Goal: Task Accomplishment & Management: Manage account settings

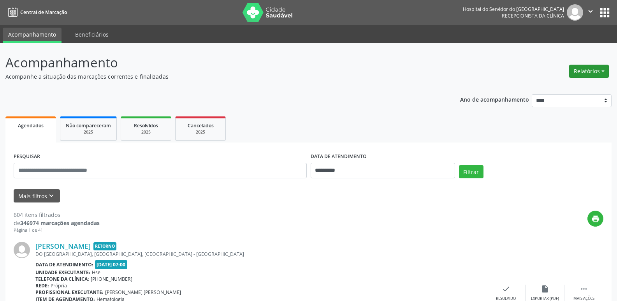
drag, startPoint x: 598, startPoint y: 64, endPoint x: 592, endPoint y: 65, distance: 5.6
click at [597, 64] on div "Relatórios Agendamentos Procedimentos realizados" at bounding box center [588, 71] width 45 height 19
click at [592, 65] on button "Relatórios" at bounding box center [589, 71] width 40 height 13
click at [585, 86] on link "Agendamentos" at bounding box center [568, 88] width 84 height 11
select select "*"
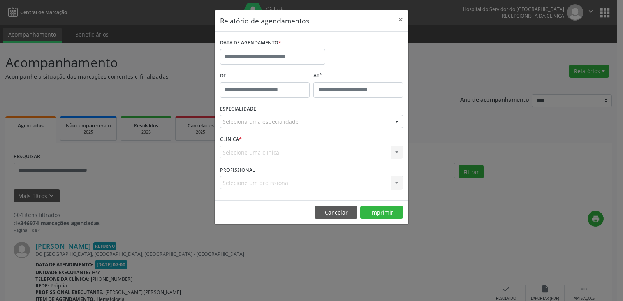
drag, startPoint x: 265, startPoint y: 40, endPoint x: 271, endPoint y: 46, distance: 7.7
click at [267, 41] on label "DATA DE AGENDAMENTO *" at bounding box center [250, 43] width 61 height 12
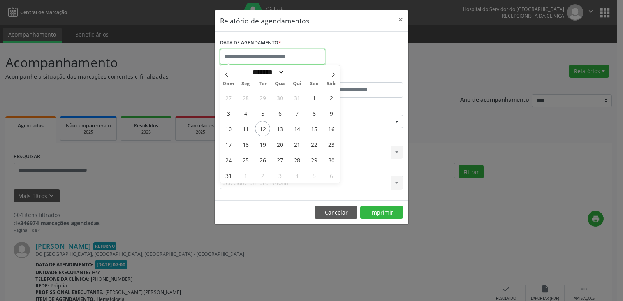
click at [279, 55] on input "text" at bounding box center [272, 57] width 105 height 16
click at [284, 133] on span "13" at bounding box center [279, 128] width 15 height 15
type input "**********"
click at [283, 133] on span "13" at bounding box center [279, 128] width 15 height 15
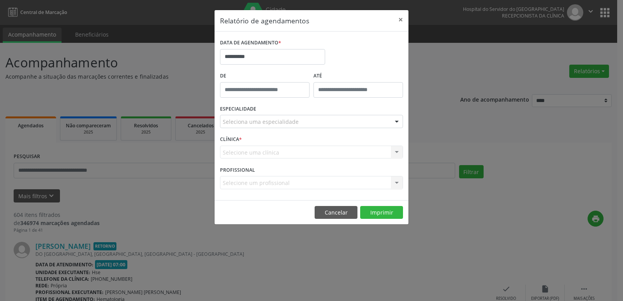
click at [287, 117] on div "Seleciona uma especialidade" at bounding box center [311, 121] width 183 height 13
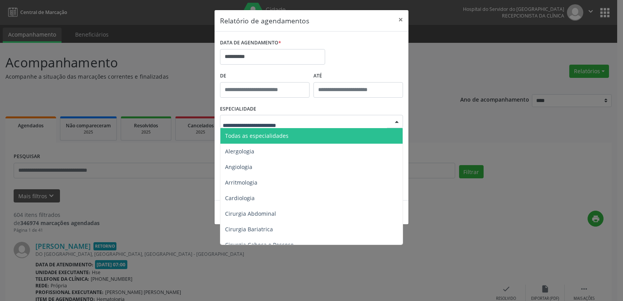
click at [283, 139] on span "Todas as especialidades" at bounding box center [256, 135] width 63 height 7
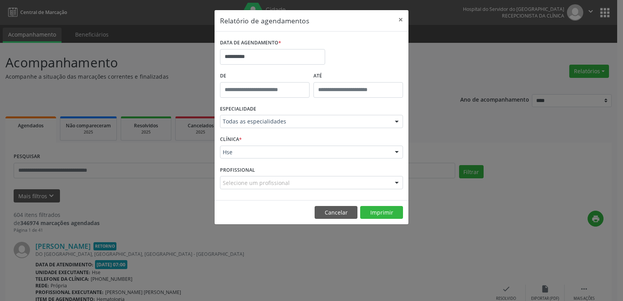
click at [294, 184] on div "Selecione um profissional" at bounding box center [311, 182] width 183 height 13
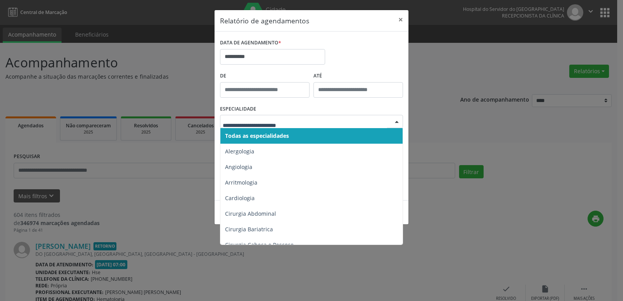
click at [290, 134] on span "Todas as especialidades" at bounding box center [311, 136] width 183 height 16
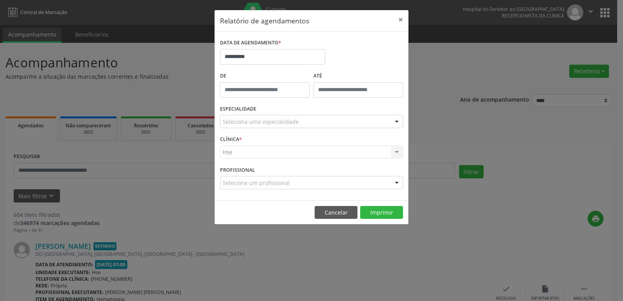
click at [301, 125] on div "Seleciona uma especialidade" at bounding box center [311, 121] width 183 height 13
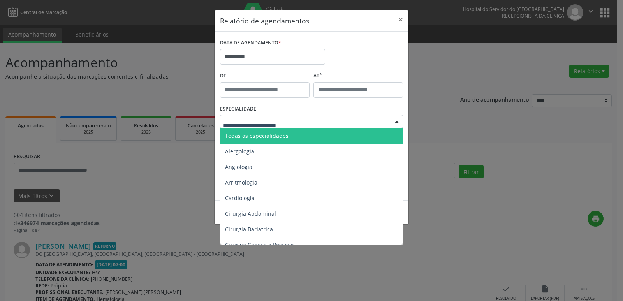
click at [295, 135] on span "Todas as especialidades" at bounding box center [311, 136] width 183 height 16
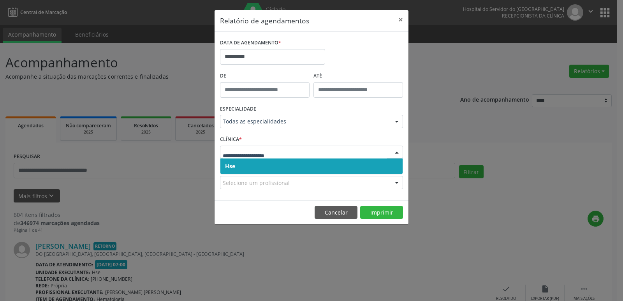
click at [271, 163] on span "Hse" at bounding box center [311, 166] width 182 height 16
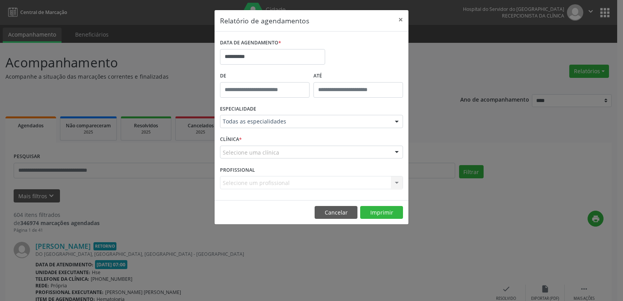
click at [279, 154] on div "Selecione uma clínica" at bounding box center [311, 152] width 183 height 13
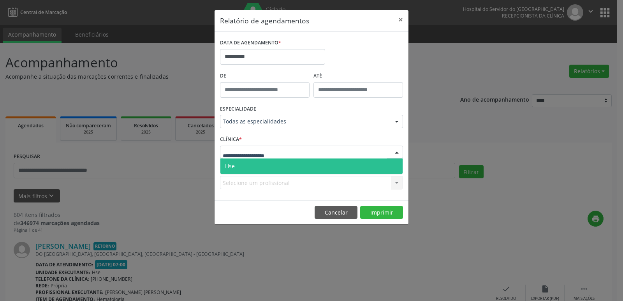
click at [274, 160] on span "Hse" at bounding box center [311, 166] width 182 height 16
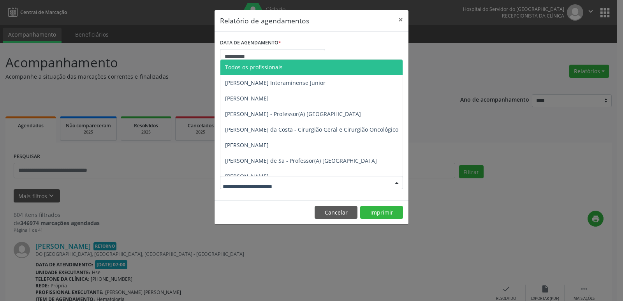
click at [268, 68] on span "Todos os profissionais" at bounding box center [254, 66] width 58 height 7
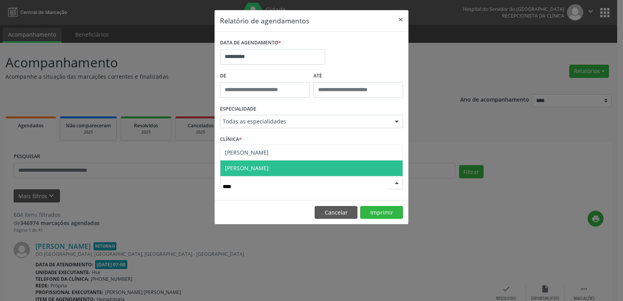
click at [269, 168] on span "[PERSON_NAME]" at bounding box center [247, 167] width 44 height 7
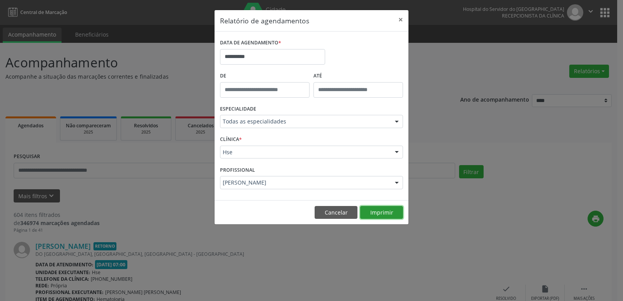
click at [373, 213] on button "Imprimir" at bounding box center [381, 212] width 43 height 13
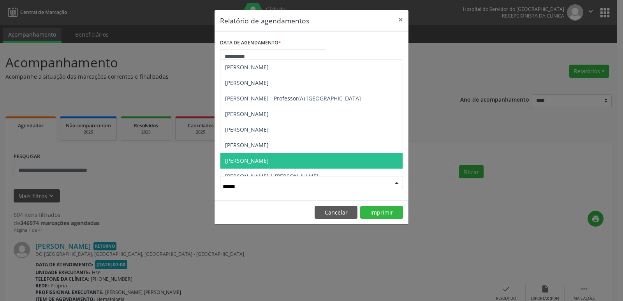
click at [341, 164] on span "[PERSON_NAME]" at bounding box center [311, 161] width 182 height 16
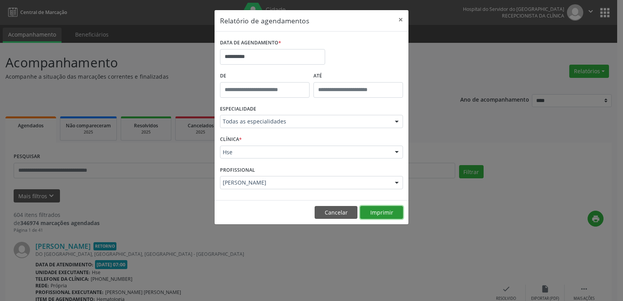
click at [377, 209] on button "Imprimir" at bounding box center [381, 212] width 43 height 13
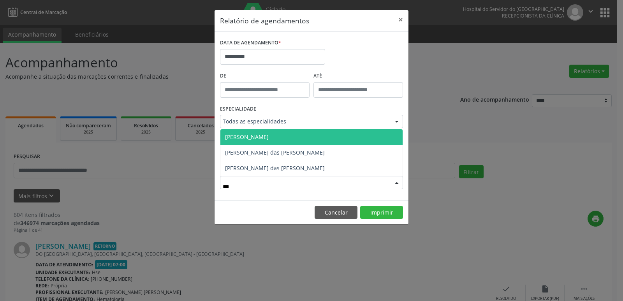
click at [306, 137] on span "[PERSON_NAME]" at bounding box center [311, 137] width 182 height 16
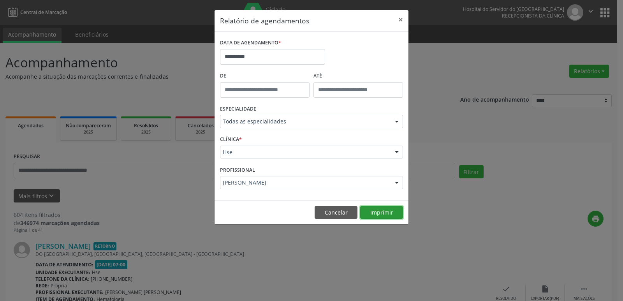
click at [384, 211] on button "Imprimir" at bounding box center [381, 212] width 43 height 13
click at [388, 213] on button "Imprimir" at bounding box center [381, 212] width 43 height 13
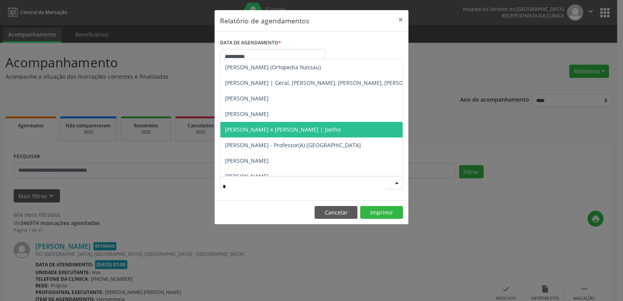
type input "**"
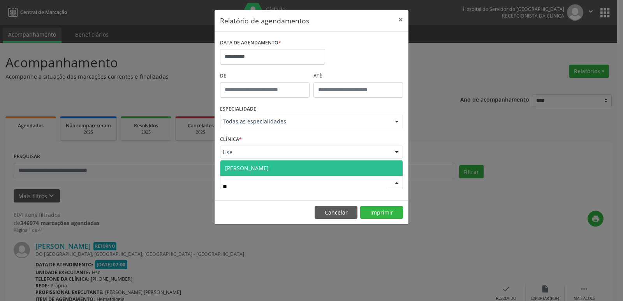
click at [286, 172] on span "[PERSON_NAME]" at bounding box center [311, 168] width 182 height 16
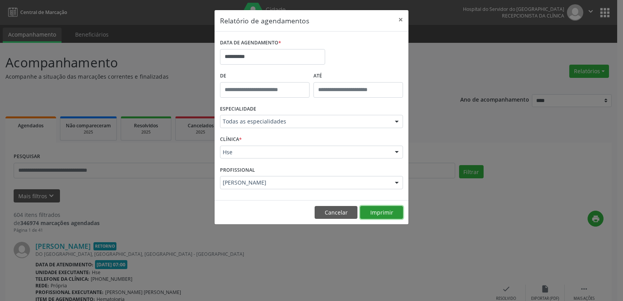
click at [396, 209] on button "Imprimir" at bounding box center [381, 212] width 43 height 13
click at [404, 22] on button "×" at bounding box center [401, 19] width 16 height 19
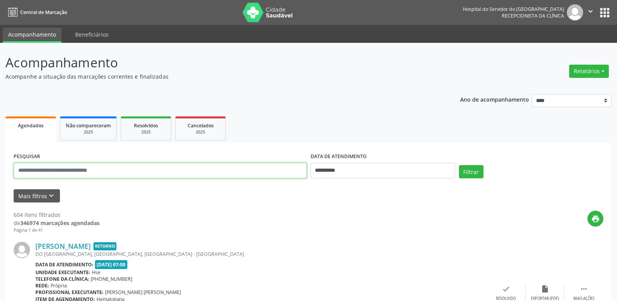
click at [149, 174] on input "text" at bounding box center [160, 171] width 293 height 16
type input "**********"
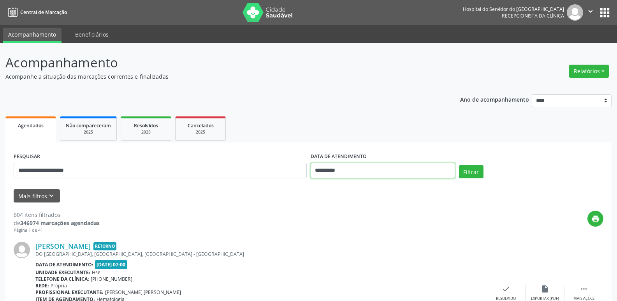
click at [341, 173] on input "**********" at bounding box center [383, 171] width 144 height 16
click at [341, 172] on input "**********" at bounding box center [383, 171] width 144 height 16
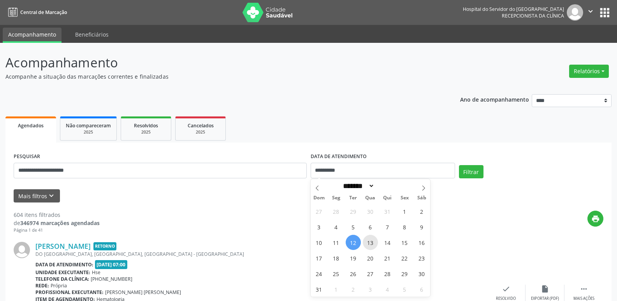
click at [370, 247] on span "13" at bounding box center [370, 242] width 15 height 15
type input "**********"
click at [374, 239] on span "13" at bounding box center [370, 242] width 15 height 15
click at [374, 239] on div "[PERSON_NAME] Retorno DO [GEOGRAPHIC_DATA], [GEOGRAPHIC_DATA], [GEOGRAPHIC_DATA…" at bounding box center [309, 293] width 590 height 119
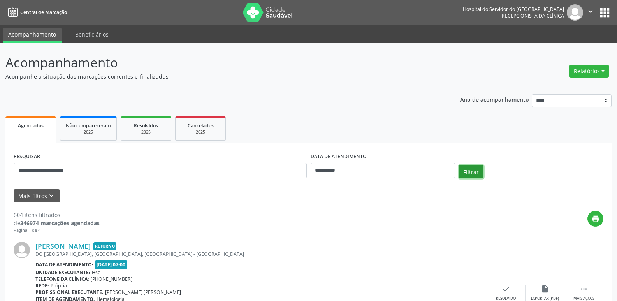
click at [461, 171] on button "Filtrar" at bounding box center [471, 171] width 25 height 13
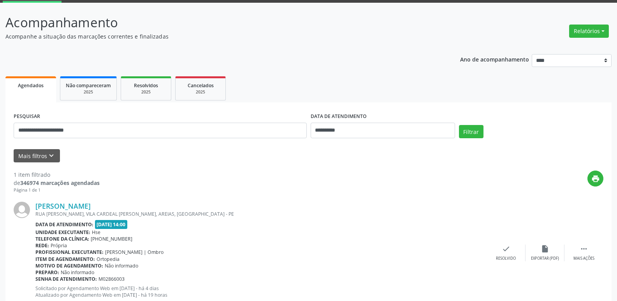
scroll to position [26, 0]
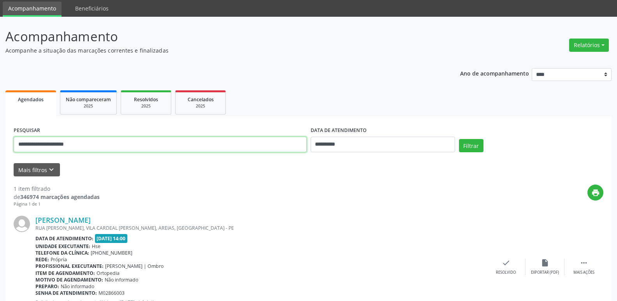
click at [86, 145] on input "**********" at bounding box center [160, 145] width 293 height 16
type input "*"
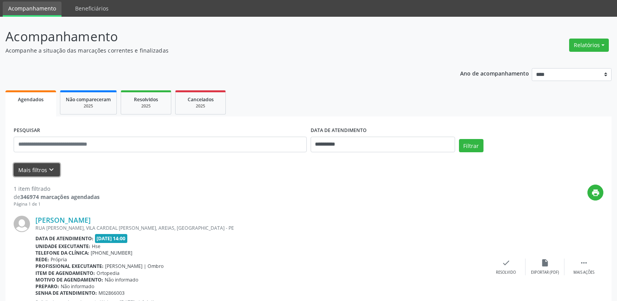
click at [40, 168] on button "Mais filtros keyboard_arrow_down" at bounding box center [37, 170] width 46 height 14
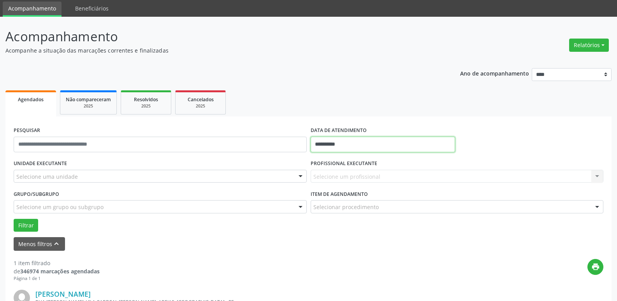
click at [359, 146] on input "**********" at bounding box center [383, 145] width 144 height 16
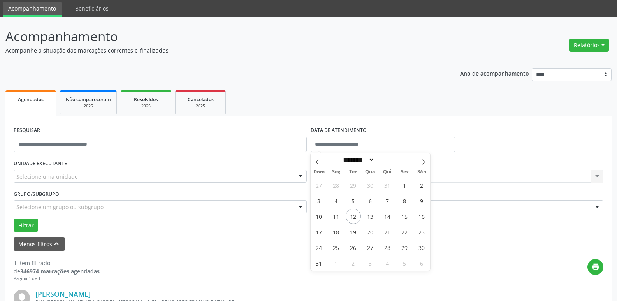
click at [500, 126] on div "PESQUISAR DATA DE ATENDIMENTO" at bounding box center [309, 141] width 594 height 33
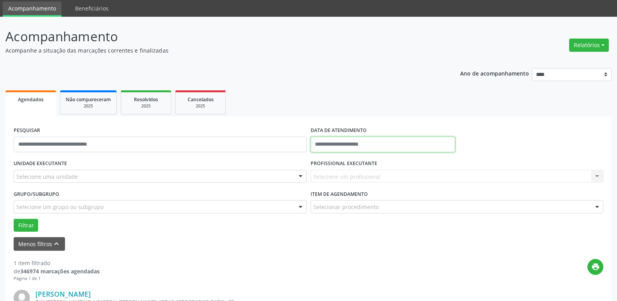
click at [389, 144] on input "text" at bounding box center [383, 145] width 144 height 16
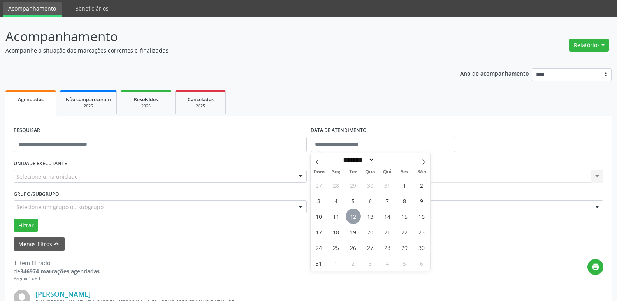
click at [357, 213] on span "12" at bounding box center [353, 216] width 15 height 15
type input "**********"
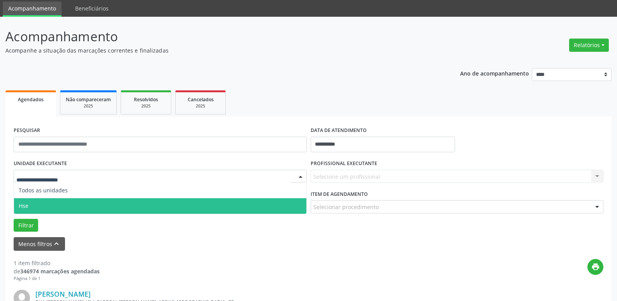
click at [41, 200] on span "Hse" at bounding box center [160, 206] width 292 height 16
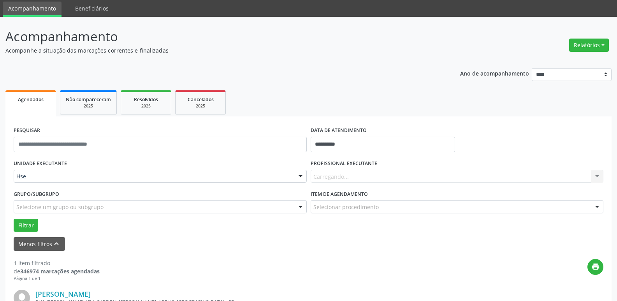
click at [359, 172] on div "Carregando... Nenhum resultado encontrado para: " " Não há nenhuma opção para s…" at bounding box center [457, 176] width 293 height 13
click at [352, 181] on div "Carregando... Nenhum resultado encontrado para: " " Não há nenhuma opção para s…" at bounding box center [457, 176] width 293 height 13
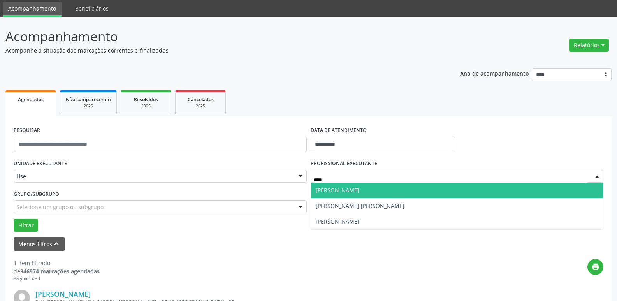
type input "*****"
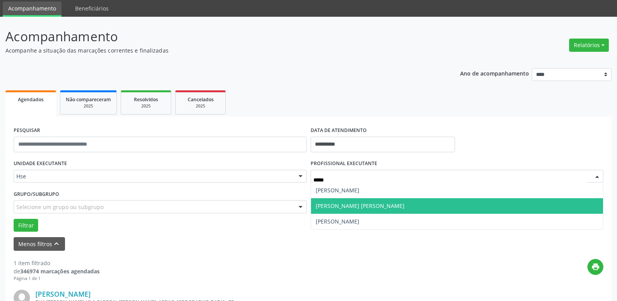
click at [346, 205] on span "[PERSON_NAME] [PERSON_NAME]" at bounding box center [360, 205] width 89 height 7
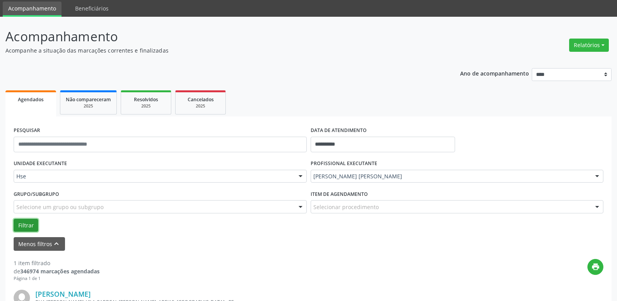
click at [30, 222] on button "Filtrar" at bounding box center [26, 225] width 25 height 13
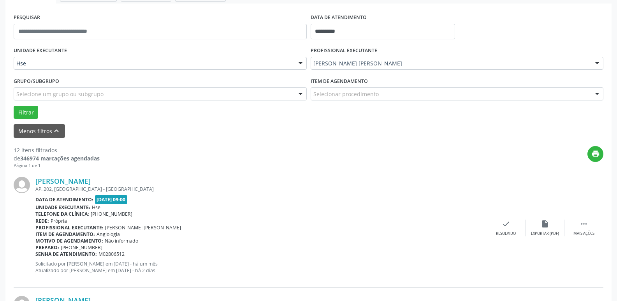
scroll to position [143, 0]
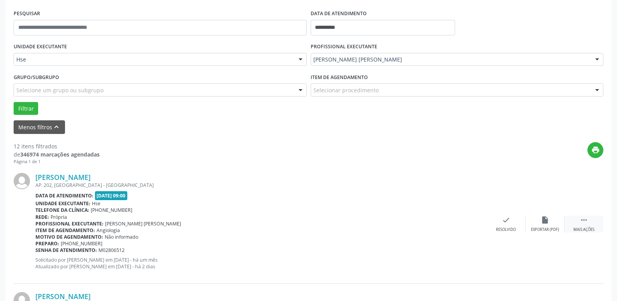
click at [590, 228] on div "Mais ações" at bounding box center [583, 229] width 21 height 5
click at [539, 224] on div "alarm_off Não compareceu" at bounding box center [545, 224] width 39 height 17
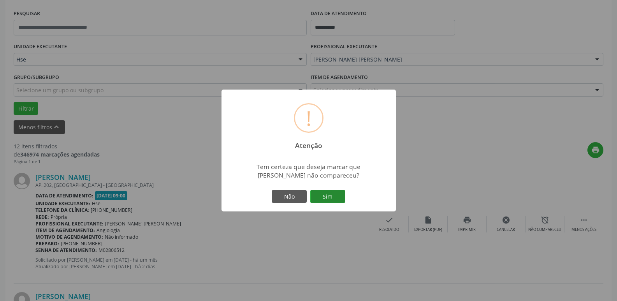
click at [343, 196] on button "Sim" at bounding box center [327, 196] width 35 height 13
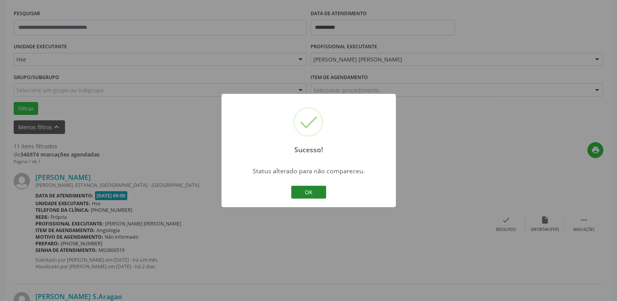
click at [309, 193] on button "OK" at bounding box center [308, 192] width 35 height 13
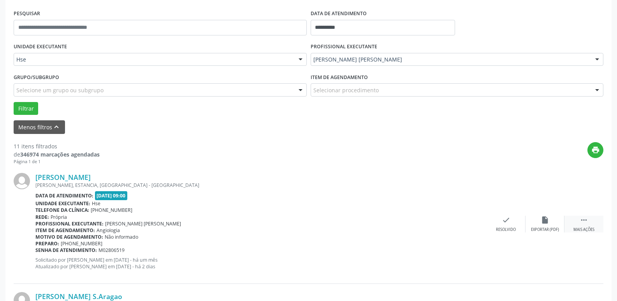
click at [582, 222] on icon "" at bounding box center [584, 220] width 9 height 9
click at [536, 224] on div "alarm_off Não compareceu" at bounding box center [545, 224] width 39 height 17
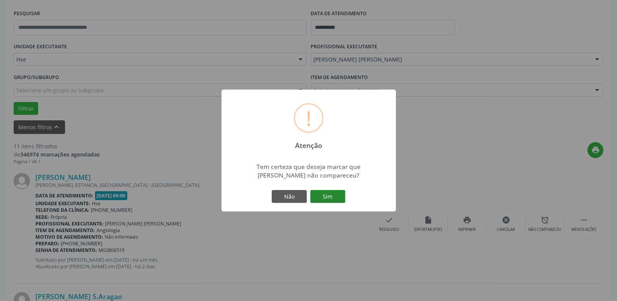
click at [333, 197] on button "Sim" at bounding box center [327, 196] width 35 height 13
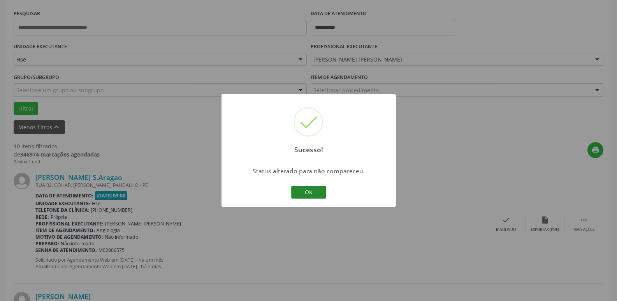
click at [305, 190] on button "OK" at bounding box center [308, 192] width 35 height 13
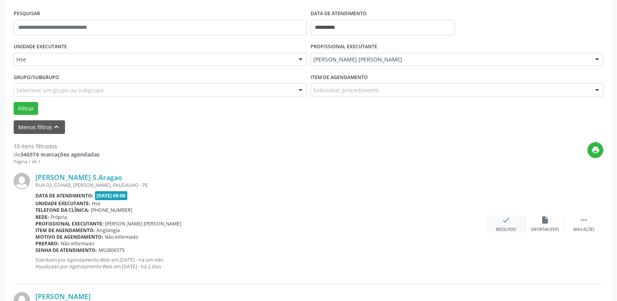
click at [511, 221] on div "check Resolvido" at bounding box center [506, 224] width 39 height 17
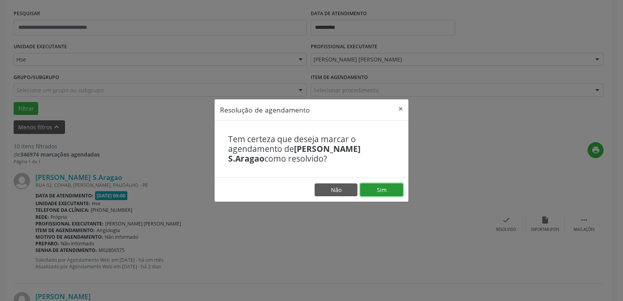
click at [392, 190] on button "Sim" at bounding box center [381, 189] width 43 height 13
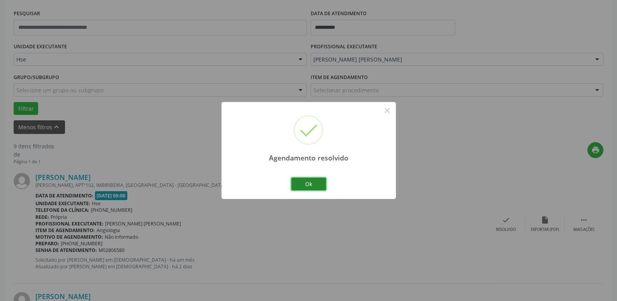
click at [315, 188] on button "Ok" at bounding box center [308, 184] width 35 height 13
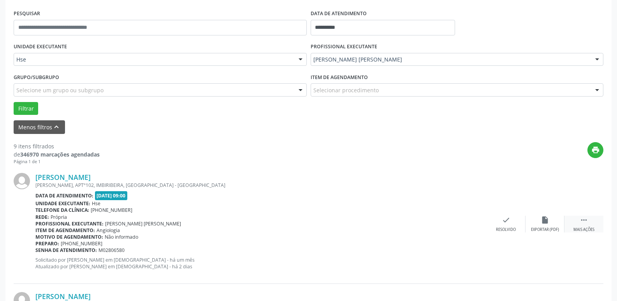
click at [588, 229] on div "Mais ações" at bounding box center [583, 229] width 21 height 5
click at [537, 224] on div "alarm_off Não compareceu" at bounding box center [545, 224] width 39 height 17
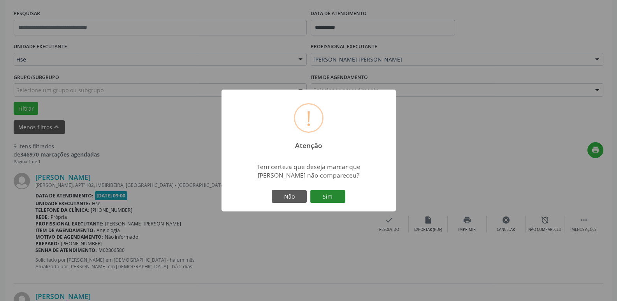
click at [331, 193] on button "Sim" at bounding box center [327, 196] width 35 height 13
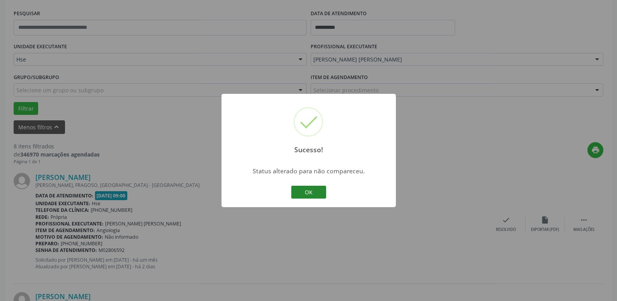
click at [319, 192] on button "OK" at bounding box center [308, 192] width 35 height 13
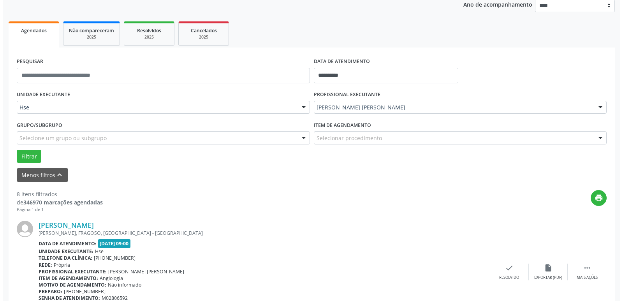
scroll to position [104, 0]
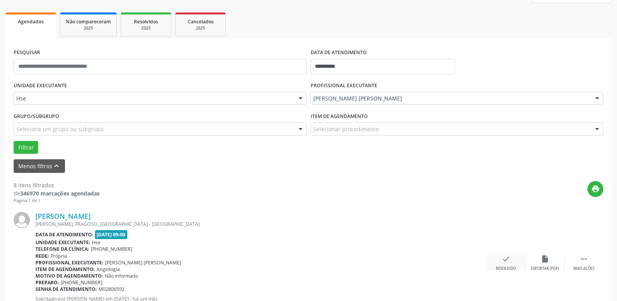
click at [503, 260] on icon "check" at bounding box center [506, 259] width 9 height 9
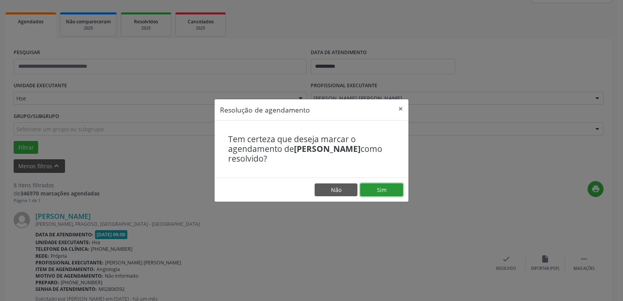
click at [374, 188] on button "Sim" at bounding box center [381, 189] width 43 height 13
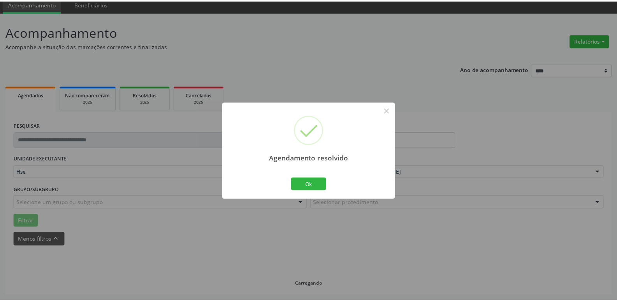
scroll to position [31, 0]
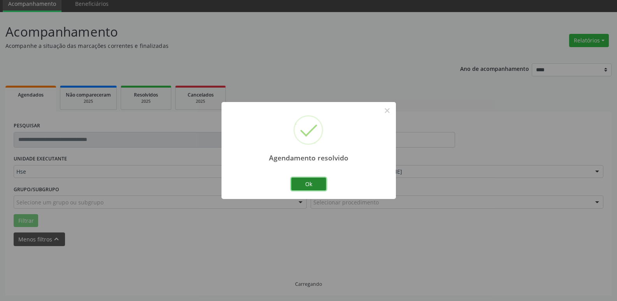
click at [309, 182] on button "Ok" at bounding box center [308, 184] width 35 height 13
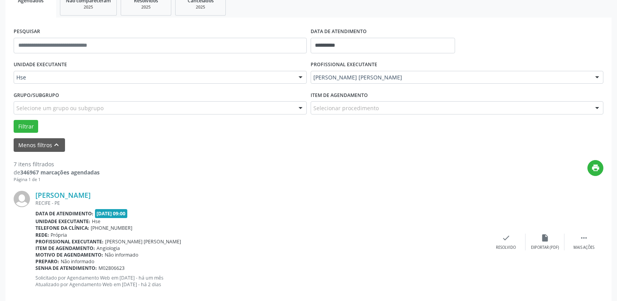
scroll to position [148, 0]
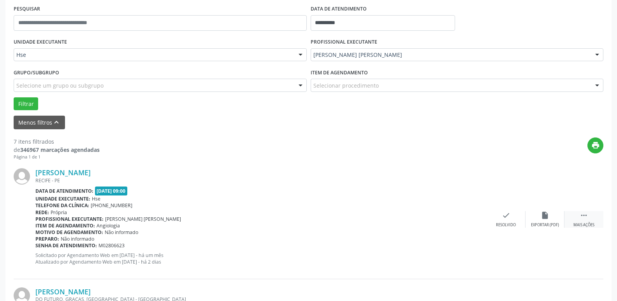
click at [587, 217] on icon "" at bounding box center [584, 215] width 9 height 9
click at [549, 220] on div "alarm_off Não compareceu" at bounding box center [545, 219] width 39 height 17
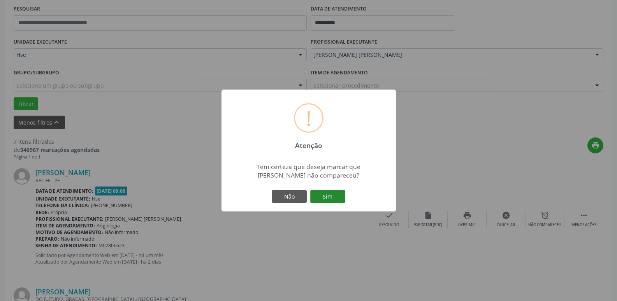
click at [338, 195] on button "Sim" at bounding box center [327, 196] width 35 height 13
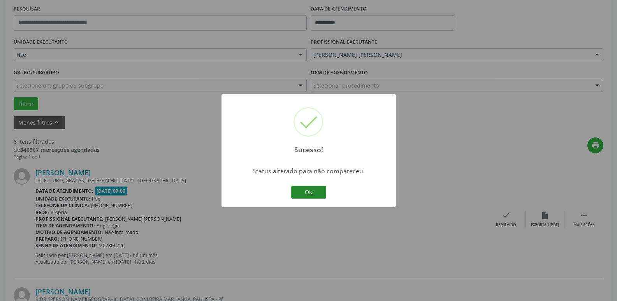
click at [312, 189] on button "OK" at bounding box center [308, 192] width 35 height 13
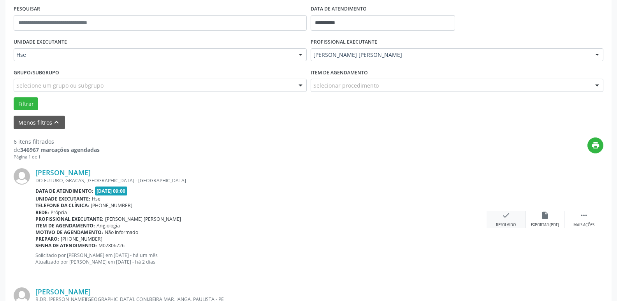
click at [499, 220] on div "check Resolvido" at bounding box center [506, 219] width 39 height 17
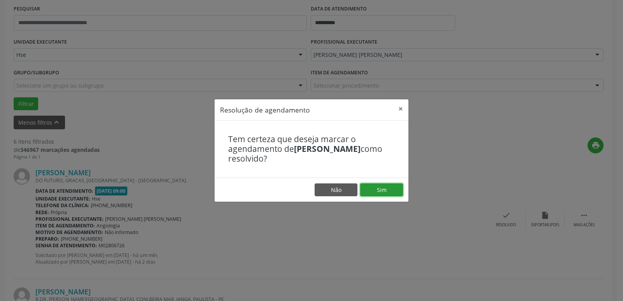
click at [380, 188] on button "Sim" at bounding box center [381, 189] width 43 height 13
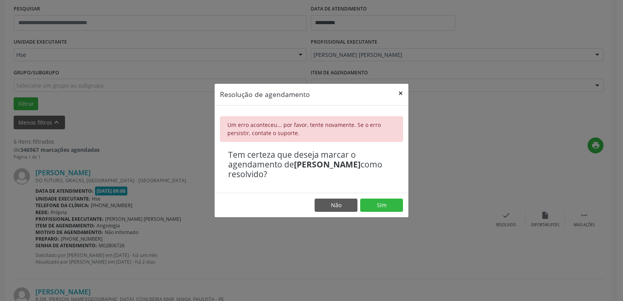
click at [399, 95] on button "×" at bounding box center [401, 93] width 16 height 19
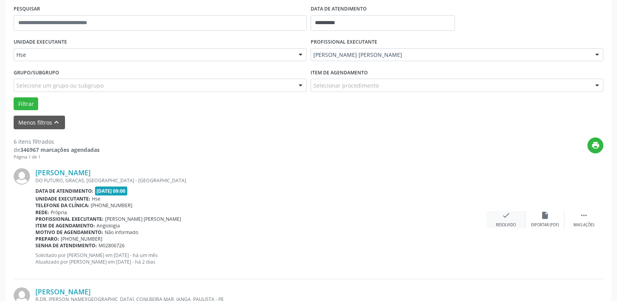
click at [508, 220] on icon "check" at bounding box center [506, 215] width 9 height 9
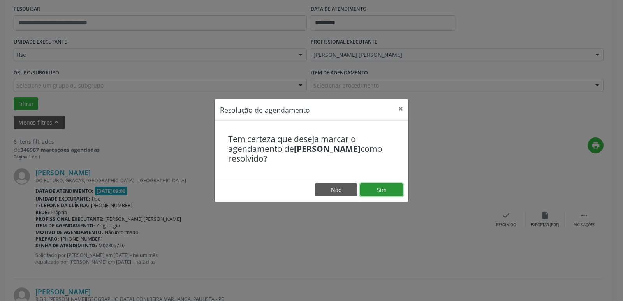
click at [388, 192] on button "Sim" at bounding box center [381, 189] width 43 height 13
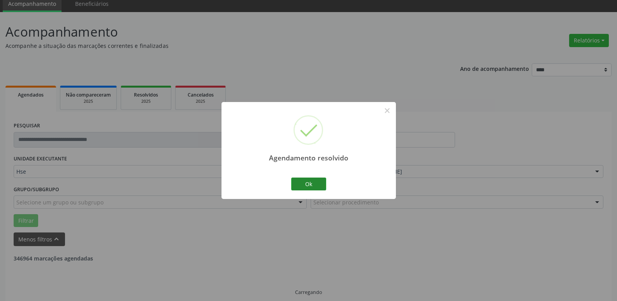
scroll to position [39, 0]
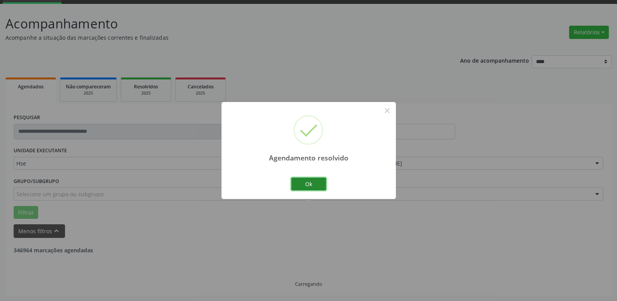
click at [319, 183] on button "Ok" at bounding box center [308, 184] width 35 height 13
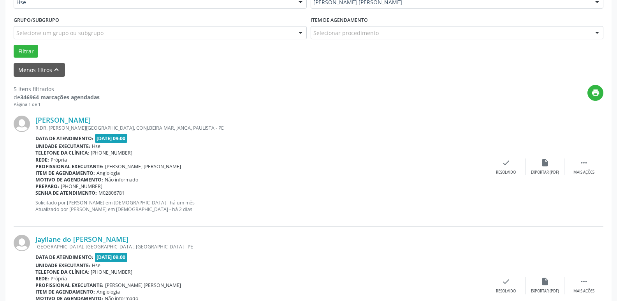
scroll to position [234, 0]
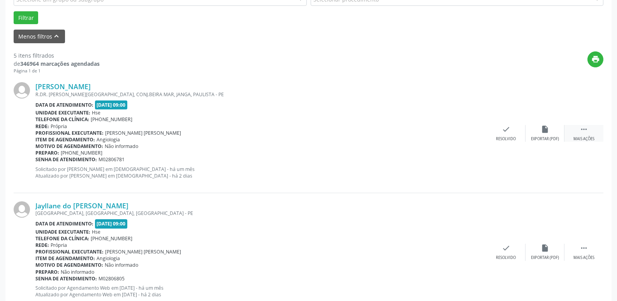
click at [588, 132] on div " Mais ações" at bounding box center [583, 133] width 39 height 17
click at [531, 134] on div "alarm_off Não compareceu" at bounding box center [545, 133] width 39 height 17
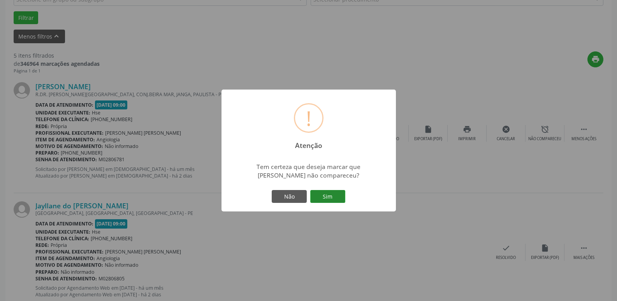
click at [330, 201] on button "Sim" at bounding box center [327, 196] width 35 height 13
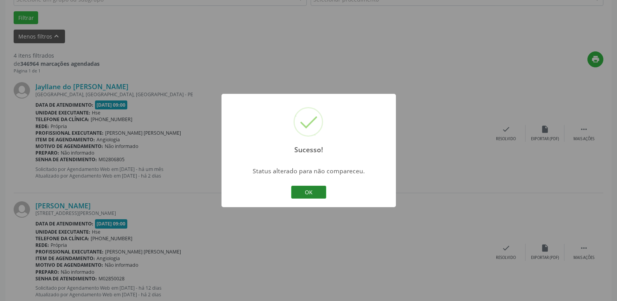
click at [310, 193] on button "OK" at bounding box center [308, 192] width 35 height 13
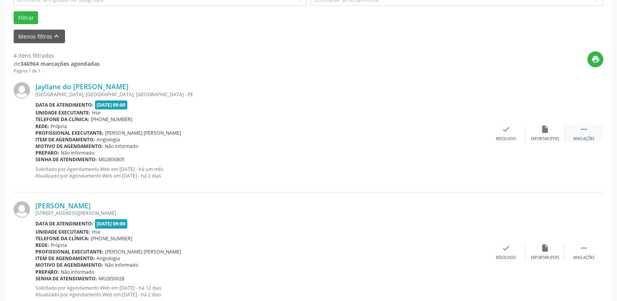
click at [589, 138] on div "Mais ações" at bounding box center [583, 138] width 21 height 5
click at [547, 135] on div "alarm_off Não compareceu" at bounding box center [545, 133] width 39 height 17
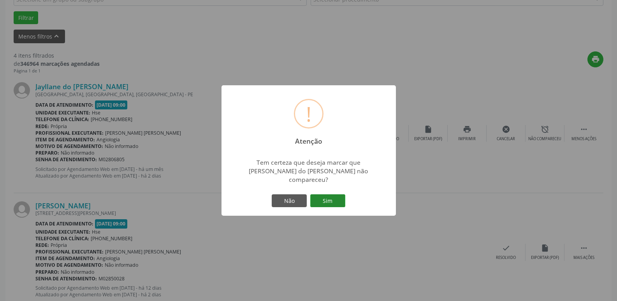
click at [329, 194] on button "Sim" at bounding box center [327, 200] width 35 height 13
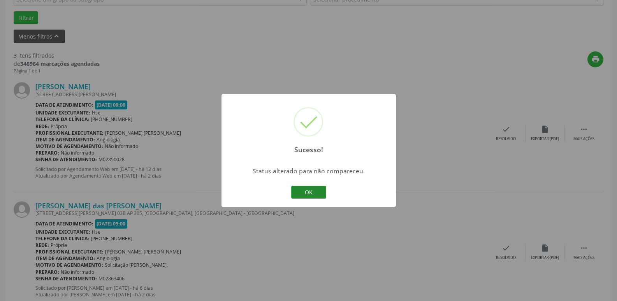
click at [320, 191] on button "OK" at bounding box center [308, 192] width 35 height 13
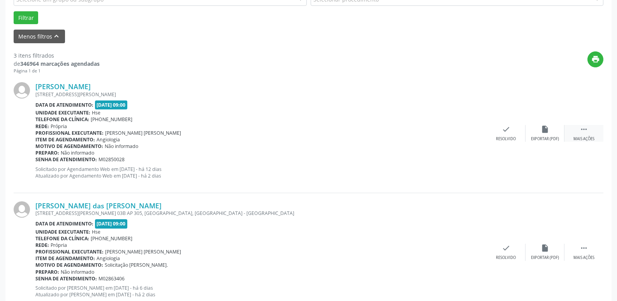
click at [591, 132] on div " Mais ações" at bounding box center [583, 133] width 39 height 17
click at [546, 129] on icon "alarm_off" at bounding box center [545, 129] width 9 height 9
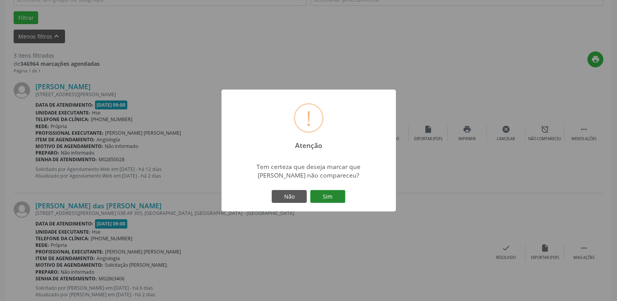
click at [331, 199] on button "Sim" at bounding box center [327, 196] width 35 height 13
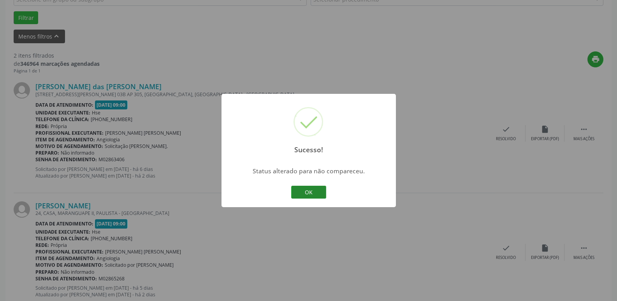
click at [310, 194] on button "OK" at bounding box center [308, 192] width 35 height 13
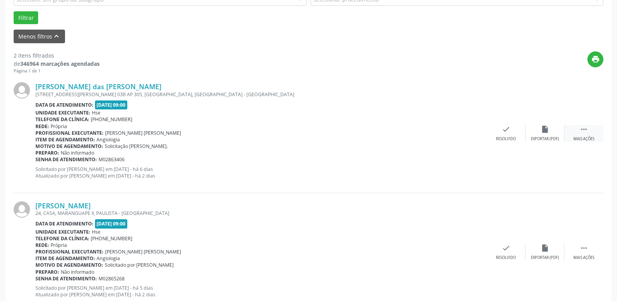
click at [598, 135] on div " Mais ações" at bounding box center [583, 133] width 39 height 17
click at [551, 135] on div "alarm_off Não compareceu" at bounding box center [545, 133] width 39 height 17
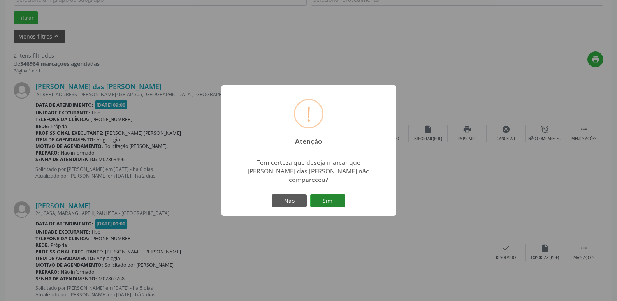
click at [332, 197] on button "Sim" at bounding box center [327, 200] width 35 height 13
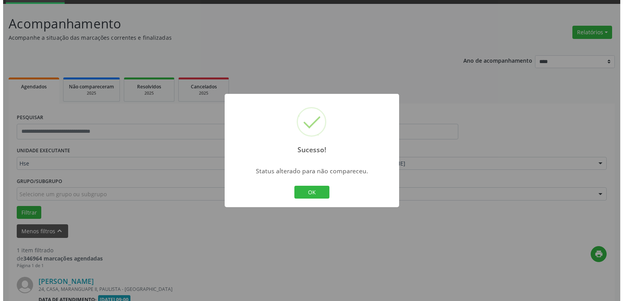
scroll to position [139, 0]
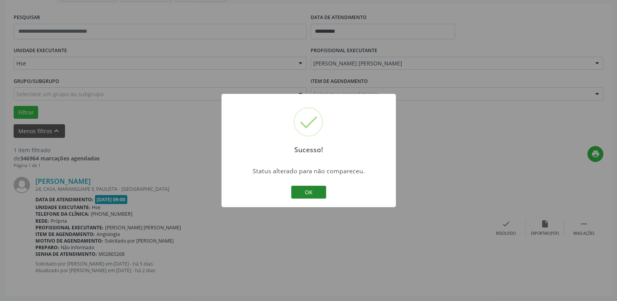
click at [320, 193] on button "OK" at bounding box center [308, 192] width 35 height 13
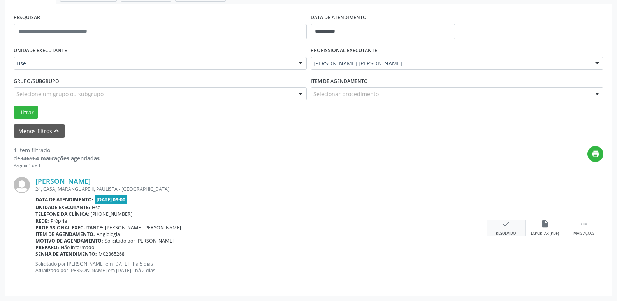
click at [508, 228] on div "check Resolvido" at bounding box center [506, 228] width 39 height 17
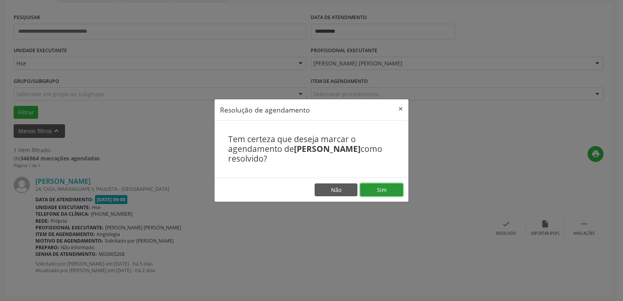
click at [390, 190] on button "Sim" at bounding box center [381, 189] width 43 height 13
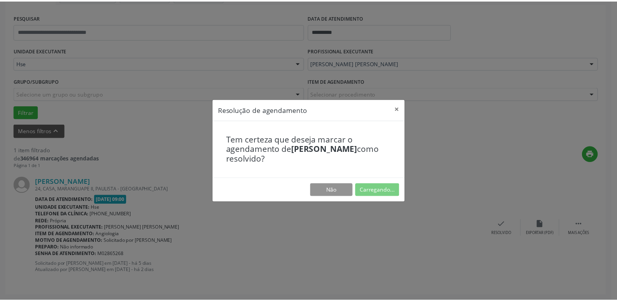
scroll to position [31, 0]
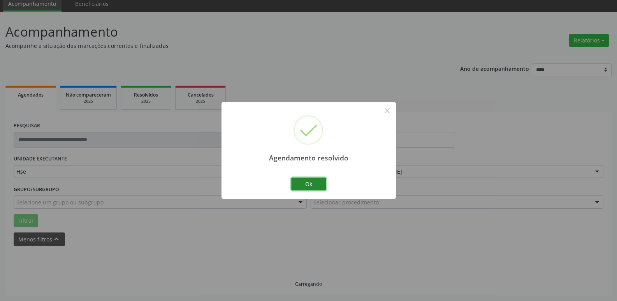
click at [308, 182] on button "Ok" at bounding box center [308, 184] width 35 height 13
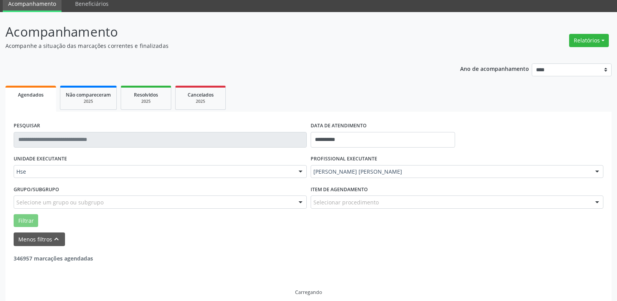
scroll to position [14, 0]
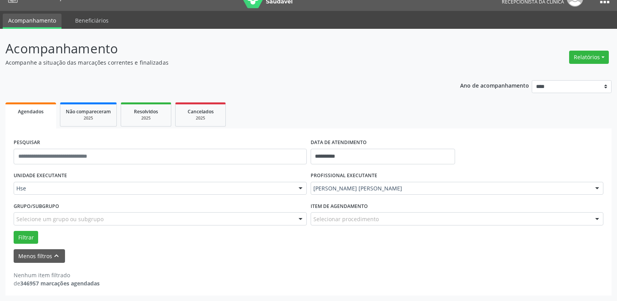
click at [21, 192] on div "Hse" at bounding box center [160, 188] width 293 height 13
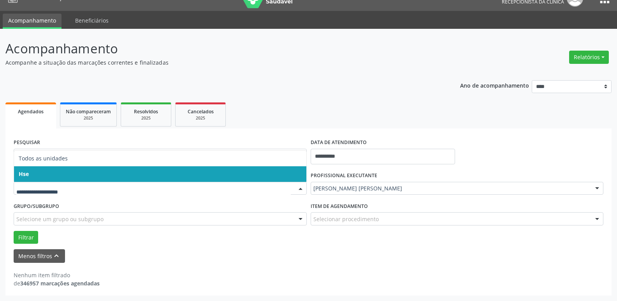
click at [43, 172] on span "Hse" at bounding box center [160, 174] width 292 height 16
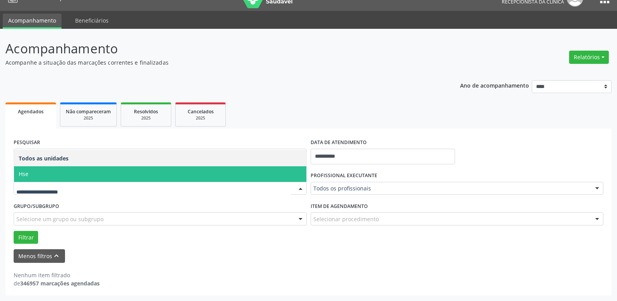
click at [31, 174] on span "Hse" at bounding box center [160, 174] width 292 height 16
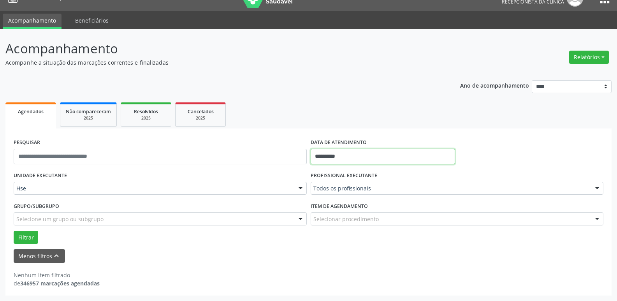
click at [355, 155] on input "**********" at bounding box center [383, 157] width 144 height 16
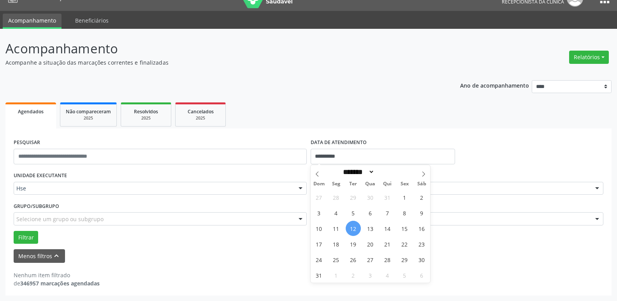
click at [356, 225] on span "12" at bounding box center [353, 228] width 15 height 15
type input "**********"
click at [356, 224] on span "12" at bounding box center [353, 228] width 15 height 15
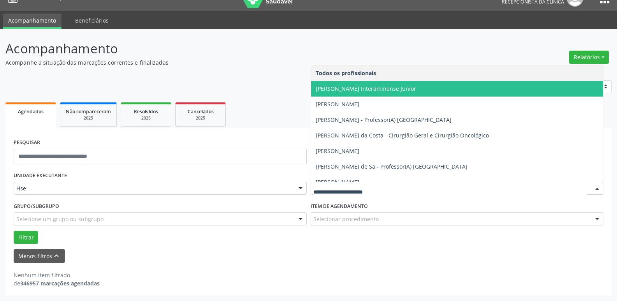
drag, startPoint x: 359, startPoint y: 189, endPoint x: 349, endPoint y: 193, distance: 10.5
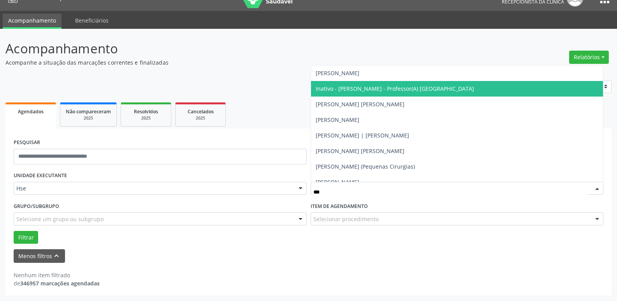
type input "****"
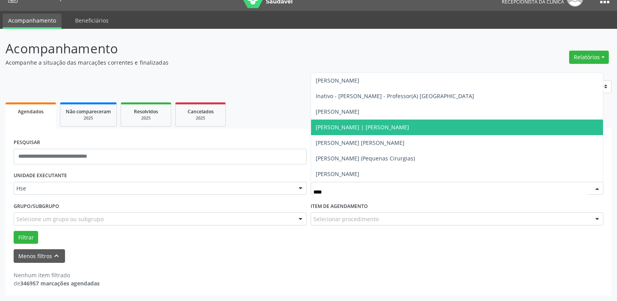
click at [344, 130] on span "[PERSON_NAME] | [PERSON_NAME]" at bounding box center [362, 126] width 93 height 7
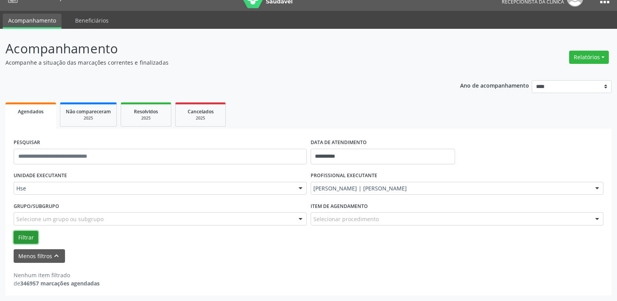
click at [28, 234] on button "Filtrar" at bounding box center [26, 237] width 25 height 13
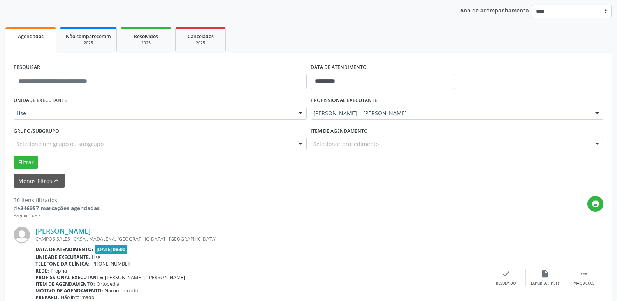
scroll to position [170, 0]
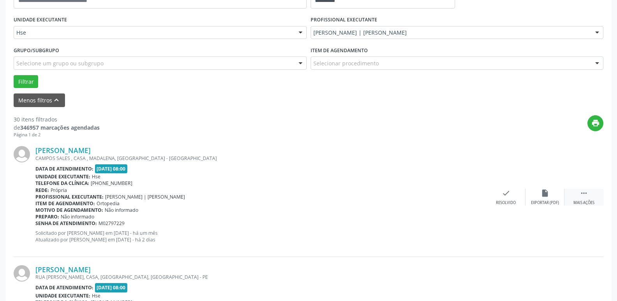
click at [584, 194] on icon "" at bounding box center [584, 193] width 9 height 9
click at [549, 197] on icon "alarm_off" at bounding box center [545, 193] width 9 height 9
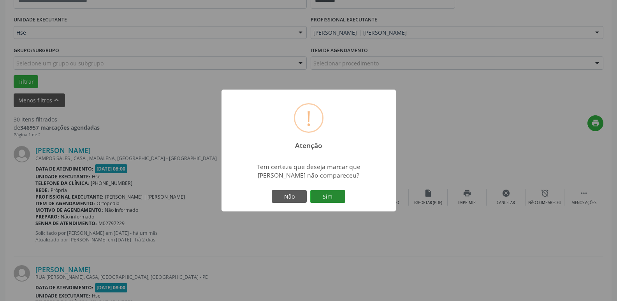
click at [325, 197] on button "Sim" at bounding box center [327, 196] width 35 height 13
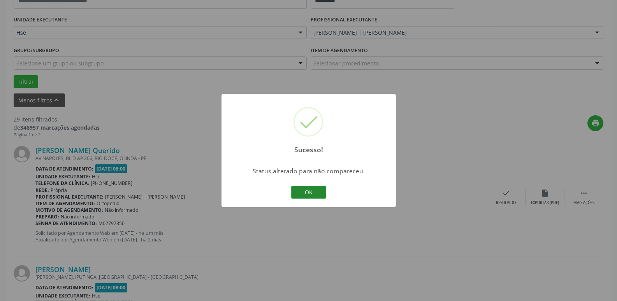
click at [306, 188] on button "OK" at bounding box center [308, 192] width 35 height 13
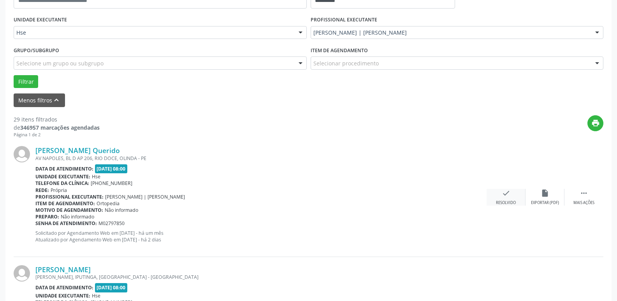
click at [507, 194] on icon "check" at bounding box center [506, 193] width 9 height 9
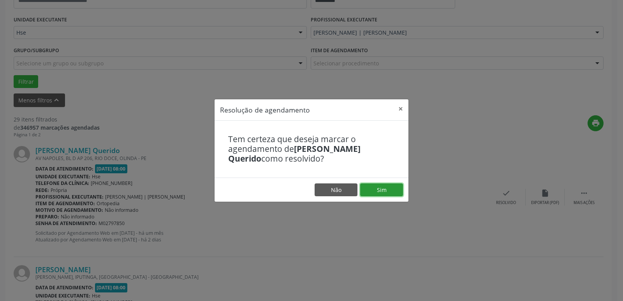
click at [380, 187] on button "Sim" at bounding box center [381, 189] width 43 height 13
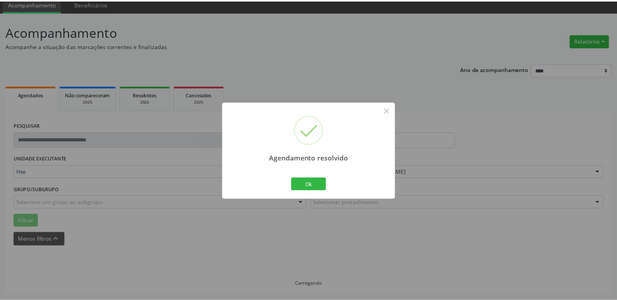
scroll to position [31, 0]
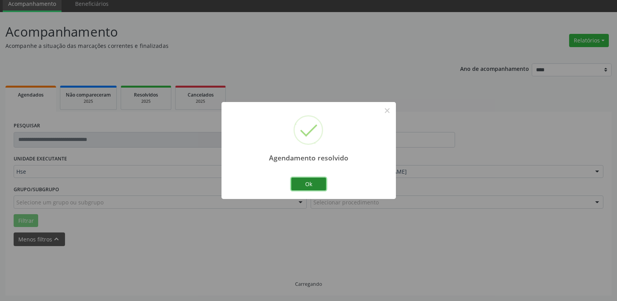
click at [297, 180] on button "Ok" at bounding box center [308, 184] width 35 height 13
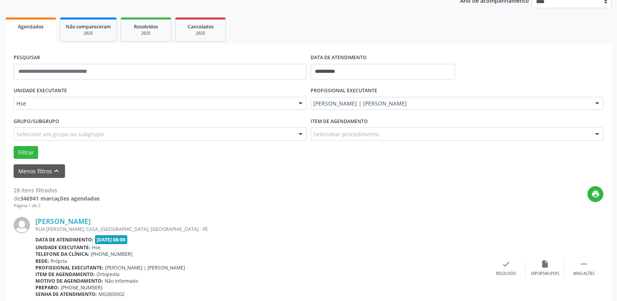
scroll to position [109, 0]
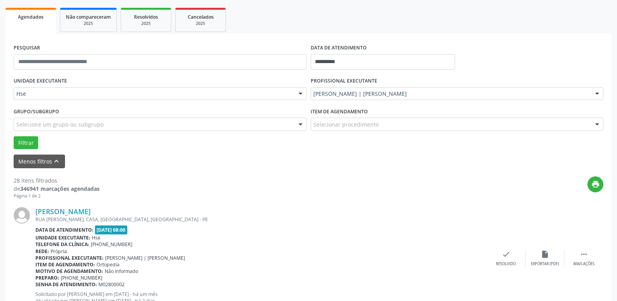
drag, startPoint x: 584, startPoint y: 259, endPoint x: 550, endPoint y: 246, distance: 36.4
click at [584, 258] on div " Mais ações" at bounding box center [583, 258] width 39 height 17
click at [543, 255] on icon "alarm_off" at bounding box center [545, 254] width 9 height 9
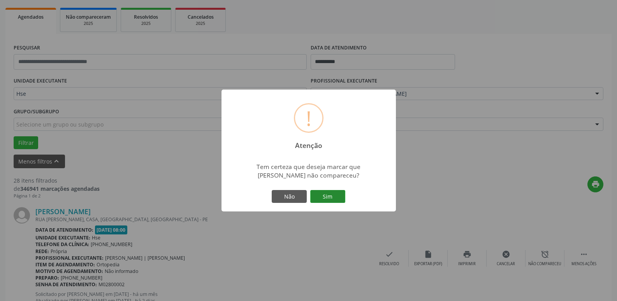
click at [331, 195] on button "Sim" at bounding box center [327, 196] width 35 height 13
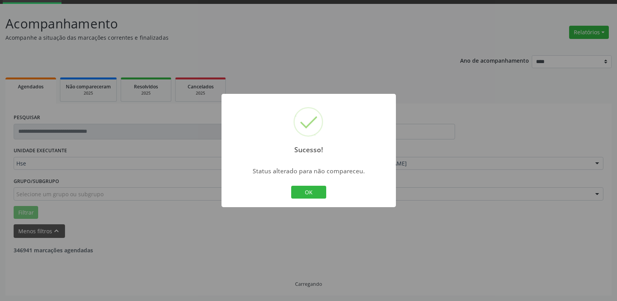
scroll to position [39, 0]
click at [306, 191] on button "OK" at bounding box center [308, 192] width 35 height 13
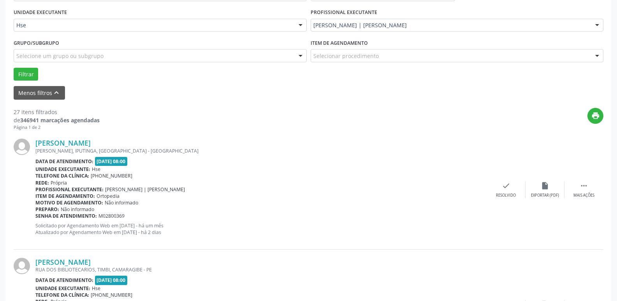
scroll to position [186, 0]
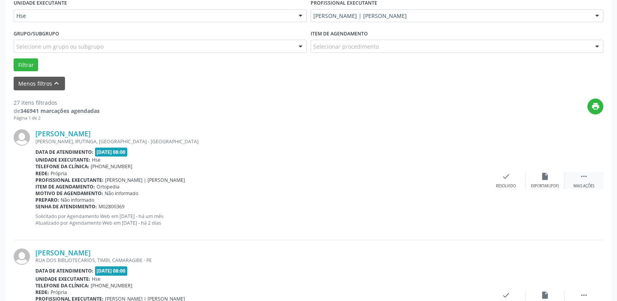
click at [584, 180] on icon "" at bounding box center [584, 176] width 9 height 9
click at [551, 180] on div "alarm_off Não compareceu" at bounding box center [545, 180] width 39 height 17
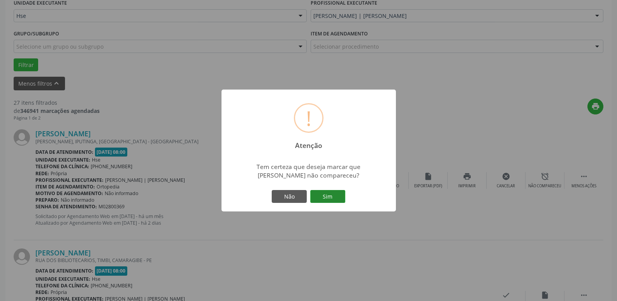
click at [334, 193] on button "Sim" at bounding box center [327, 196] width 35 height 13
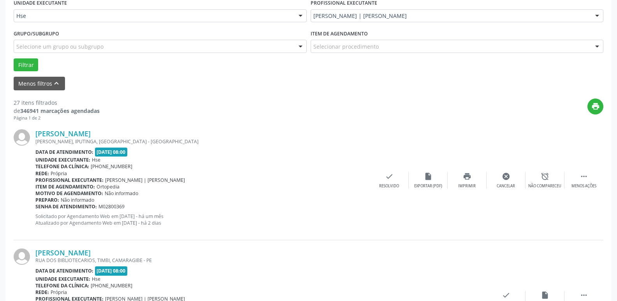
scroll to position [39, 0]
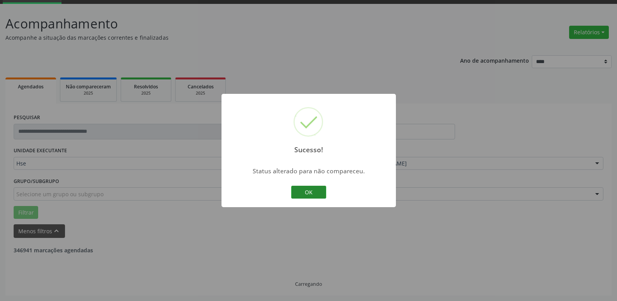
click at [324, 192] on button "OK" at bounding box center [308, 192] width 35 height 13
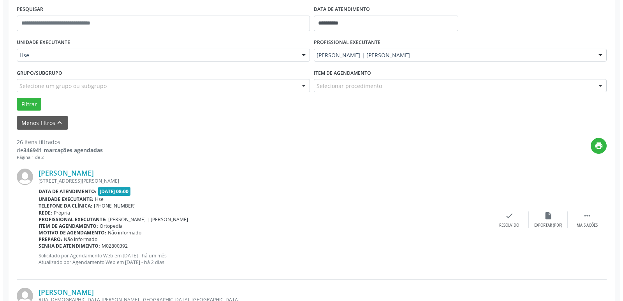
scroll to position [156, 0]
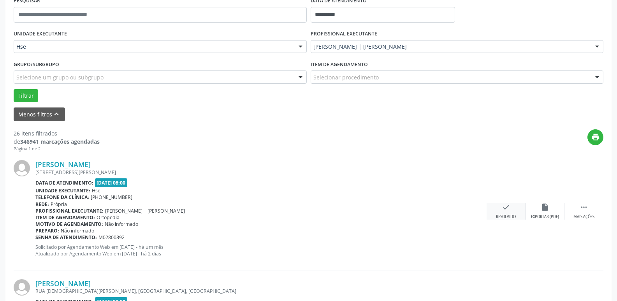
click at [506, 212] on div "check Resolvido" at bounding box center [506, 211] width 39 height 17
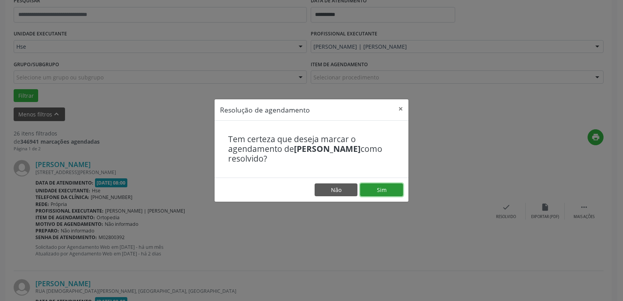
click at [370, 188] on button "Sim" at bounding box center [381, 189] width 43 height 13
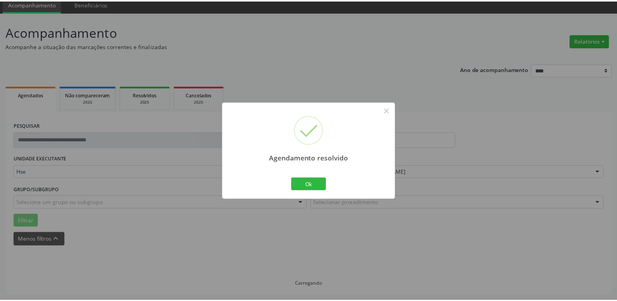
scroll to position [31, 0]
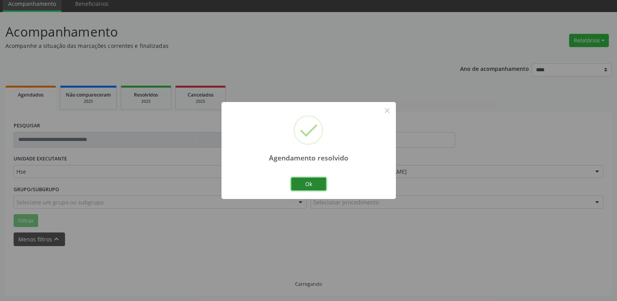
click at [304, 185] on button "Ok" at bounding box center [308, 184] width 35 height 13
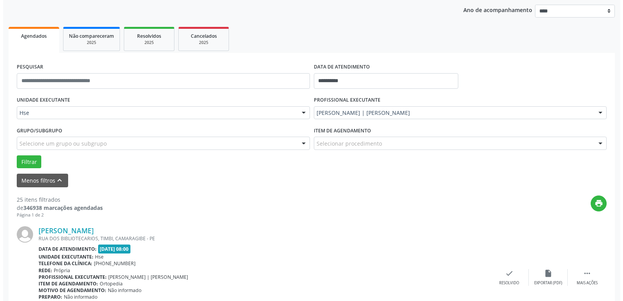
scroll to position [109, 0]
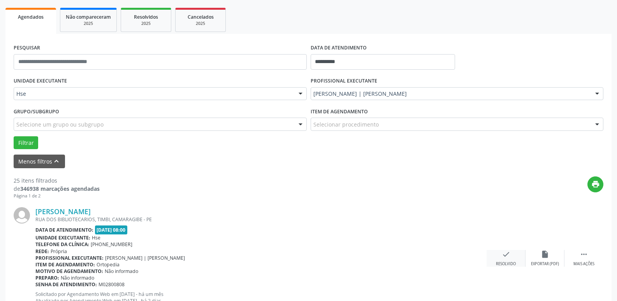
click at [503, 257] on div "check Resolvido" at bounding box center [506, 258] width 39 height 17
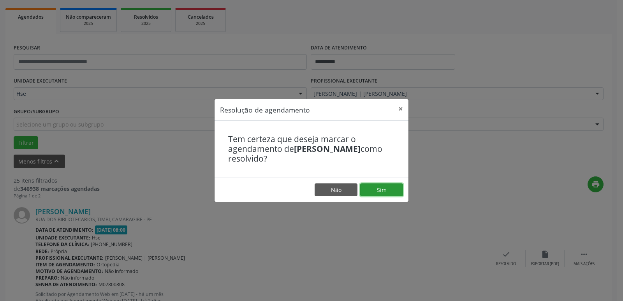
click at [377, 192] on button "Sim" at bounding box center [381, 189] width 43 height 13
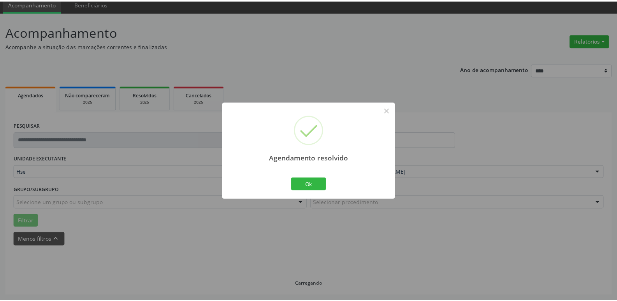
scroll to position [31, 0]
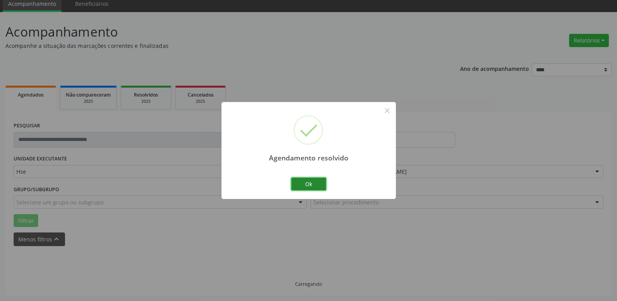
click at [306, 186] on button "Ok" at bounding box center [308, 184] width 35 height 13
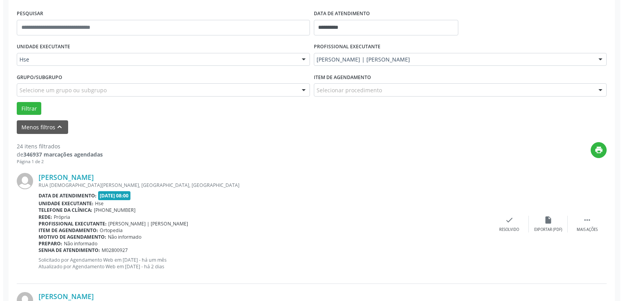
scroll to position [186, 0]
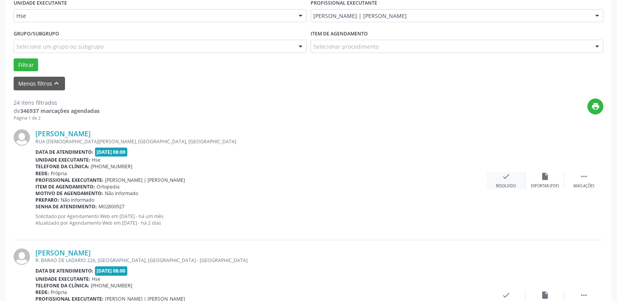
click at [510, 181] on div "check Resolvido" at bounding box center [506, 180] width 39 height 17
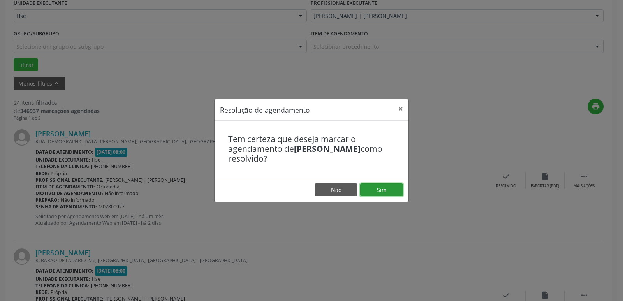
click at [392, 188] on button "Sim" at bounding box center [381, 189] width 43 height 13
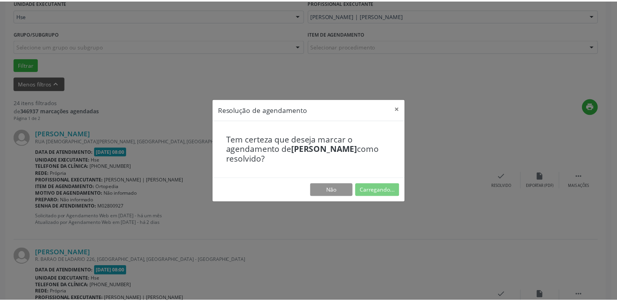
scroll to position [31, 0]
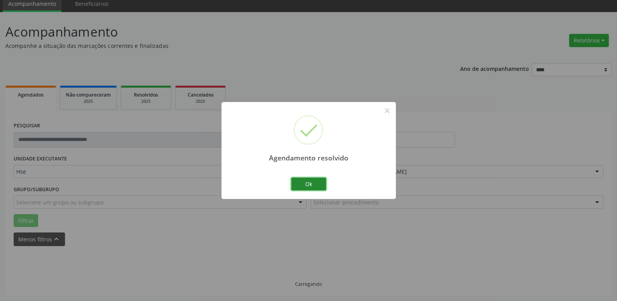
click at [313, 183] on button "Ok" at bounding box center [308, 184] width 35 height 13
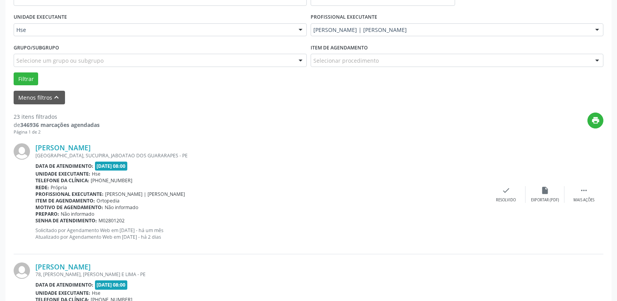
scroll to position [186, 0]
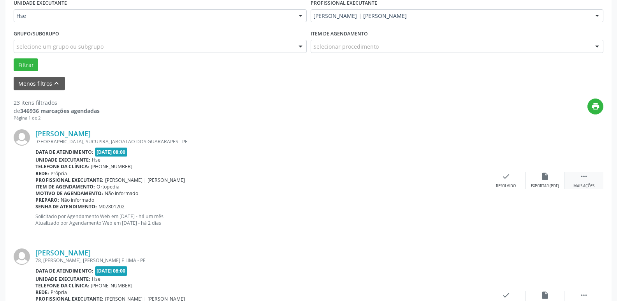
click at [589, 179] on div " Mais ações" at bounding box center [583, 180] width 39 height 17
click at [541, 182] on div "alarm_off Não compareceu" at bounding box center [545, 180] width 39 height 17
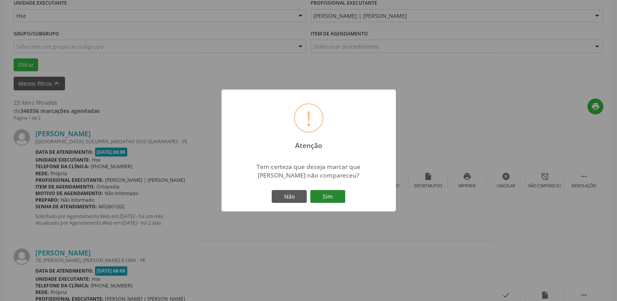
click at [334, 196] on button "Sim" at bounding box center [327, 196] width 35 height 13
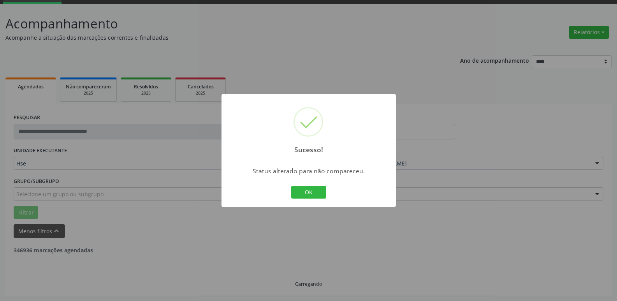
scroll to position [39, 0]
click at [308, 193] on button "OK" at bounding box center [308, 192] width 35 height 13
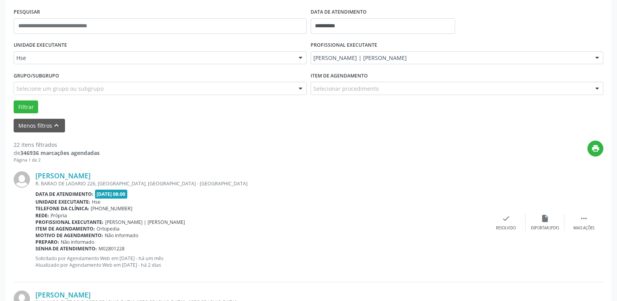
scroll to position [156, 0]
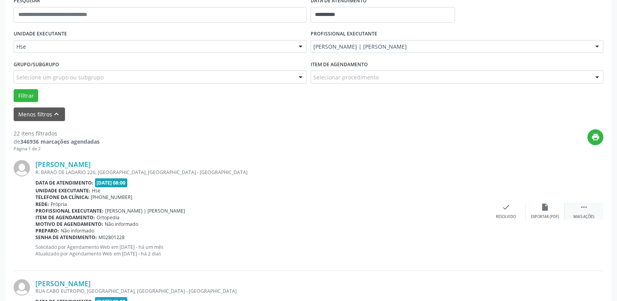
click at [590, 209] on div " Mais ações" at bounding box center [583, 211] width 39 height 17
click at [544, 214] on div "alarm_off Não compareceu" at bounding box center [545, 211] width 39 height 17
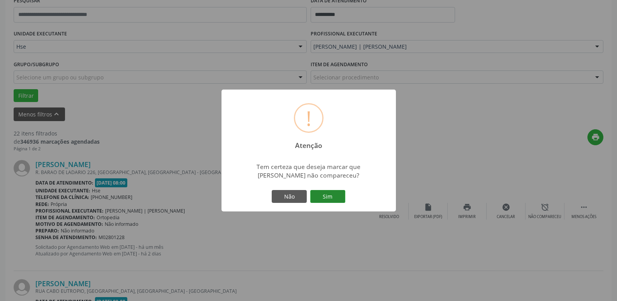
click at [342, 194] on button "Sim" at bounding box center [327, 196] width 35 height 13
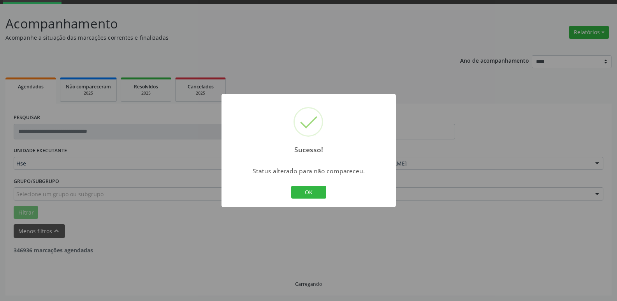
scroll to position [39, 0]
click at [316, 193] on button "OK" at bounding box center [308, 192] width 35 height 13
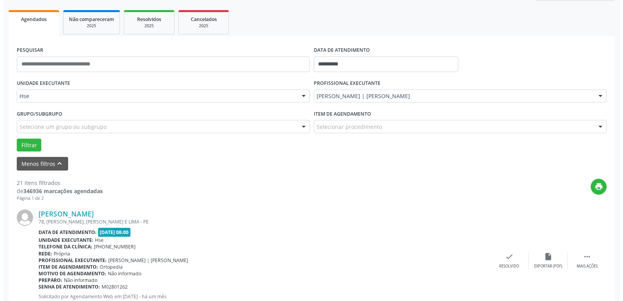
scroll to position [156, 0]
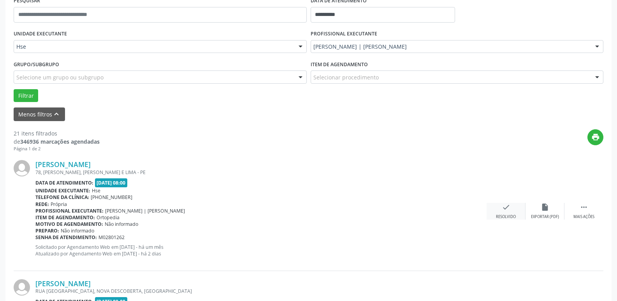
click at [514, 213] on div "check Resolvido" at bounding box center [506, 211] width 39 height 17
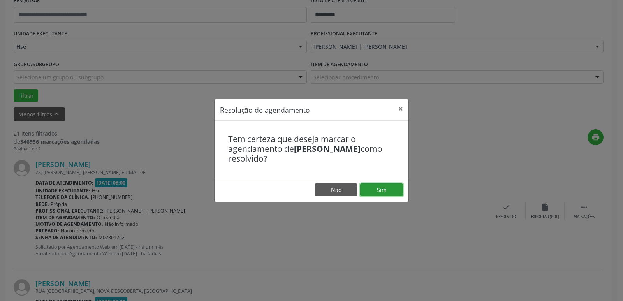
click at [381, 186] on button "Sim" at bounding box center [381, 189] width 43 height 13
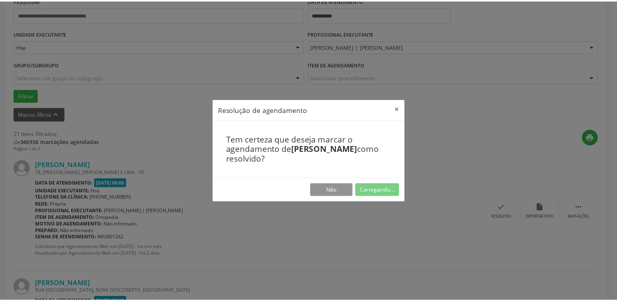
scroll to position [31, 0]
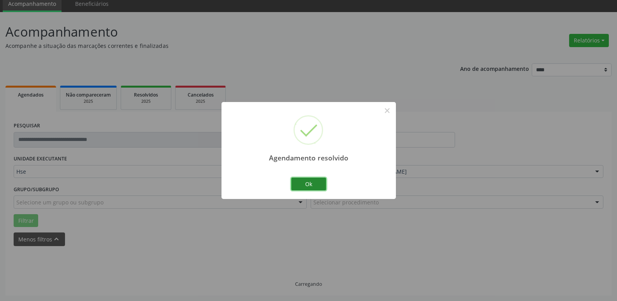
click at [315, 184] on button "Ok" at bounding box center [308, 184] width 35 height 13
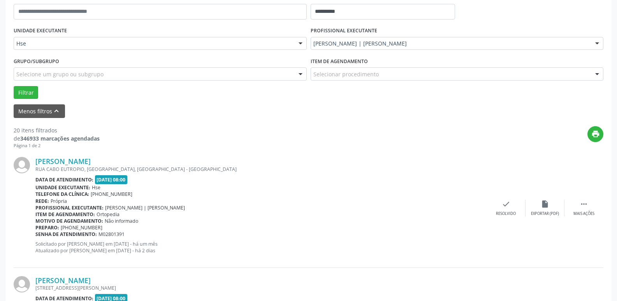
scroll to position [186, 0]
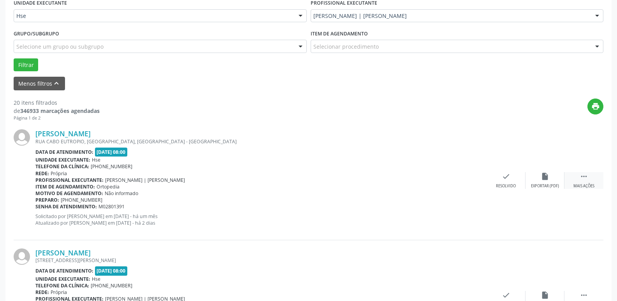
click at [586, 179] on icon "" at bounding box center [584, 176] width 9 height 9
click at [539, 185] on div "Não compareceu" at bounding box center [544, 185] width 33 height 5
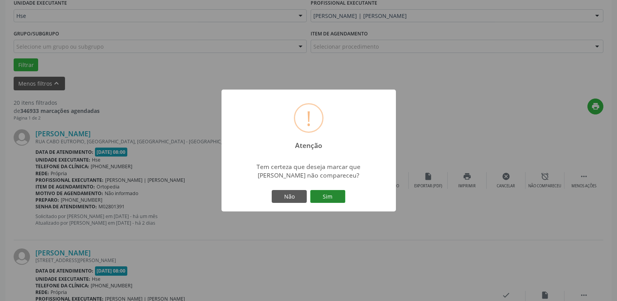
click at [330, 199] on button "Sim" at bounding box center [327, 196] width 35 height 13
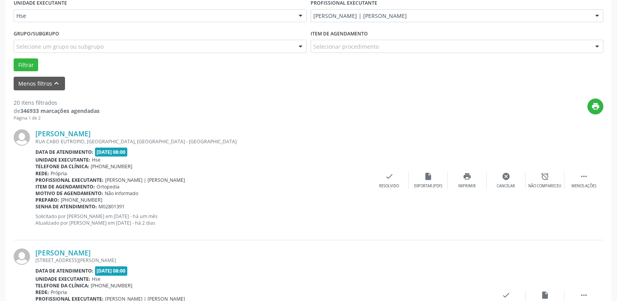
scroll to position [39, 0]
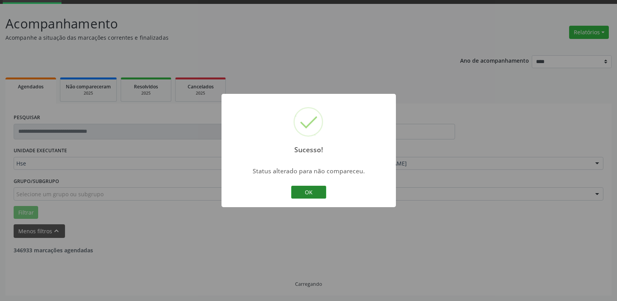
click at [318, 192] on button "OK" at bounding box center [308, 192] width 35 height 13
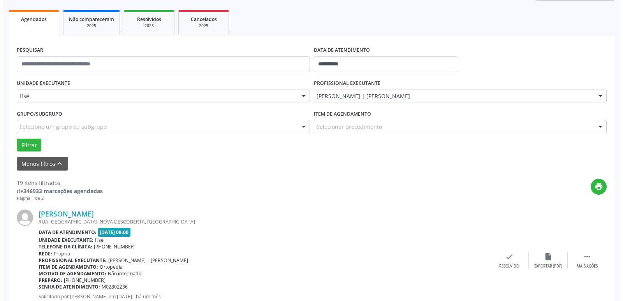
scroll to position [117, 0]
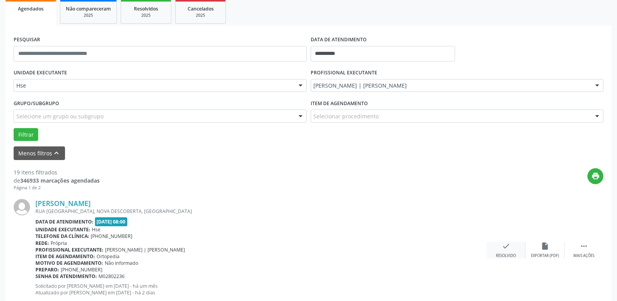
click at [507, 247] on icon "check" at bounding box center [506, 246] width 9 height 9
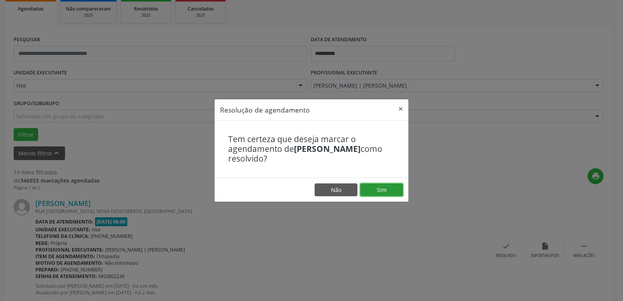
click at [376, 190] on button "Sim" at bounding box center [381, 189] width 43 height 13
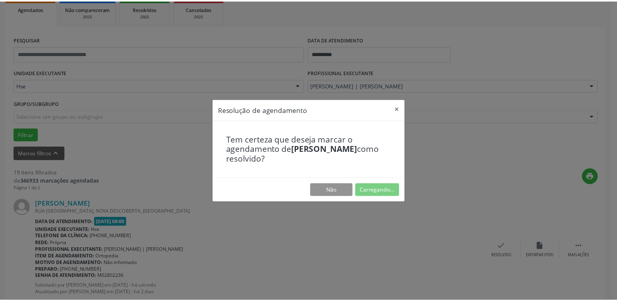
scroll to position [31, 0]
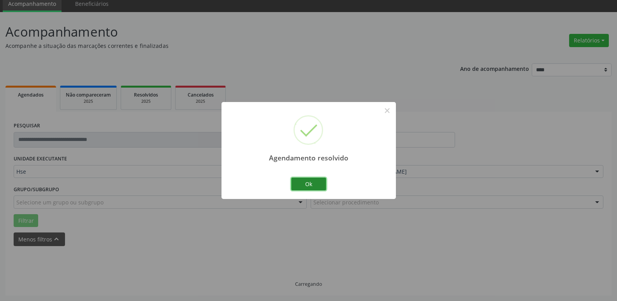
click at [307, 180] on button "Ok" at bounding box center [308, 184] width 35 height 13
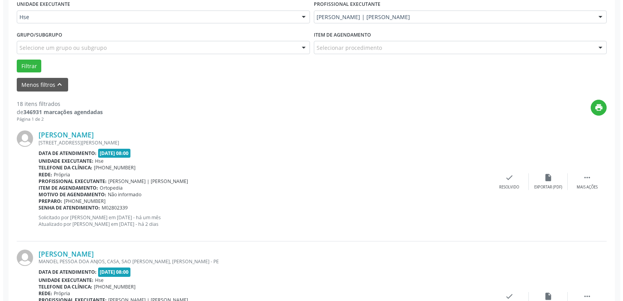
scroll to position [186, 0]
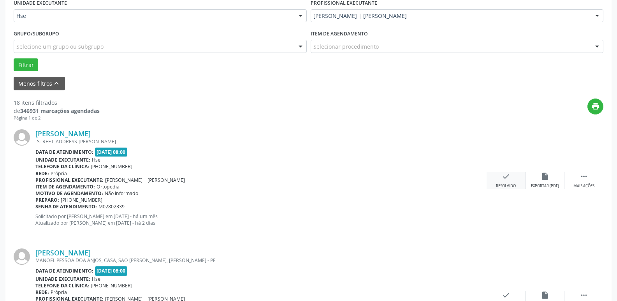
click at [506, 179] on icon "check" at bounding box center [506, 176] width 9 height 9
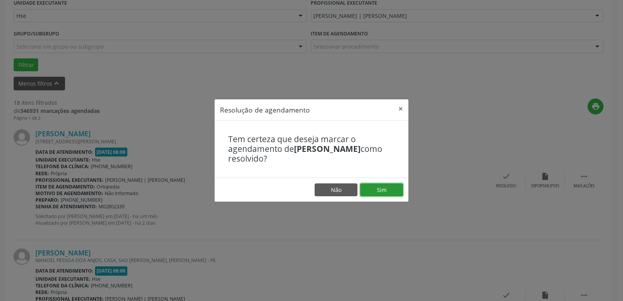
click at [375, 194] on button "Sim" at bounding box center [381, 189] width 43 height 13
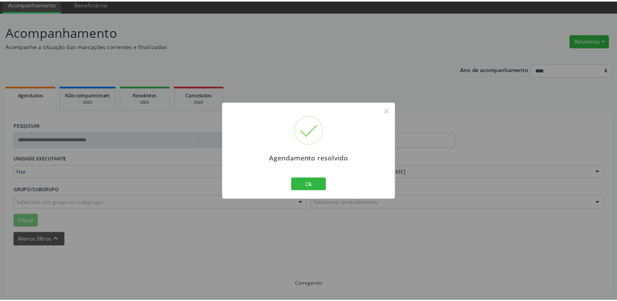
scroll to position [31, 0]
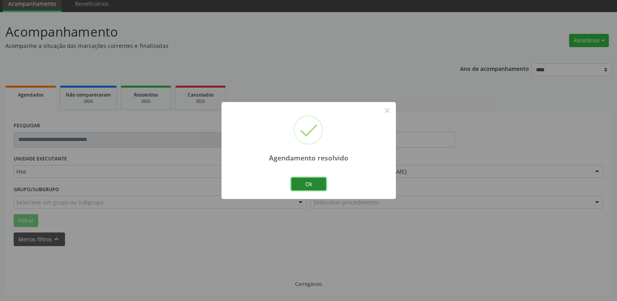
click at [322, 186] on button "Ok" at bounding box center [308, 184] width 35 height 13
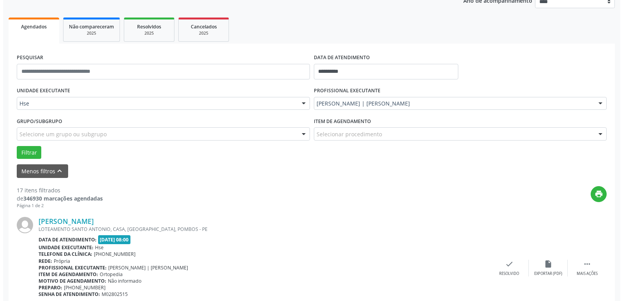
scroll to position [109, 0]
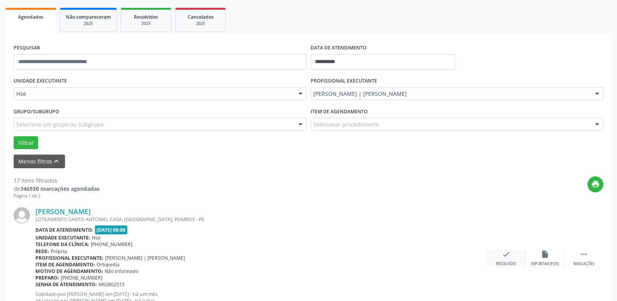
click at [504, 257] on icon "check" at bounding box center [506, 254] width 9 height 9
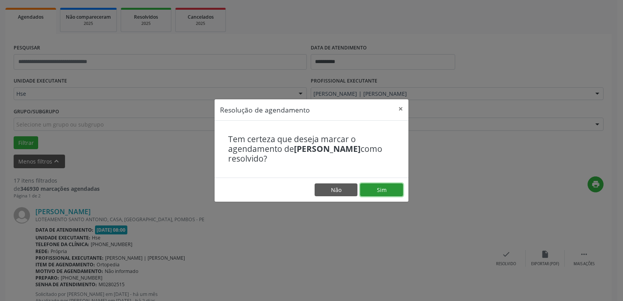
click at [393, 192] on button "Sim" at bounding box center [381, 189] width 43 height 13
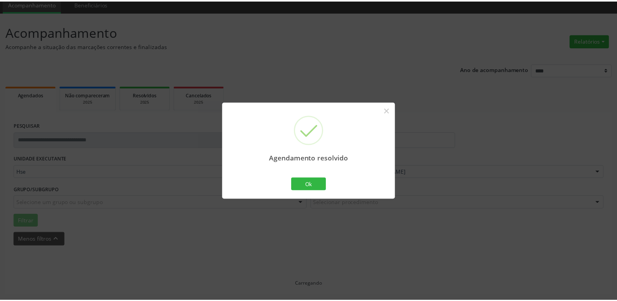
scroll to position [31, 0]
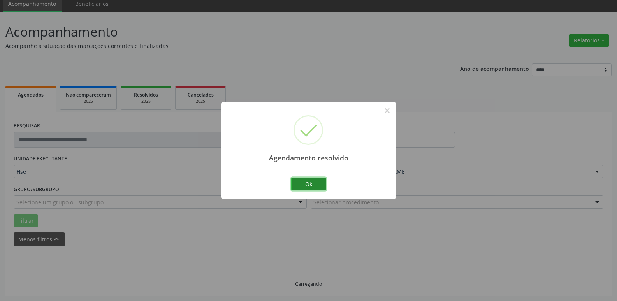
click at [302, 186] on button "Ok" at bounding box center [308, 184] width 35 height 13
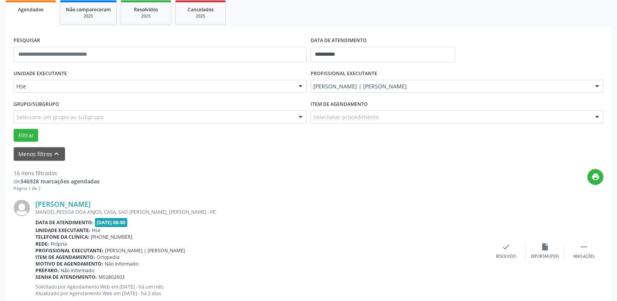
scroll to position [117, 0]
drag, startPoint x: 585, startPoint y: 244, endPoint x: 539, endPoint y: 230, distance: 48.0
click at [585, 244] on icon "" at bounding box center [584, 246] width 9 height 9
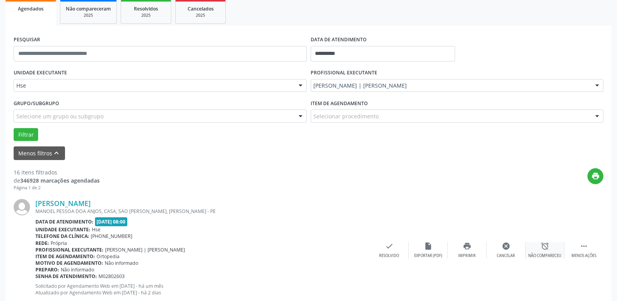
click at [536, 248] on div "alarm_off Não compareceu" at bounding box center [545, 250] width 39 height 17
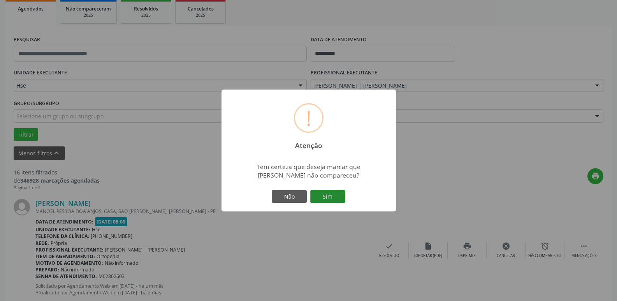
click at [327, 192] on button "Sim" at bounding box center [327, 196] width 35 height 13
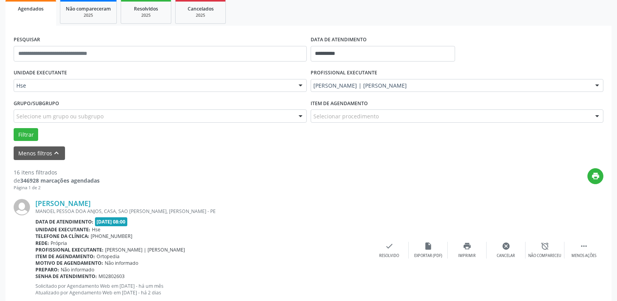
scroll to position [39, 0]
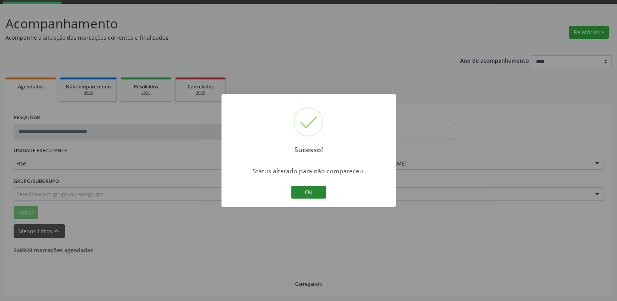
click at [314, 188] on button "OK" at bounding box center [308, 192] width 35 height 13
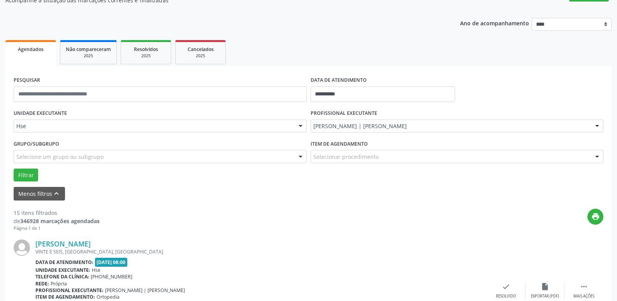
scroll to position [195, 0]
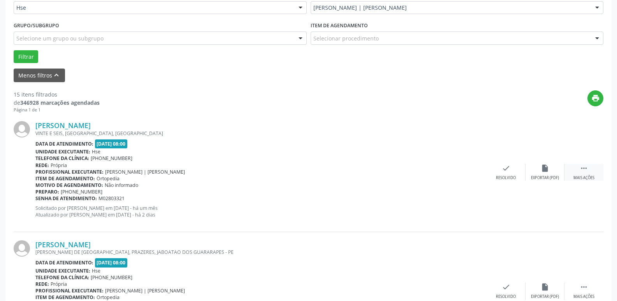
click at [588, 171] on icon "" at bounding box center [584, 168] width 9 height 9
click at [550, 168] on div "alarm_off Não compareceu" at bounding box center [545, 172] width 39 height 17
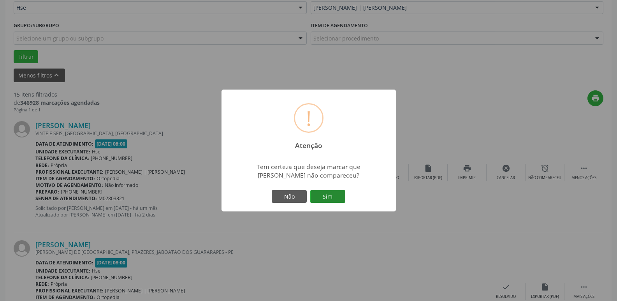
click at [342, 195] on button "Sim" at bounding box center [327, 196] width 35 height 13
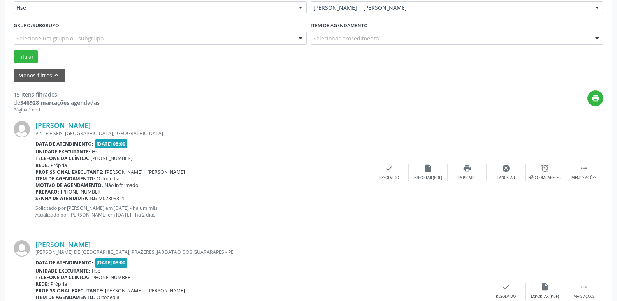
scroll to position [39, 0]
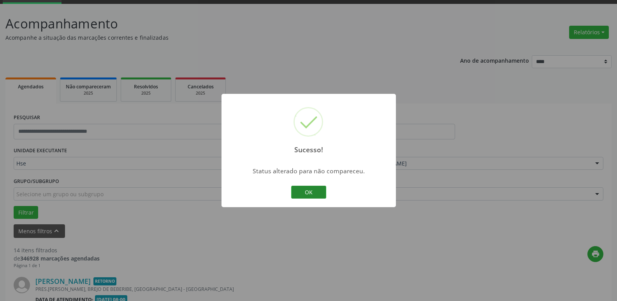
click at [322, 190] on button "OK" at bounding box center [308, 192] width 35 height 13
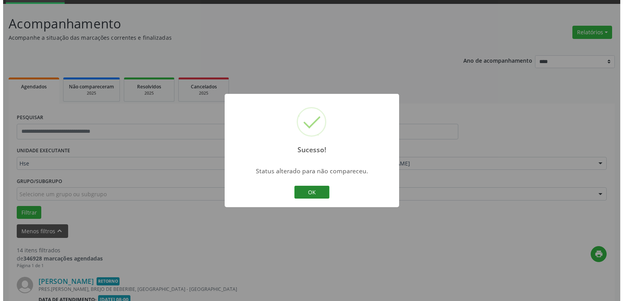
scroll to position [195, 0]
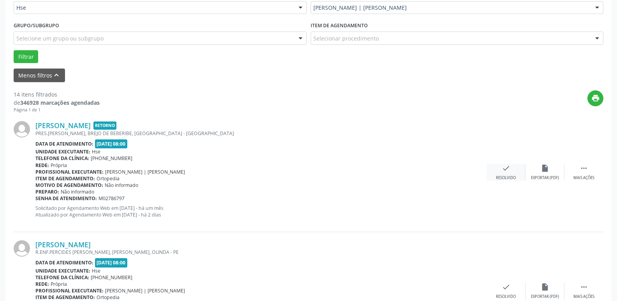
click at [511, 173] on div "check Resolvido" at bounding box center [506, 172] width 39 height 17
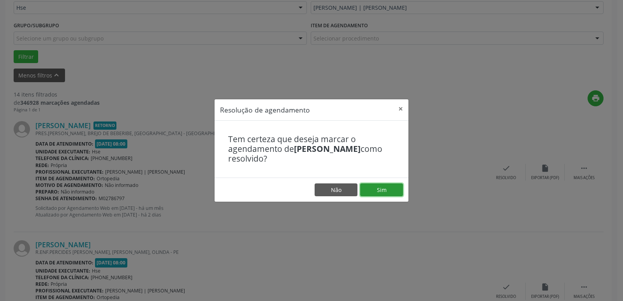
click at [385, 187] on button "Sim" at bounding box center [381, 189] width 43 height 13
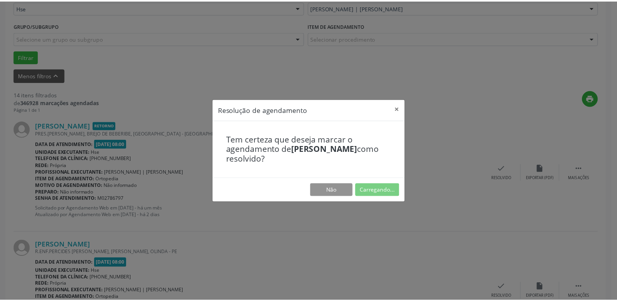
scroll to position [31, 0]
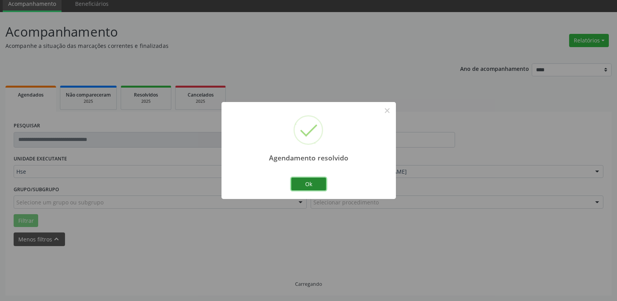
click at [317, 182] on button "Ok" at bounding box center [308, 184] width 35 height 13
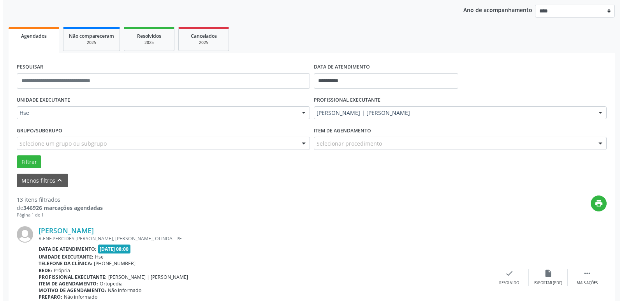
scroll to position [186, 0]
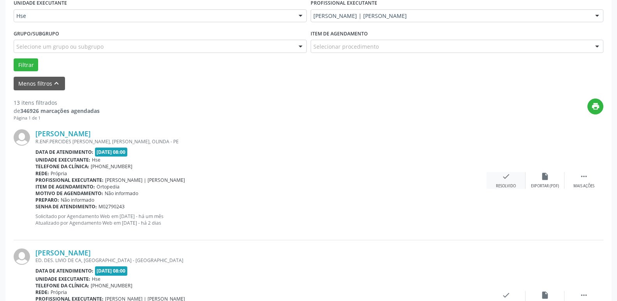
click at [512, 181] on div "check Resolvido" at bounding box center [506, 180] width 39 height 17
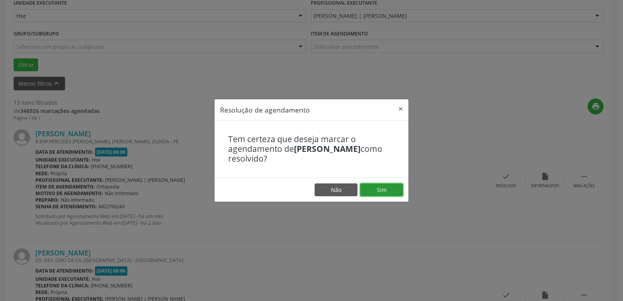
click at [390, 189] on button "Sim" at bounding box center [381, 189] width 43 height 13
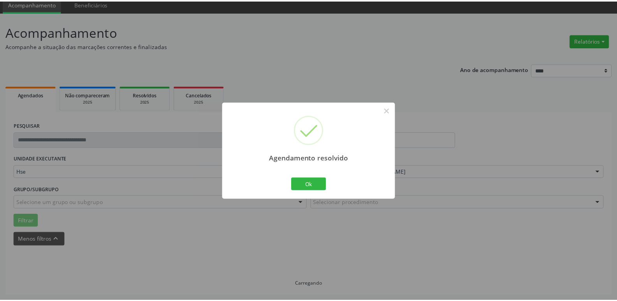
scroll to position [31, 0]
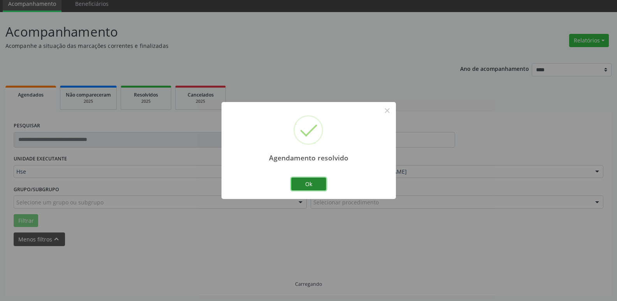
click at [313, 180] on button "Ok" at bounding box center [308, 184] width 35 height 13
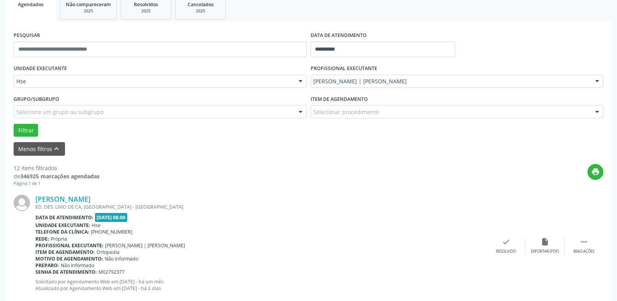
scroll to position [225, 0]
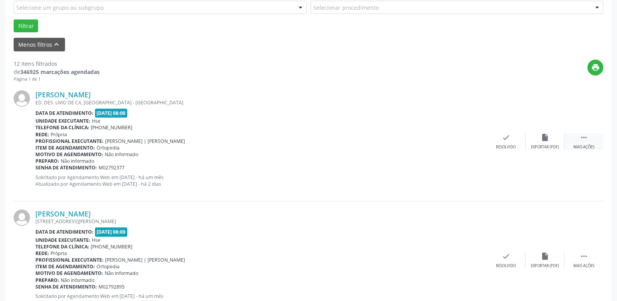
click at [580, 140] on icon "" at bounding box center [584, 137] width 9 height 9
click at [539, 144] on div "alarm_off Não compareceu" at bounding box center [545, 141] width 39 height 17
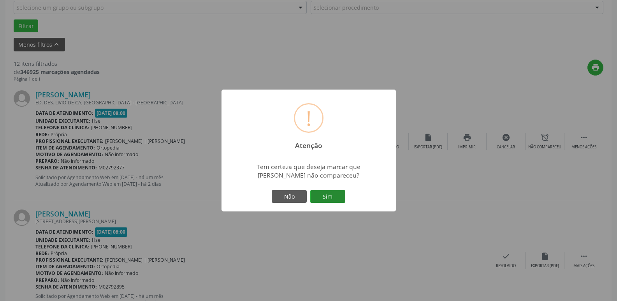
click at [325, 193] on button "Sim" at bounding box center [327, 196] width 35 height 13
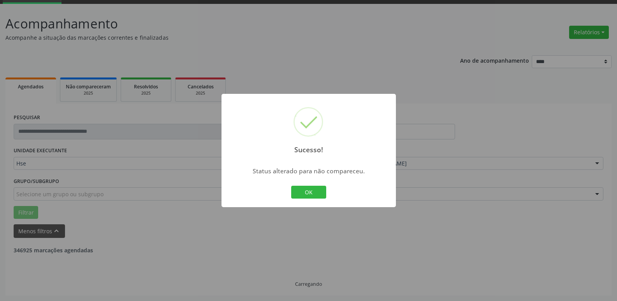
scroll to position [39, 0]
click at [313, 195] on button "OK" at bounding box center [308, 192] width 35 height 13
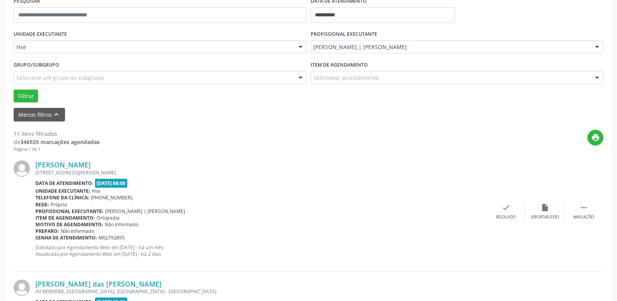
scroll to position [156, 0]
click at [590, 212] on div " Mais ações" at bounding box center [583, 211] width 39 height 17
click at [546, 212] on div "alarm_off Não compareceu" at bounding box center [545, 211] width 39 height 17
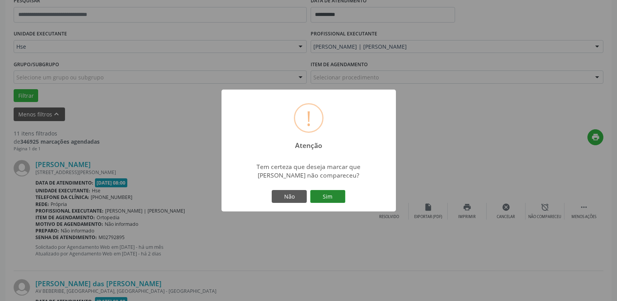
click at [330, 197] on button "Sim" at bounding box center [327, 196] width 35 height 13
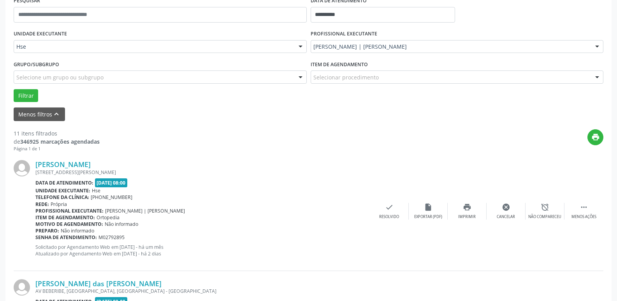
scroll to position [39, 0]
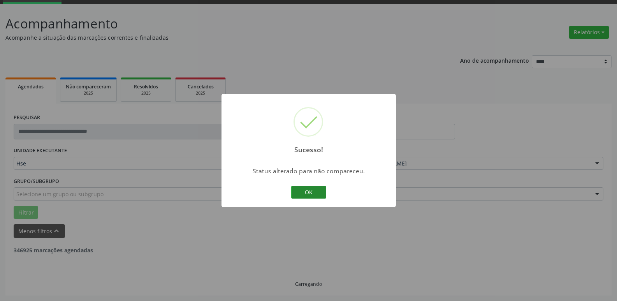
click at [309, 191] on button "OK" at bounding box center [308, 192] width 35 height 13
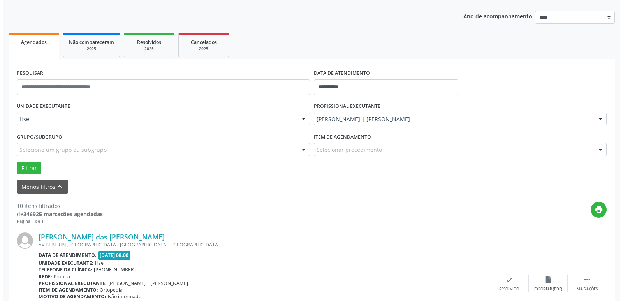
scroll to position [195, 0]
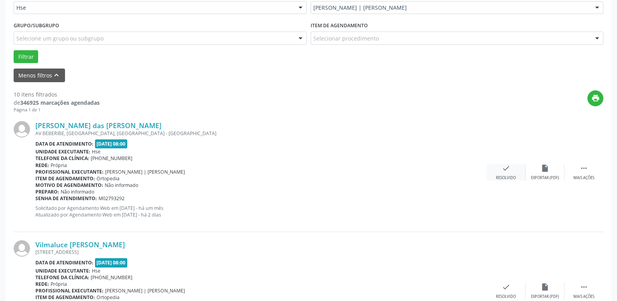
click at [507, 173] on div "check Resolvido" at bounding box center [506, 172] width 39 height 17
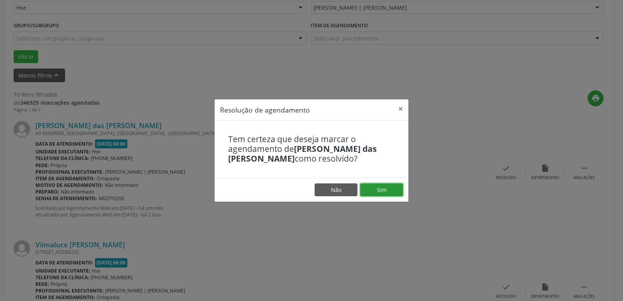
click at [384, 189] on button "Sim" at bounding box center [381, 189] width 43 height 13
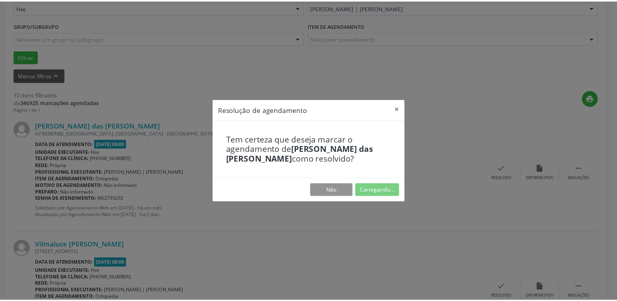
scroll to position [31, 0]
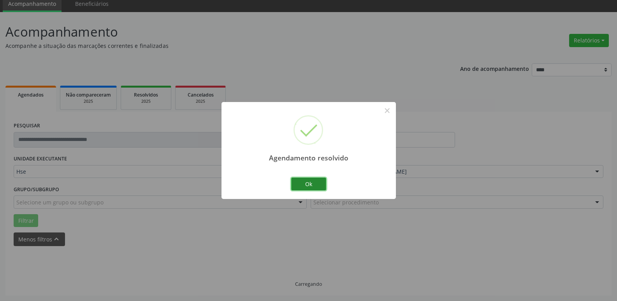
click at [310, 185] on button "Ok" at bounding box center [308, 184] width 35 height 13
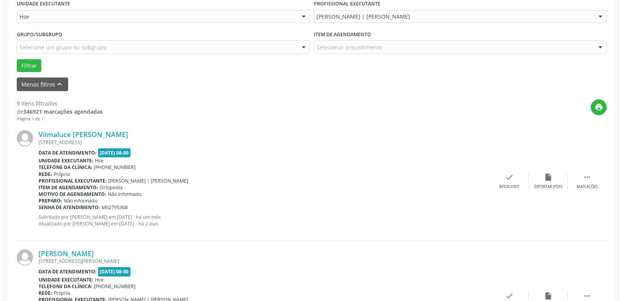
scroll to position [186, 0]
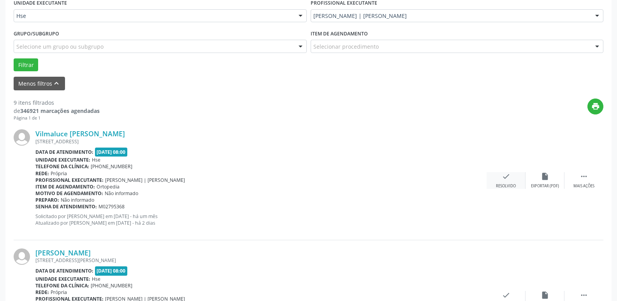
click at [503, 185] on div "Resolvido" at bounding box center [506, 185] width 20 height 5
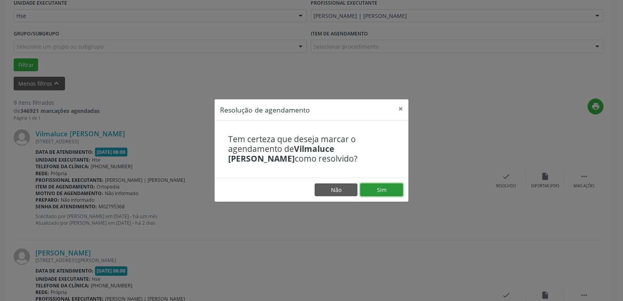
click at [375, 184] on button "Sim" at bounding box center [381, 189] width 43 height 13
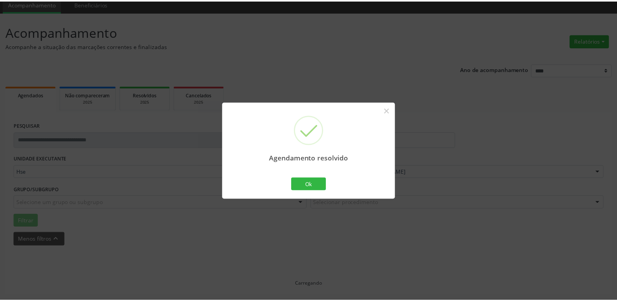
scroll to position [31, 0]
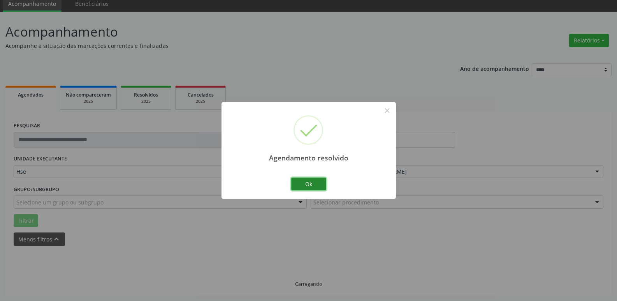
click at [313, 184] on button "Ok" at bounding box center [308, 184] width 35 height 13
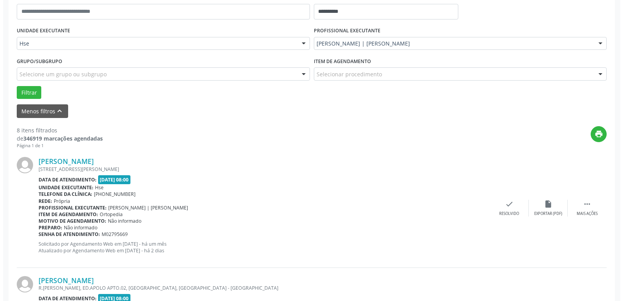
scroll to position [186, 0]
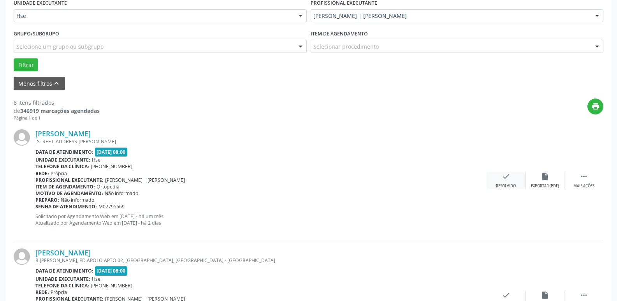
click at [509, 180] on icon "check" at bounding box center [506, 176] width 9 height 9
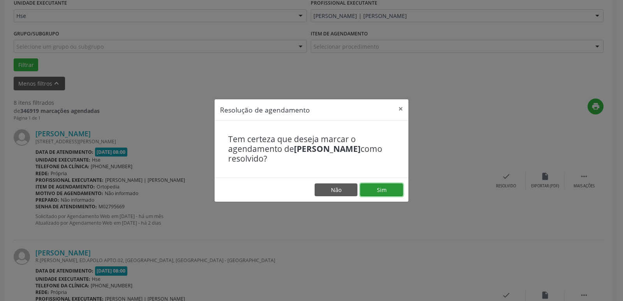
click at [384, 189] on button "Sim" at bounding box center [381, 189] width 43 height 13
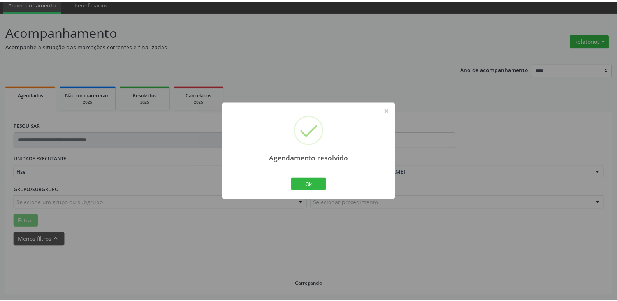
scroll to position [31, 0]
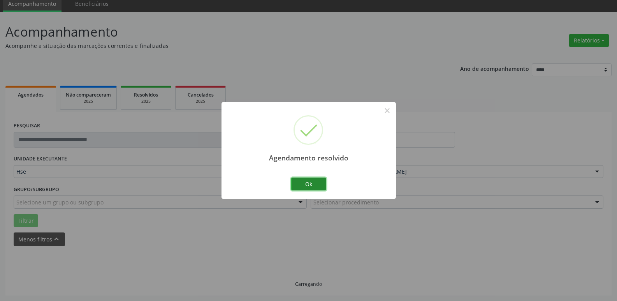
click at [304, 180] on button "Ok" at bounding box center [308, 184] width 35 height 13
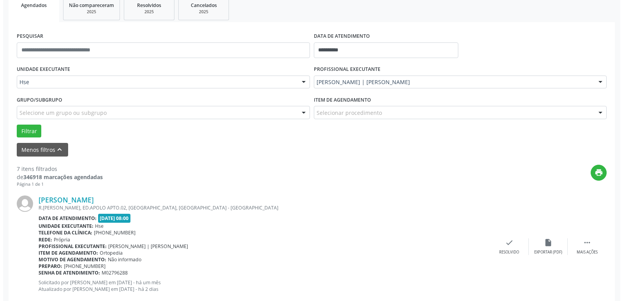
scroll to position [148, 0]
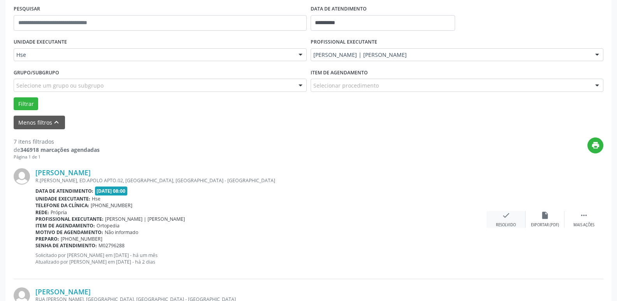
click at [513, 221] on div "check Resolvido" at bounding box center [506, 219] width 39 height 17
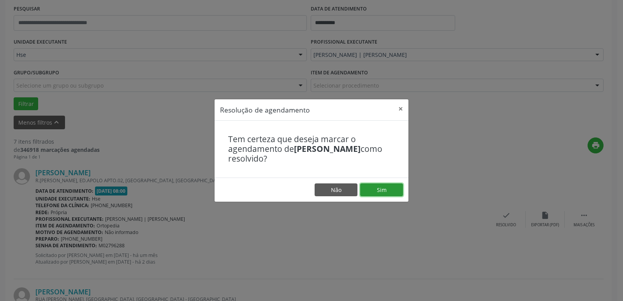
click at [394, 186] on button "Sim" at bounding box center [381, 189] width 43 height 13
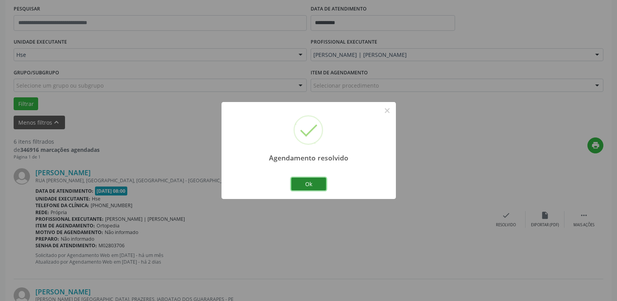
click at [318, 183] on button "Ok" at bounding box center [308, 184] width 35 height 13
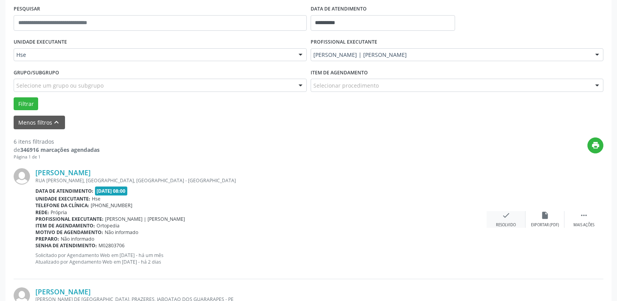
click at [509, 220] on div "check Resolvido" at bounding box center [506, 219] width 39 height 17
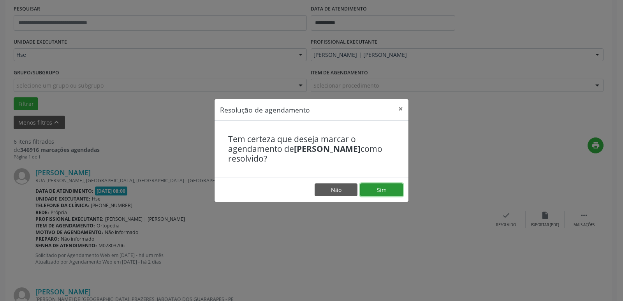
click at [369, 189] on button "Sim" at bounding box center [381, 189] width 43 height 13
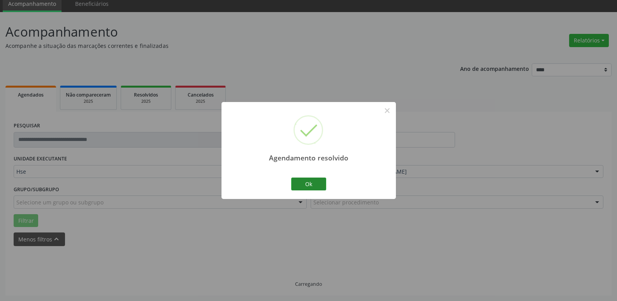
scroll to position [39, 0]
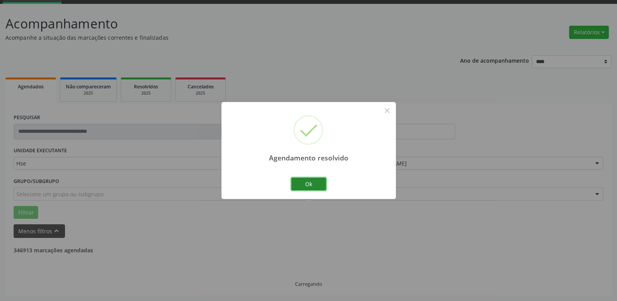
click at [312, 186] on button "Ok" at bounding box center [308, 184] width 35 height 13
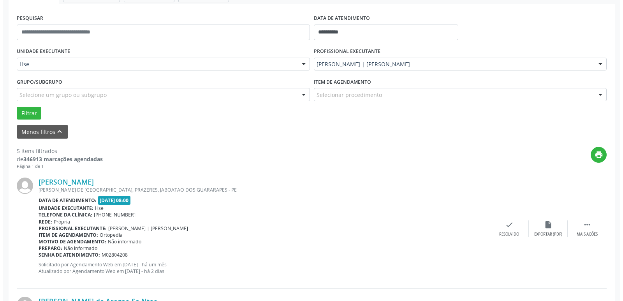
scroll to position [195, 0]
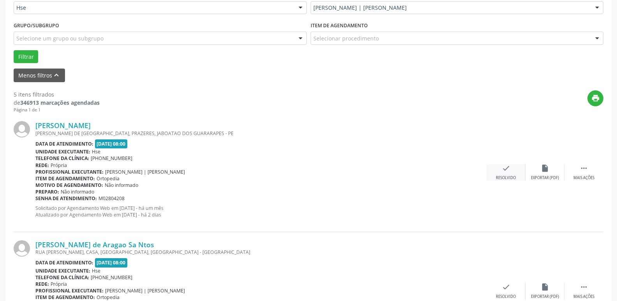
click at [506, 176] on div "Resolvido" at bounding box center [506, 177] width 20 height 5
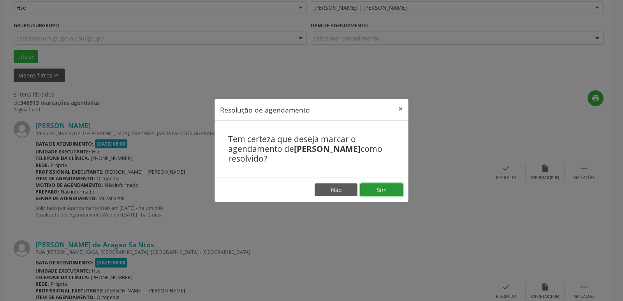
click at [387, 185] on button "Sim" at bounding box center [381, 189] width 43 height 13
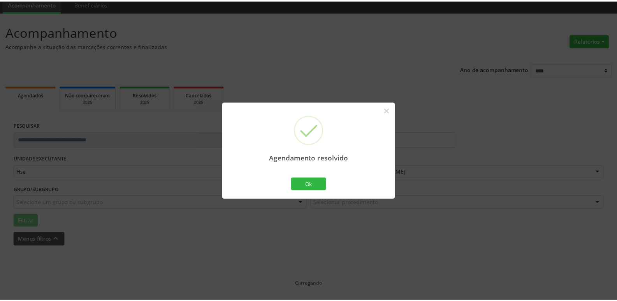
scroll to position [31, 0]
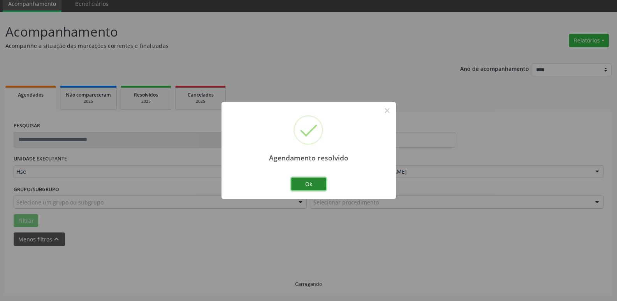
click at [303, 182] on button "Ok" at bounding box center [308, 184] width 35 height 13
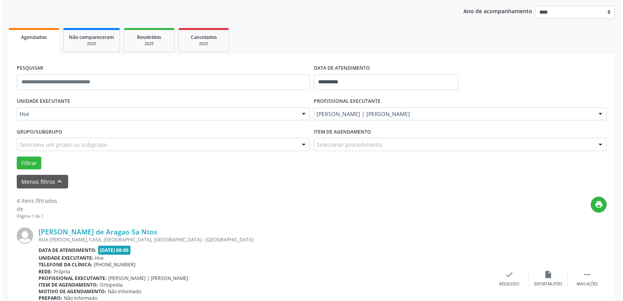
scroll to position [186, 0]
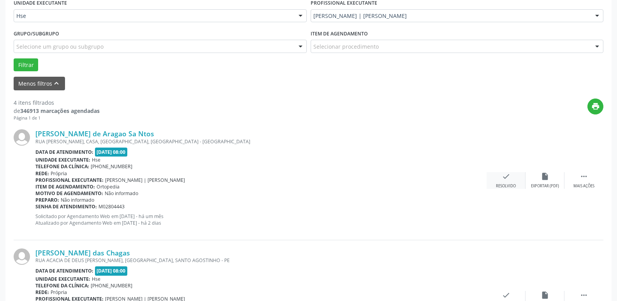
click at [508, 179] on icon "check" at bounding box center [506, 176] width 9 height 9
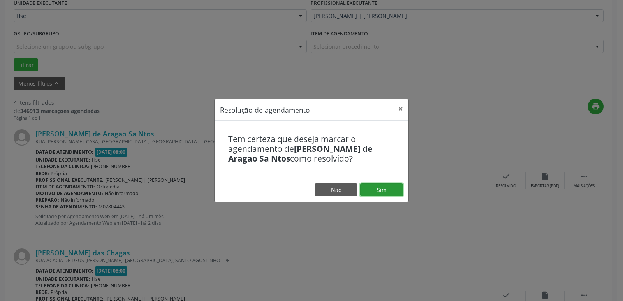
click at [385, 190] on button "Sim" at bounding box center [381, 189] width 43 height 13
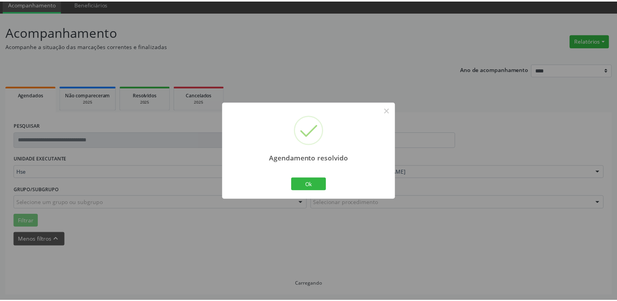
scroll to position [31, 0]
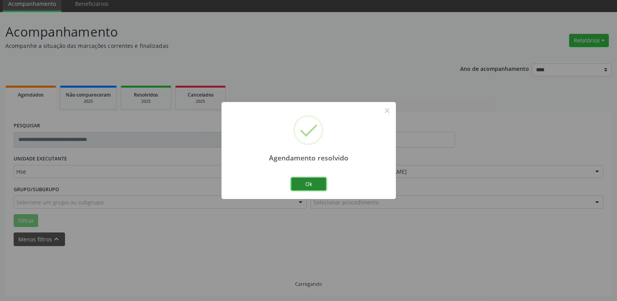
click at [316, 184] on button "Ok" at bounding box center [308, 184] width 35 height 13
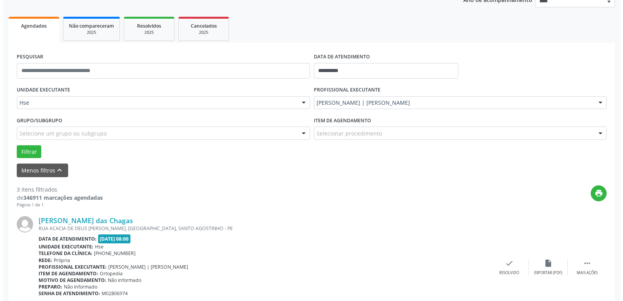
scroll to position [186, 0]
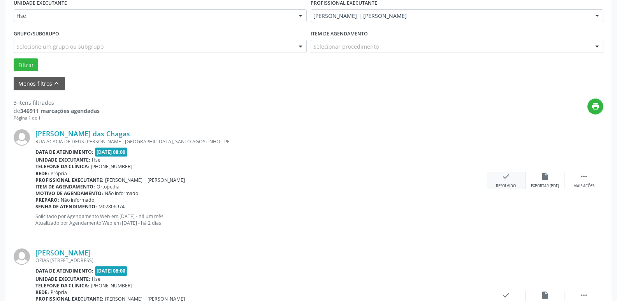
click at [506, 181] on div "check Resolvido" at bounding box center [506, 180] width 39 height 17
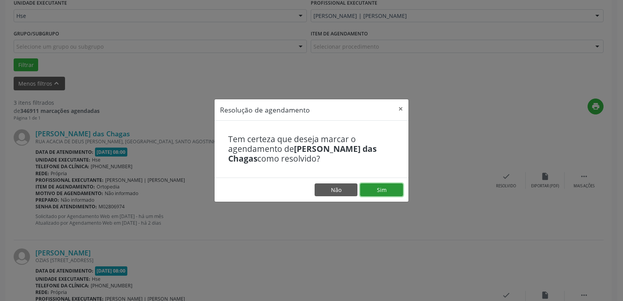
click at [377, 192] on button "Sim" at bounding box center [381, 189] width 43 height 13
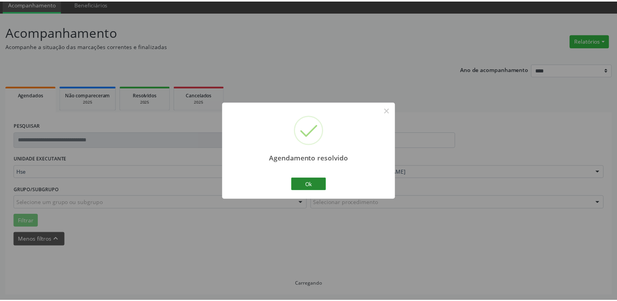
scroll to position [31, 0]
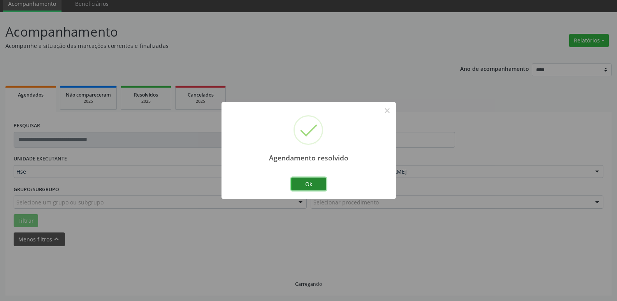
click at [314, 185] on button "Ok" at bounding box center [308, 184] width 35 height 13
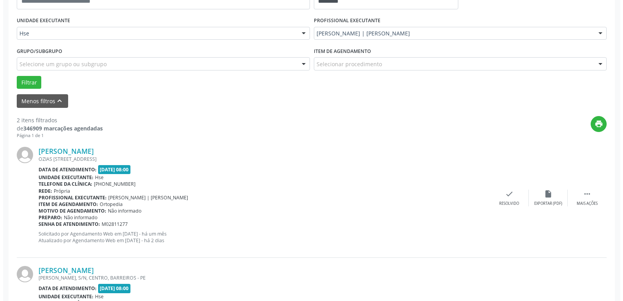
scroll to position [225, 0]
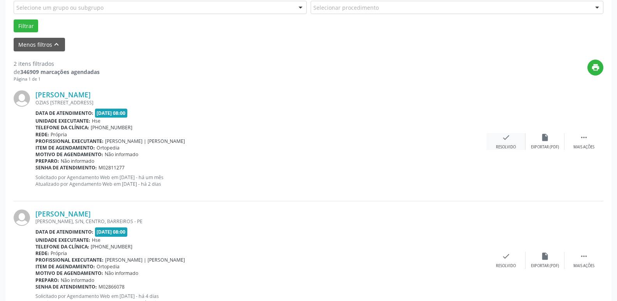
click at [508, 142] on icon "check" at bounding box center [506, 137] width 9 height 9
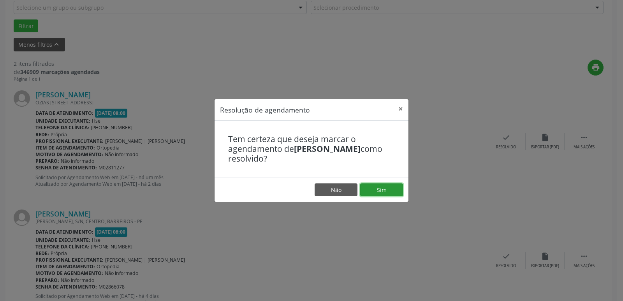
click at [388, 189] on button "Sim" at bounding box center [381, 189] width 43 height 13
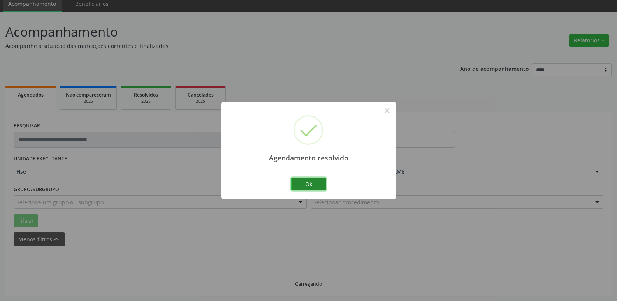
click at [313, 185] on button "Ok" at bounding box center [308, 184] width 35 height 13
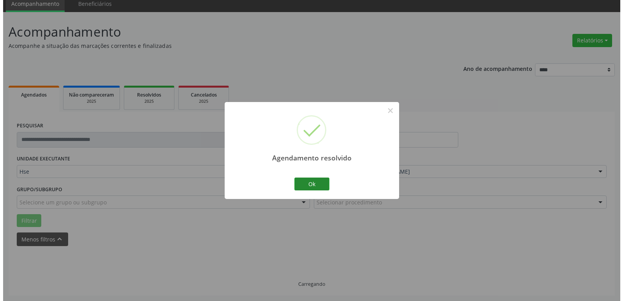
scroll to position [139, 0]
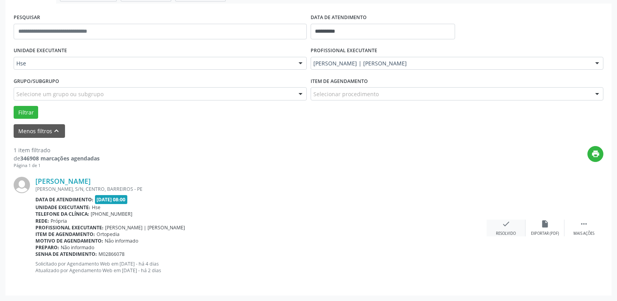
click at [504, 228] on icon "check" at bounding box center [506, 224] width 9 height 9
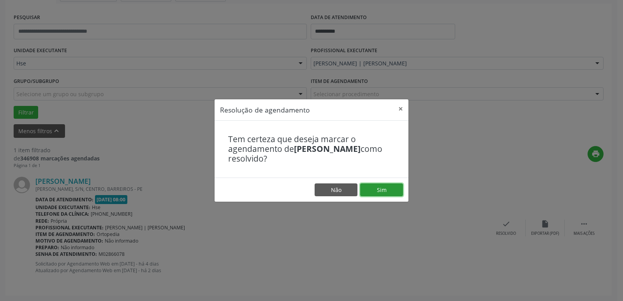
click at [381, 188] on button "Sim" at bounding box center [381, 189] width 43 height 13
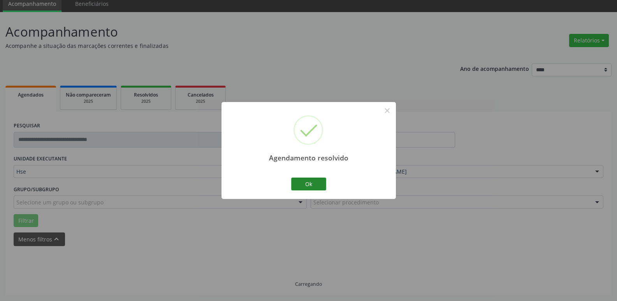
scroll to position [14, 0]
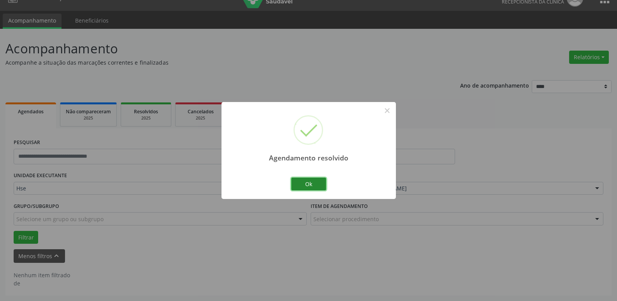
click at [316, 179] on button "Ok" at bounding box center [308, 184] width 35 height 13
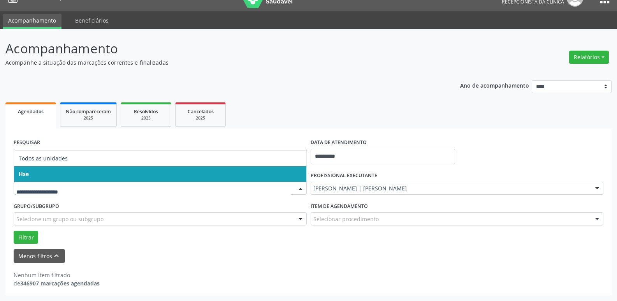
click at [47, 174] on span "Hse" at bounding box center [160, 174] width 292 height 16
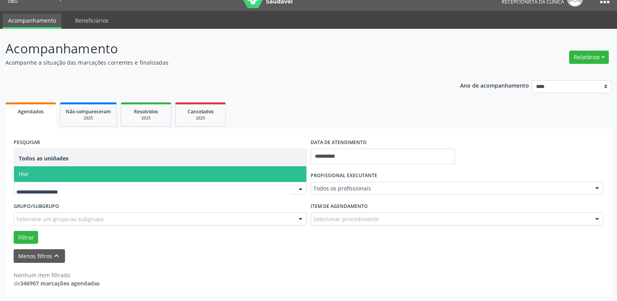
click at [51, 171] on span "Hse" at bounding box center [160, 174] width 292 height 16
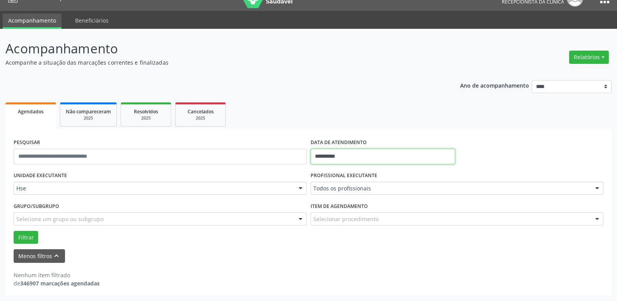
click at [350, 157] on input "**********" at bounding box center [383, 157] width 144 height 16
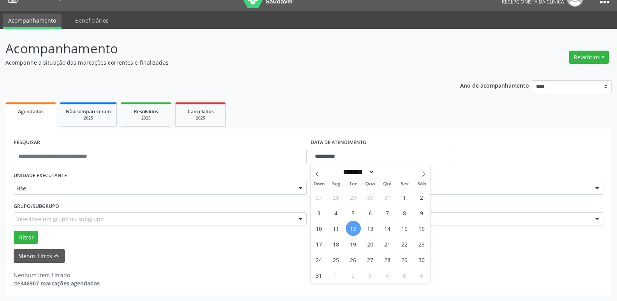
click at [352, 228] on span "12" at bounding box center [353, 228] width 15 height 15
type input "**********"
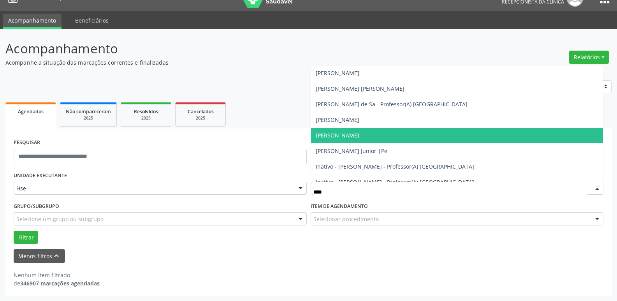
type input "*****"
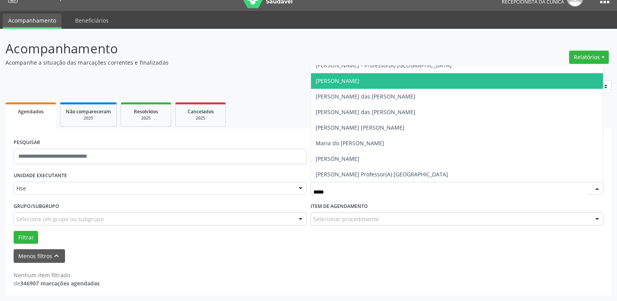
scroll to position [156, 0]
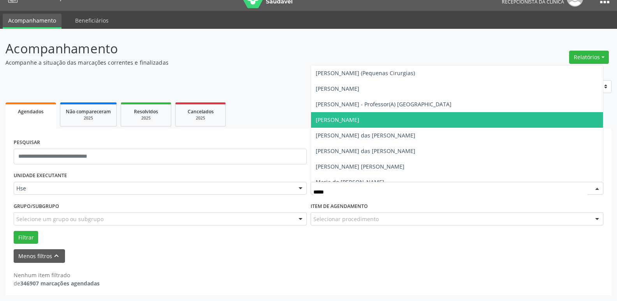
click at [359, 120] on span "[PERSON_NAME]" at bounding box center [338, 119] width 44 height 7
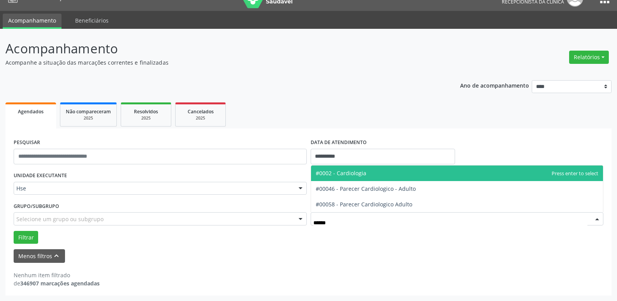
type input "*******"
click at [346, 170] on span "#0002 - Cardiologia" at bounding box center [341, 172] width 51 height 7
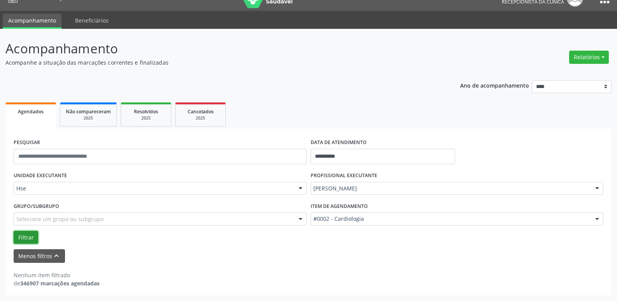
click at [32, 234] on button "Filtrar" at bounding box center [26, 237] width 25 height 13
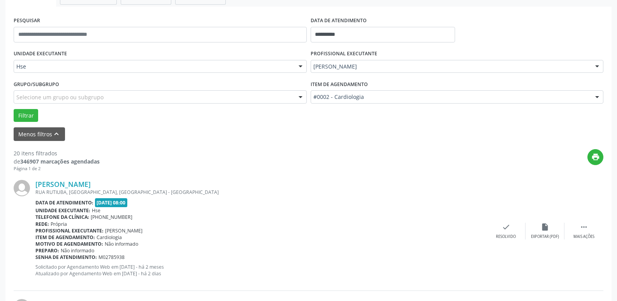
scroll to position [170, 0]
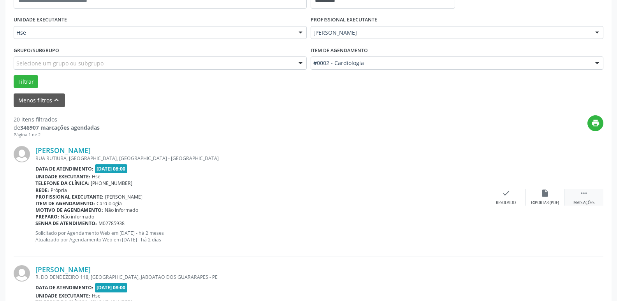
click at [579, 193] on div " Mais ações" at bounding box center [583, 197] width 39 height 17
click at [548, 201] on div "Não compareceu" at bounding box center [544, 202] width 33 height 5
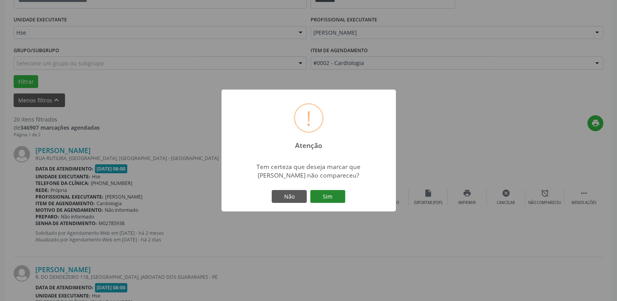
click at [329, 194] on button "Sim" at bounding box center [327, 196] width 35 height 13
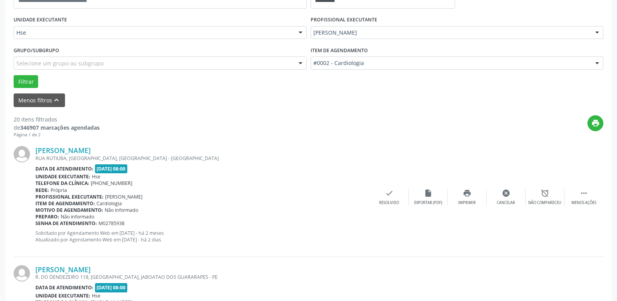
scroll to position [39, 0]
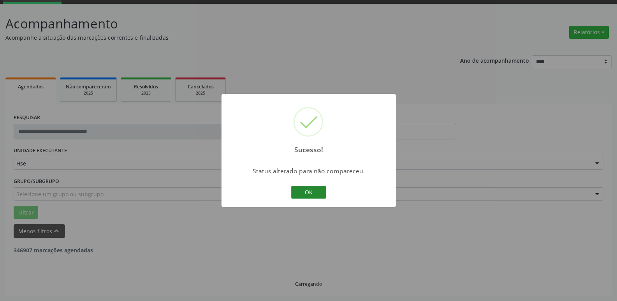
click at [309, 191] on button "OK" at bounding box center [308, 192] width 35 height 13
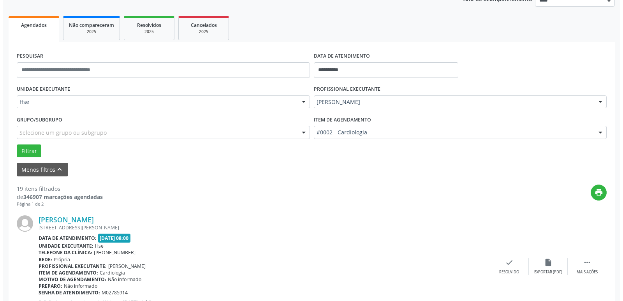
scroll to position [117, 0]
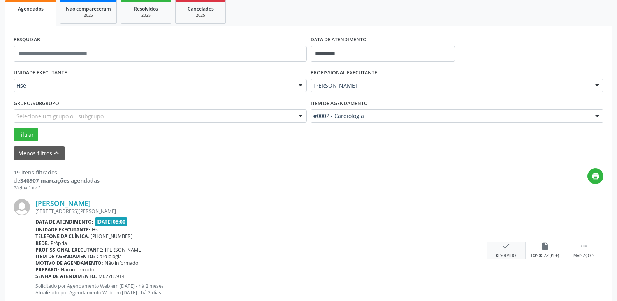
click at [509, 249] on icon "check" at bounding box center [506, 246] width 9 height 9
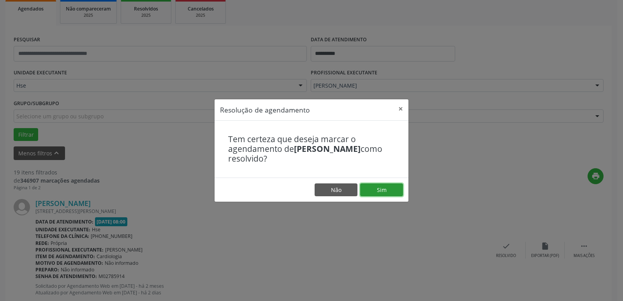
click at [387, 188] on button "Sim" at bounding box center [381, 189] width 43 height 13
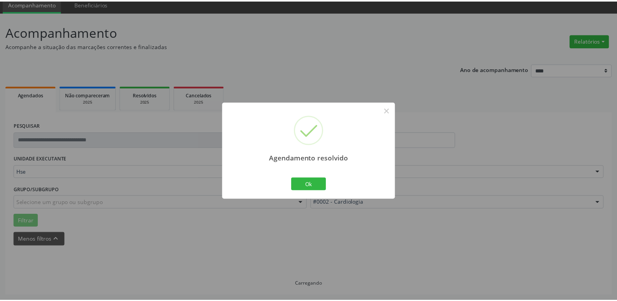
scroll to position [31, 0]
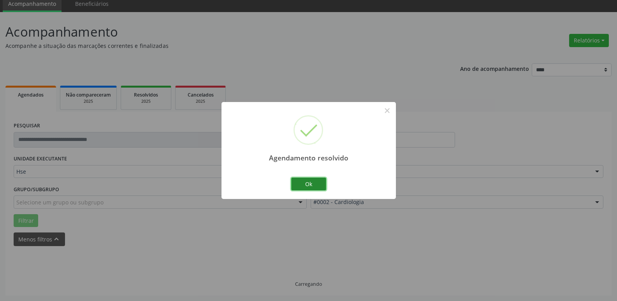
click at [315, 185] on button "Ok" at bounding box center [308, 184] width 35 height 13
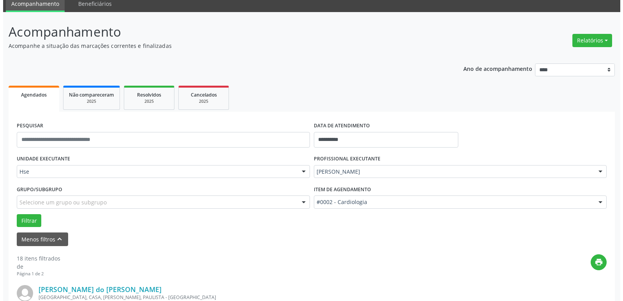
scroll to position [148, 0]
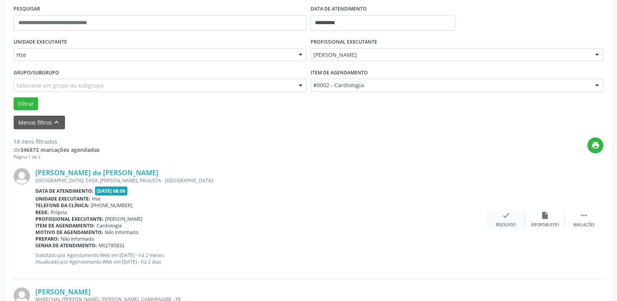
click at [508, 220] on div "check Resolvido" at bounding box center [506, 219] width 39 height 17
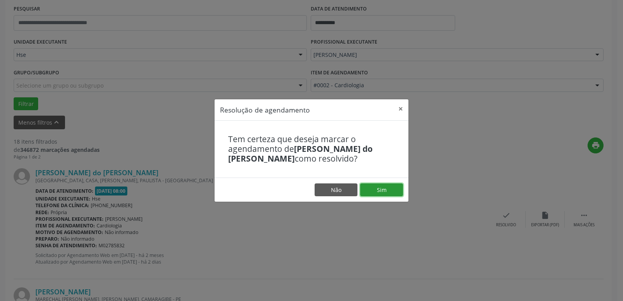
click at [394, 192] on button "Sim" at bounding box center [381, 189] width 43 height 13
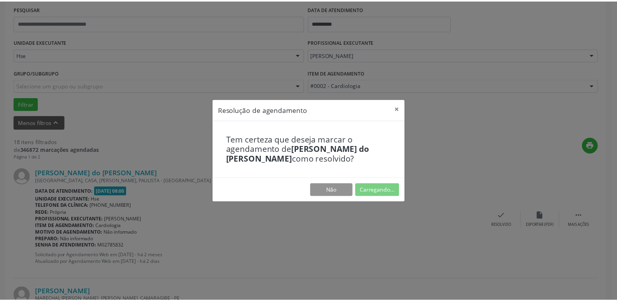
scroll to position [31, 0]
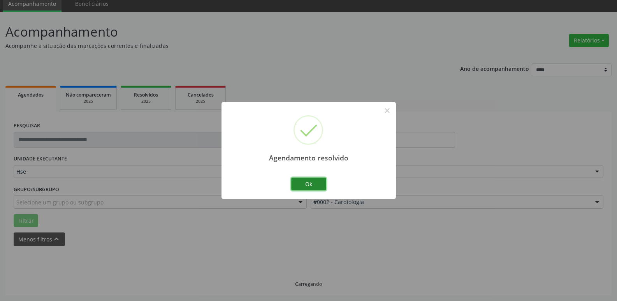
click at [317, 185] on button "Ok" at bounding box center [308, 184] width 35 height 13
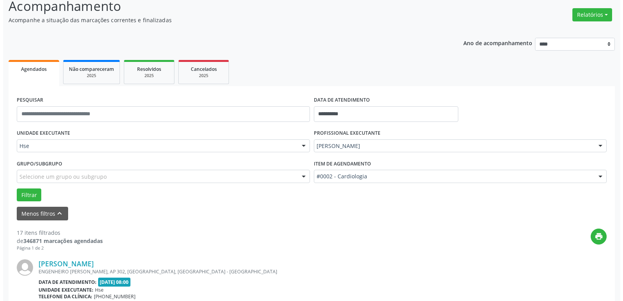
scroll to position [186, 0]
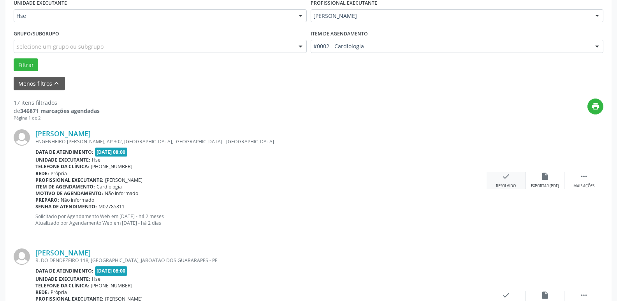
click at [507, 181] on div "check Resolvido" at bounding box center [506, 180] width 39 height 17
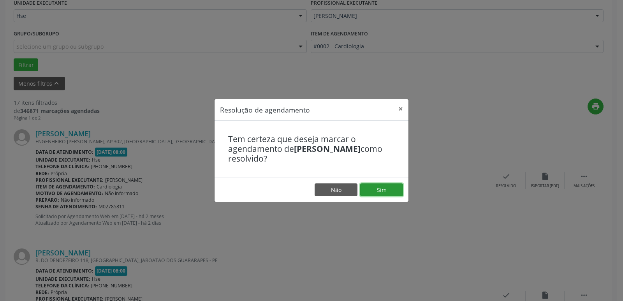
click at [383, 189] on button "Sim" at bounding box center [381, 189] width 43 height 13
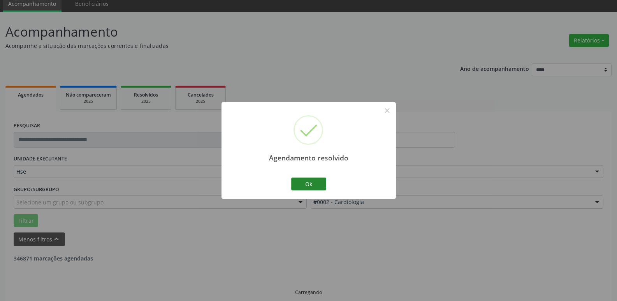
scroll to position [39, 0]
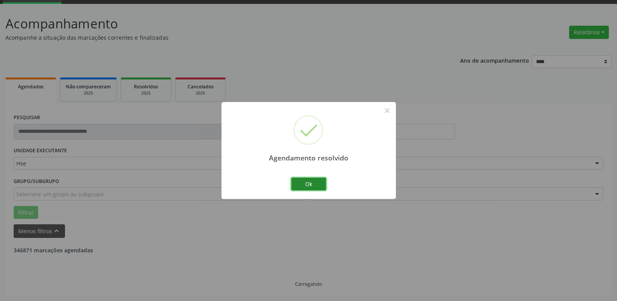
click at [316, 182] on button "Ok" at bounding box center [308, 184] width 35 height 13
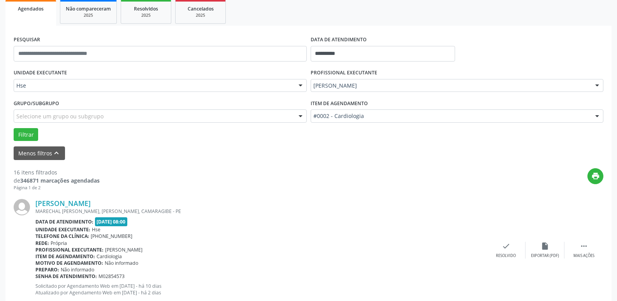
scroll to position [156, 0]
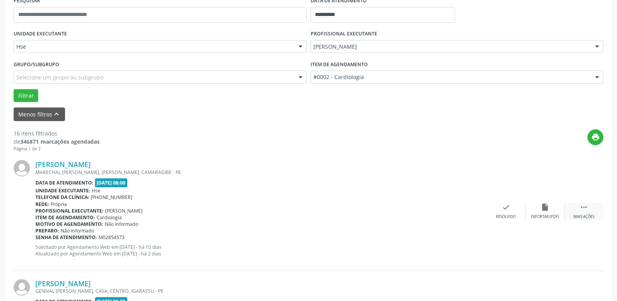
click at [589, 212] on div " Mais ações" at bounding box center [583, 211] width 39 height 17
click at [543, 213] on div "alarm_off Não compareceu" at bounding box center [545, 211] width 39 height 17
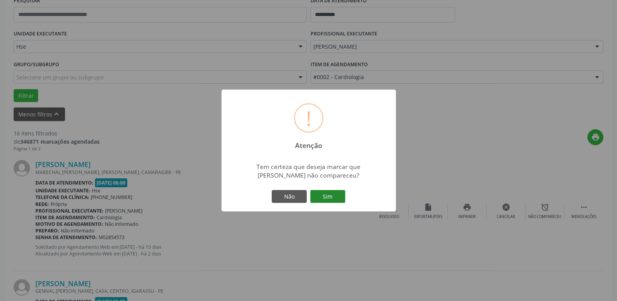
click at [337, 200] on button "Sim" at bounding box center [327, 196] width 35 height 13
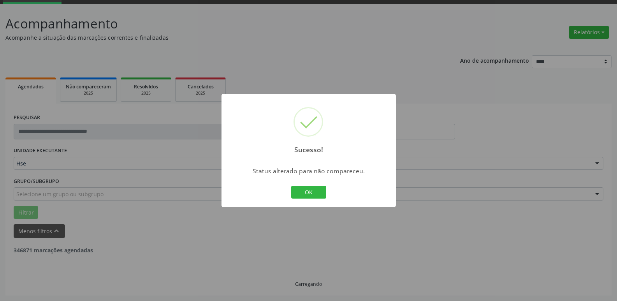
scroll to position [39, 0]
click at [298, 191] on button "OK" at bounding box center [308, 192] width 35 height 13
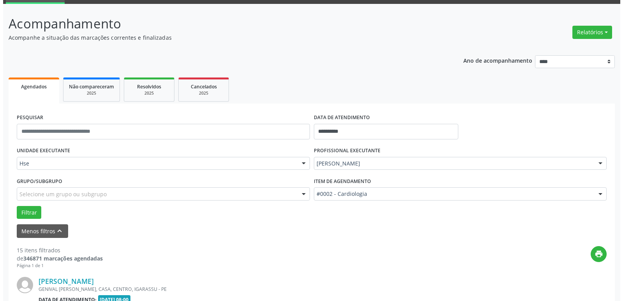
scroll to position [156, 0]
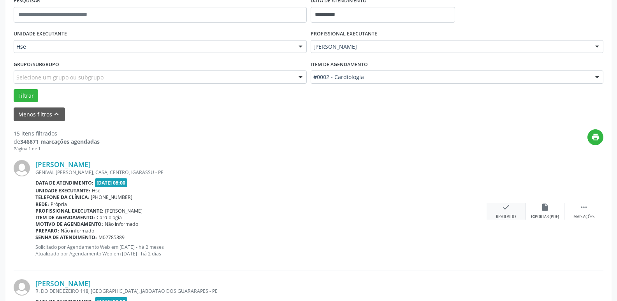
click at [506, 211] on icon "check" at bounding box center [506, 207] width 9 height 9
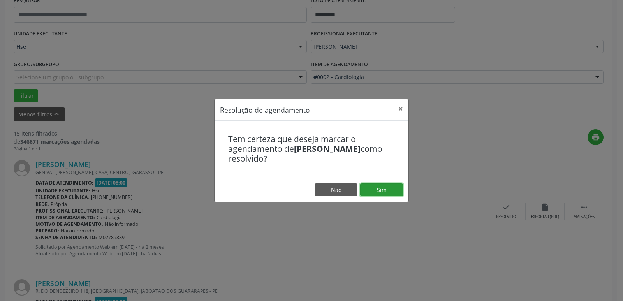
click at [380, 186] on button "Sim" at bounding box center [381, 189] width 43 height 13
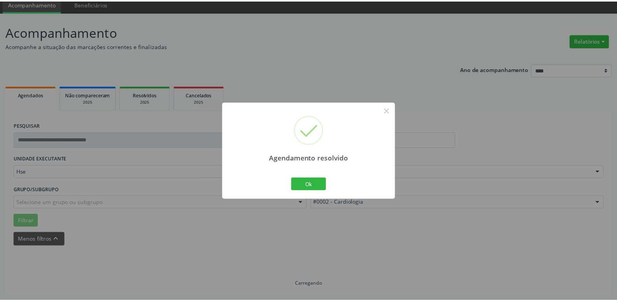
scroll to position [31, 0]
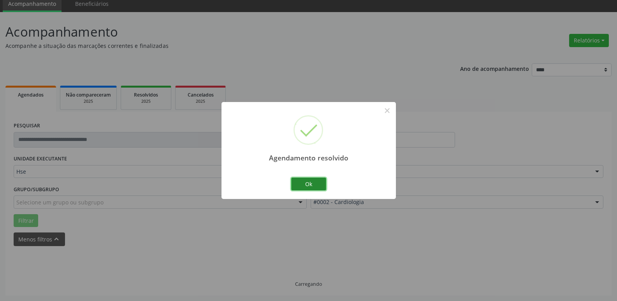
click at [309, 180] on button "Ok" at bounding box center [308, 184] width 35 height 13
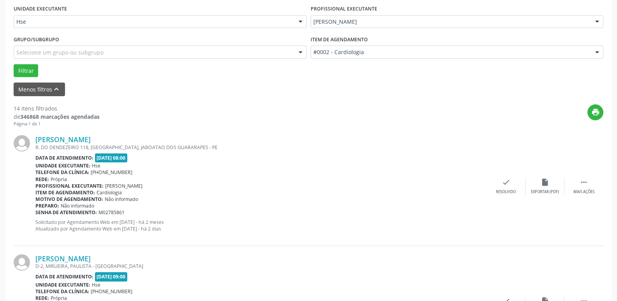
scroll to position [186, 0]
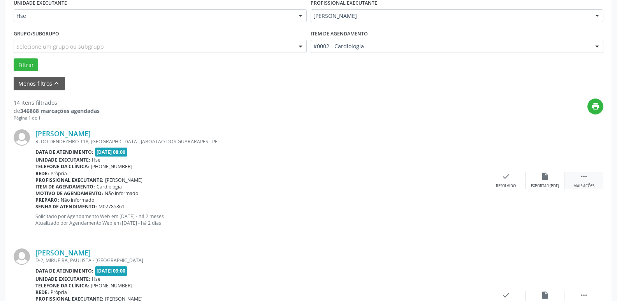
click at [585, 178] on icon "" at bounding box center [584, 176] width 9 height 9
click at [552, 182] on div "alarm_off Não compareceu" at bounding box center [545, 180] width 39 height 17
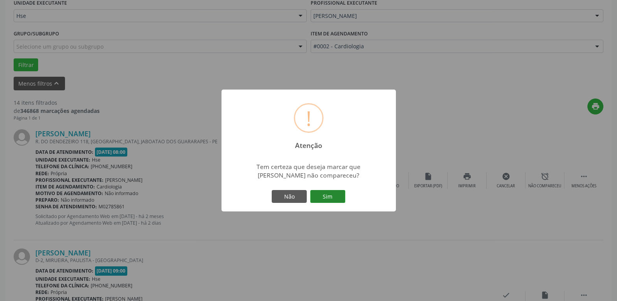
click at [321, 194] on button "Sim" at bounding box center [327, 196] width 35 height 13
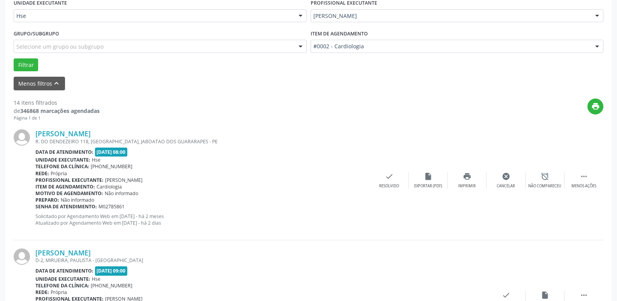
scroll to position [39, 0]
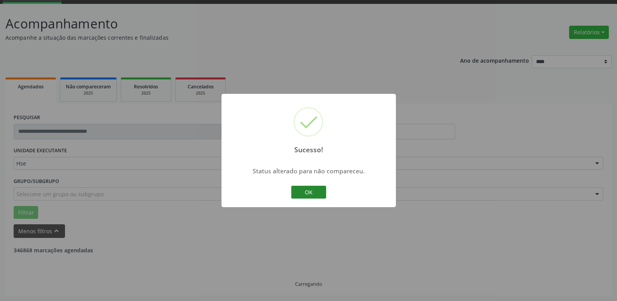
click at [318, 193] on button "OK" at bounding box center [308, 192] width 35 height 13
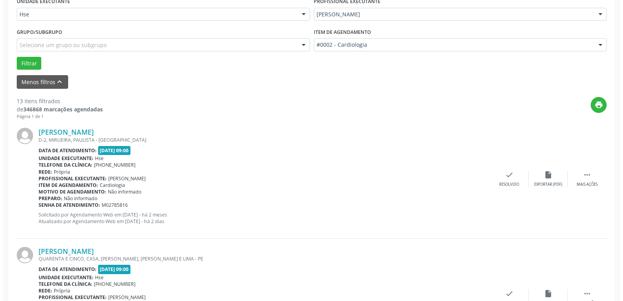
scroll to position [195, 0]
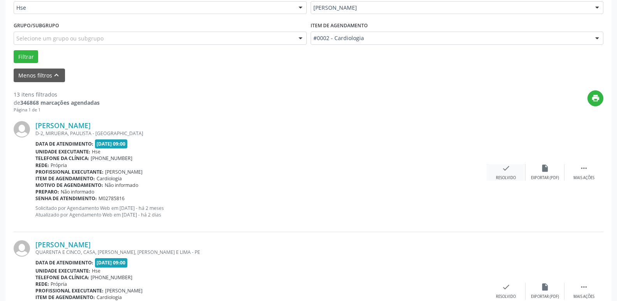
click at [508, 171] on icon "check" at bounding box center [506, 168] width 9 height 9
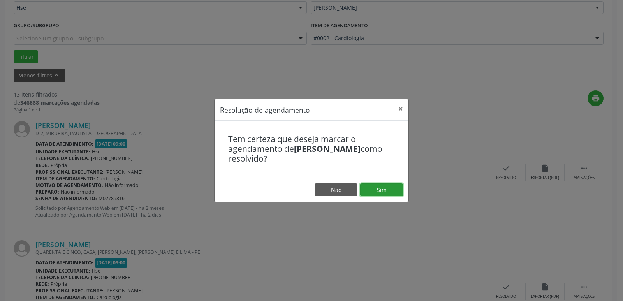
click at [388, 187] on button "Sim" at bounding box center [381, 189] width 43 height 13
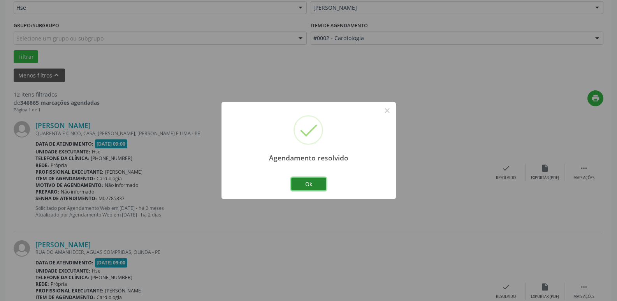
click at [299, 181] on button "Ok" at bounding box center [308, 184] width 35 height 13
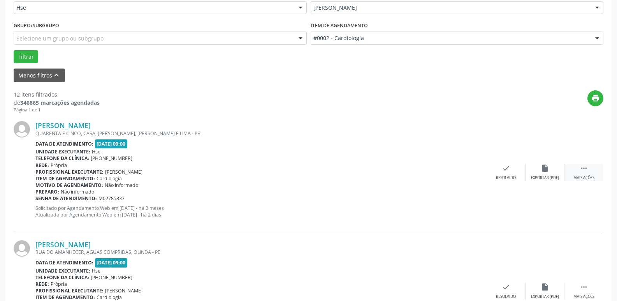
click at [591, 169] on div " Mais ações" at bounding box center [583, 172] width 39 height 17
click at [543, 173] on div "alarm_off Não compareceu" at bounding box center [545, 172] width 39 height 17
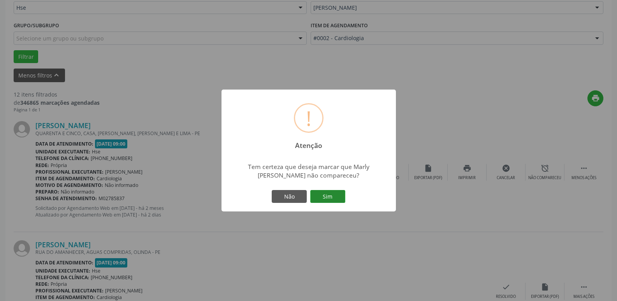
click at [338, 194] on button "Sim" at bounding box center [327, 196] width 35 height 13
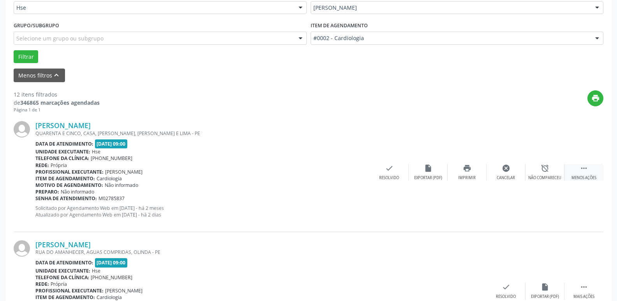
click at [582, 174] on div " Menos ações" at bounding box center [583, 172] width 39 height 17
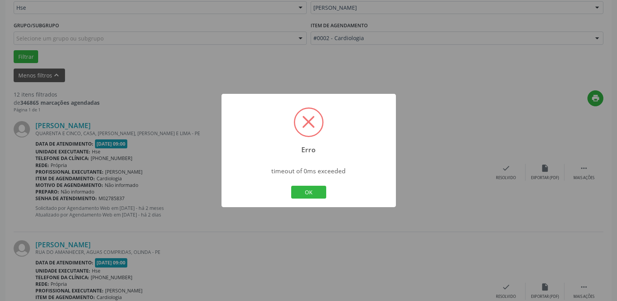
click at [490, 94] on div "Erro × timeout of 0ms exceeded OK Cancel" at bounding box center [308, 150] width 617 height 301
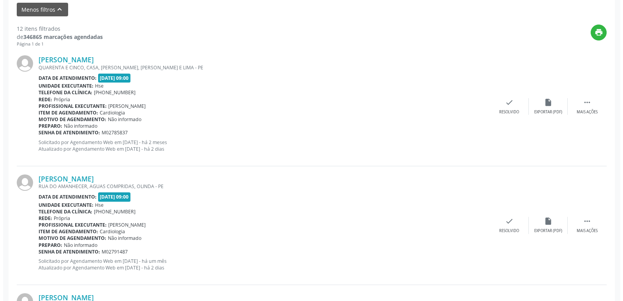
scroll to position [272, 0]
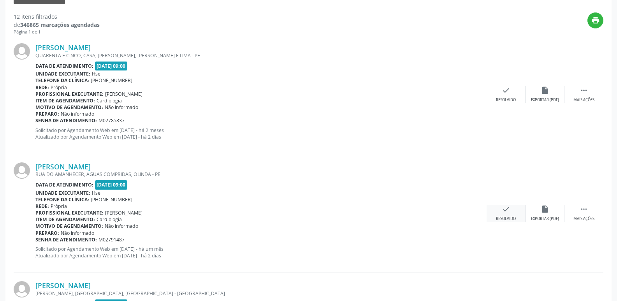
click at [507, 215] on div "check Resolvido" at bounding box center [506, 213] width 39 height 17
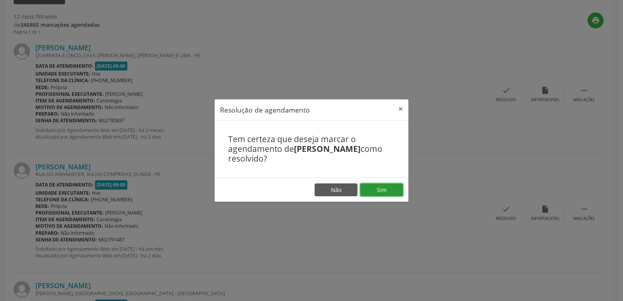
click at [385, 191] on button "Sim" at bounding box center [381, 189] width 43 height 13
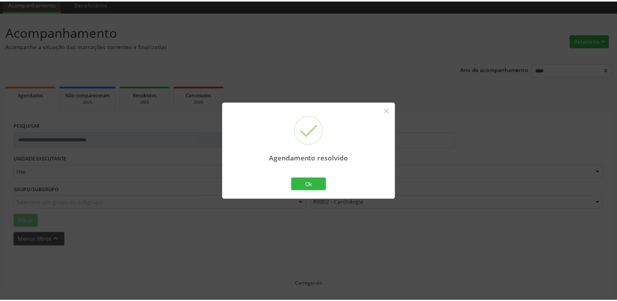
scroll to position [31, 0]
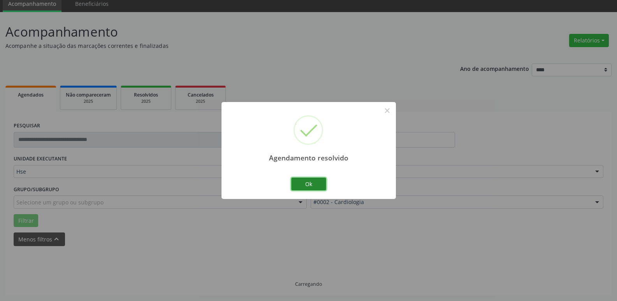
click at [299, 179] on button "Ok" at bounding box center [308, 184] width 35 height 13
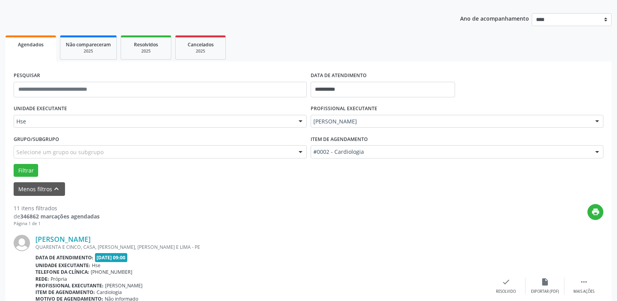
scroll to position [186, 0]
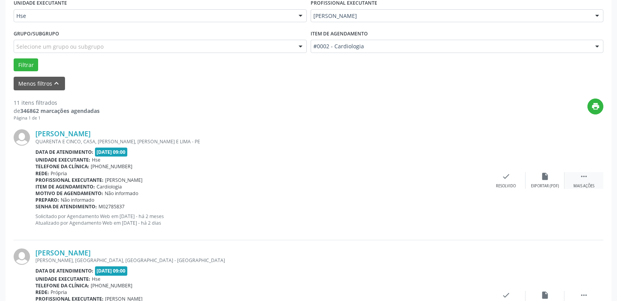
click at [585, 183] on div " Mais ações" at bounding box center [583, 180] width 39 height 17
click at [553, 179] on div "alarm_off Não compareceu" at bounding box center [545, 180] width 39 height 17
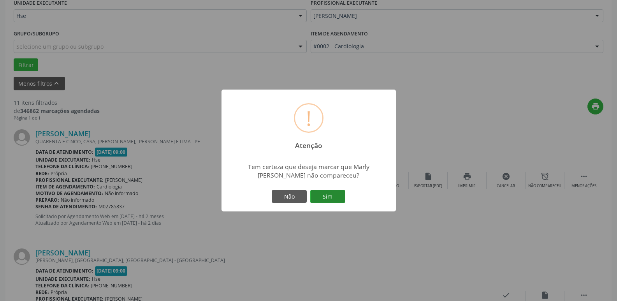
click at [337, 197] on button "Sim" at bounding box center [327, 196] width 35 height 13
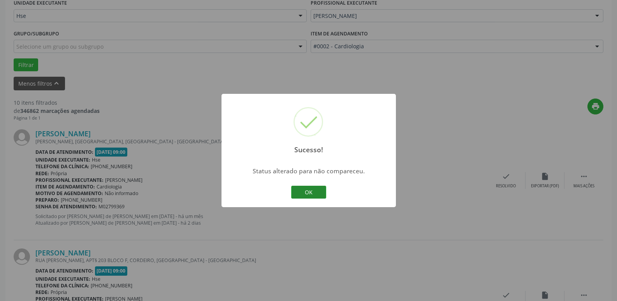
click at [308, 192] on button "OK" at bounding box center [308, 192] width 35 height 13
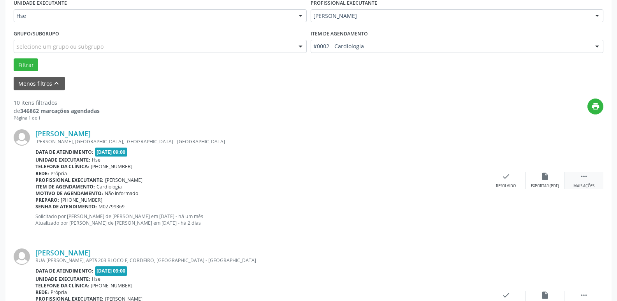
click at [585, 180] on icon "" at bounding box center [584, 176] width 9 height 9
click at [541, 182] on div "alarm_off Não compareceu" at bounding box center [545, 180] width 39 height 17
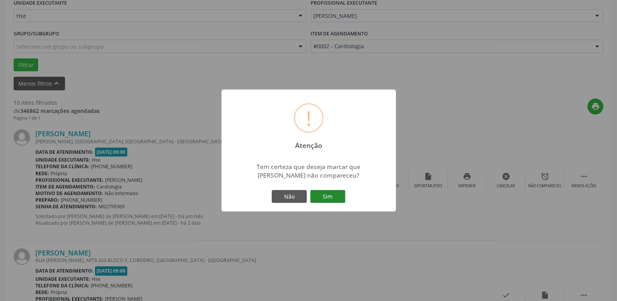
click at [324, 200] on button "Sim" at bounding box center [327, 196] width 35 height 13
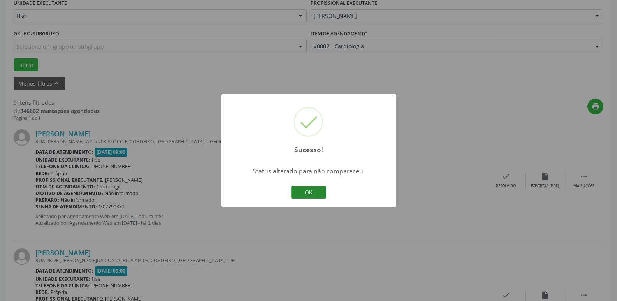
click at [313, 190] on button "OK" at bounding box center [308, 192] width 35 height 13
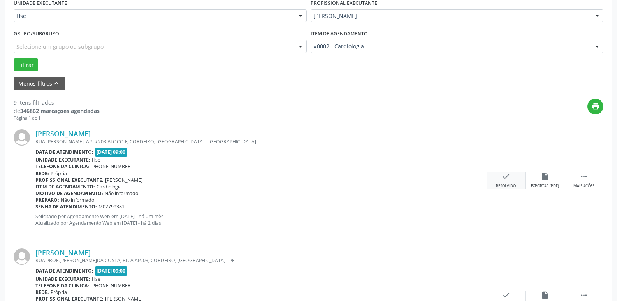
click at [501, 182] on div "check Resolvido" at bounding box center [506, 180] width 39 height 17
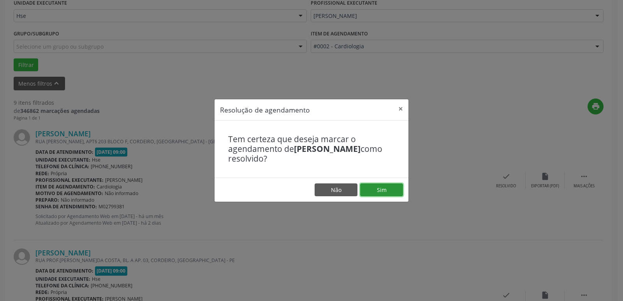
click at [392, 188] on button "Sim" at bounding box center [381, 189] width 43 height 13
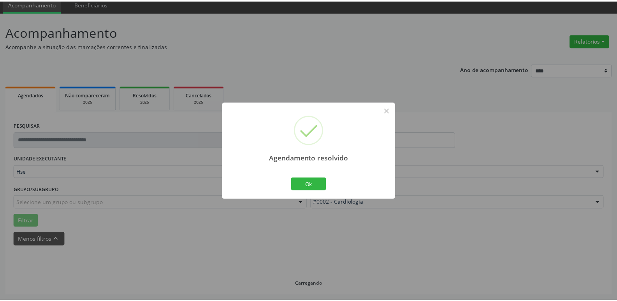
scroll to position [31, 0]
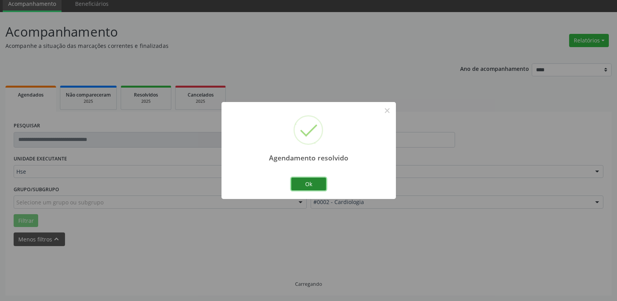
click at [313, 185] on button "Ok" at bounding box center [308, 184] width 35 height 13
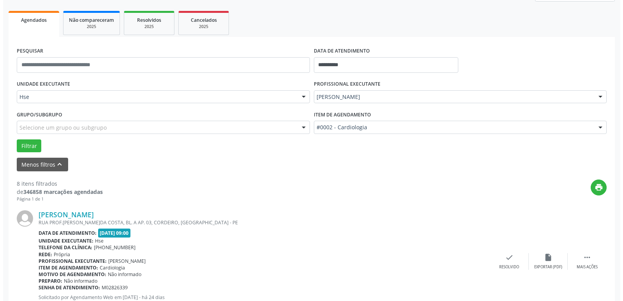
scroll to position [109, 0]
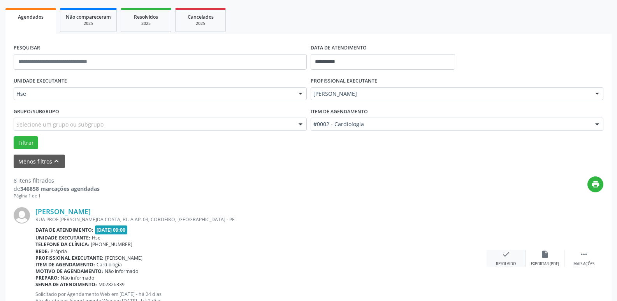
click at [506, 256] on icon "check" at bounding box center [506, 254] width 9 height 9
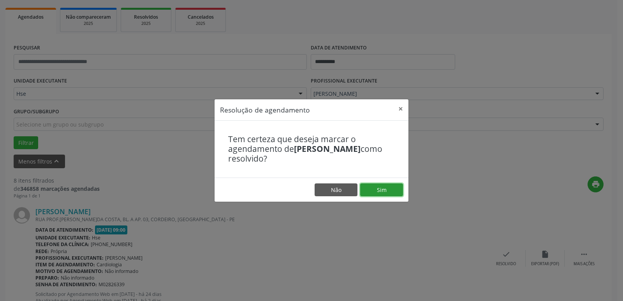
click at [385, 195] on button "Sim" at bounding box center [381, 189] width 43 height 13
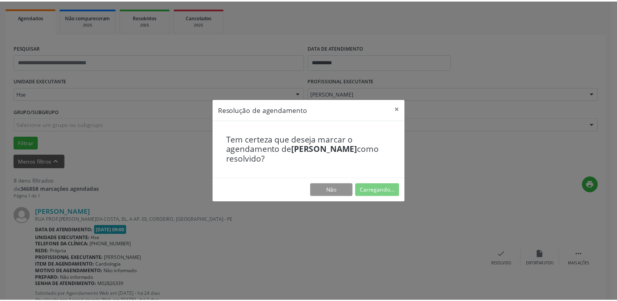
scroll to position [31, 0]
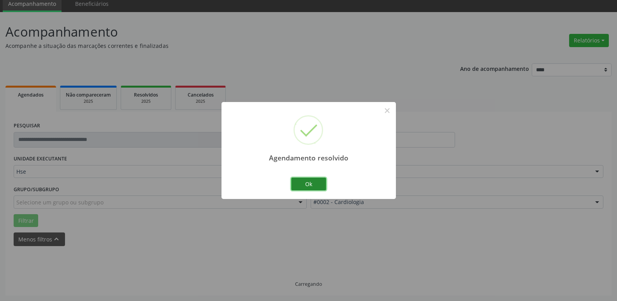
click at [315, 183] on button "Ok" at bounding box center [308, 184] width 35 height 13
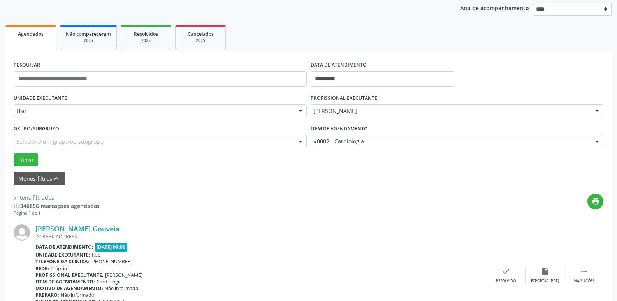
scroll to position [186, 0]
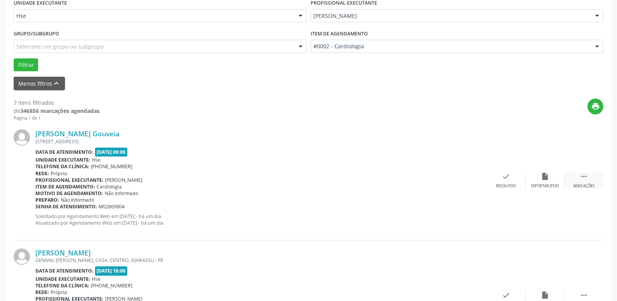
click at [585, 178] on icon "" at bounding box center [584, 176] width 9 height 9
click at [550, 182] on div "alarm_off Não compareceu" at bounding box center [545, 180] width 39 height 17
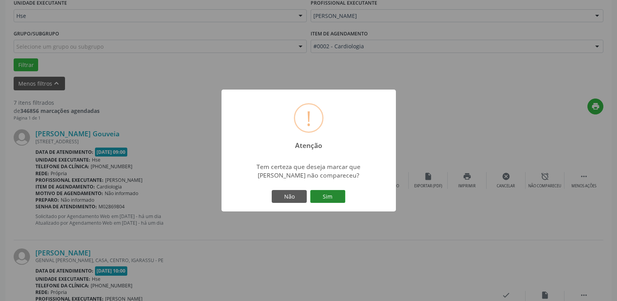
click at [334, 198] on button "Sim" at bounding box center [327, 196] width 35 height 13
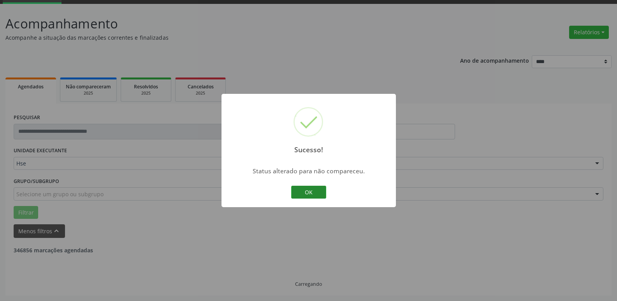
click at [318, 193] on button "OK" at bounding box center [308, 192] width 35 height 13
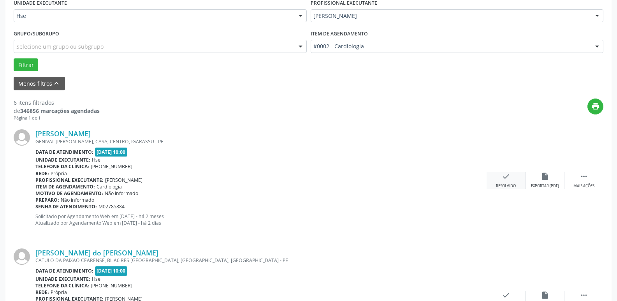
click at [507, 184] on div "Resolvido" at bounding box center [506, 185] width 20 height 5
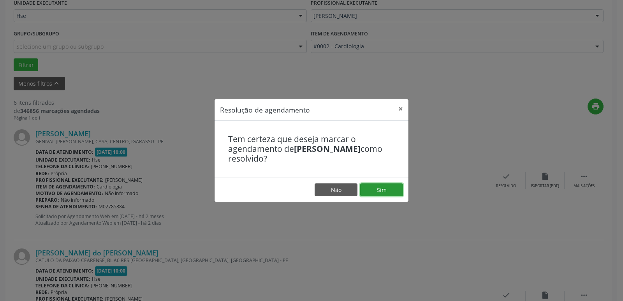
click at [383, 187] on button "Sim" at bounding box center [381, 189] width 43 height 13
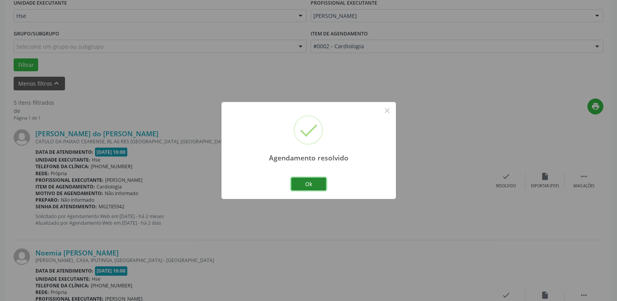
click at [304, 185] on button "Ok" at bounding box center [308, 184] width 35 height 13
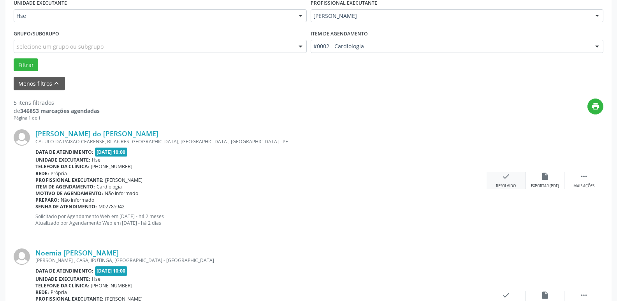
click at [511, 183] on div "check Resolvido" at bounding box center [506, 180] width 39 height 17
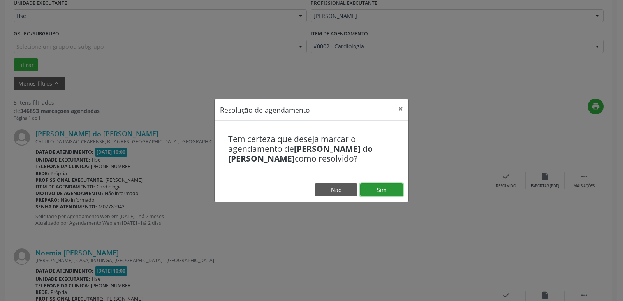
click at [374, 187] on button "Sim" at bounding box center [381, 189] width 43 height 13
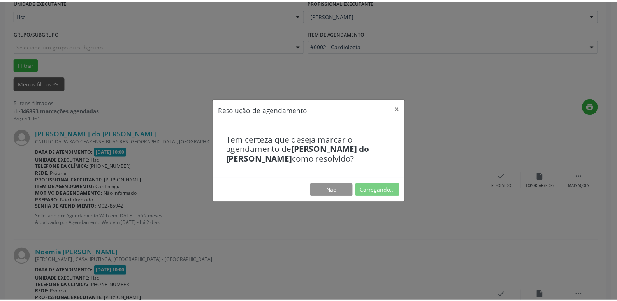
scroll to position [31, 0]
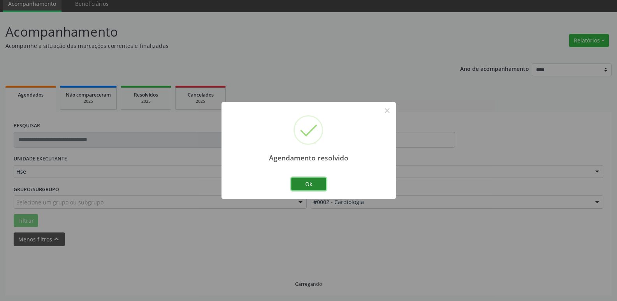
click at [314, 187] on button "Ok" at bounding box center [308, 184] width 35 height 13
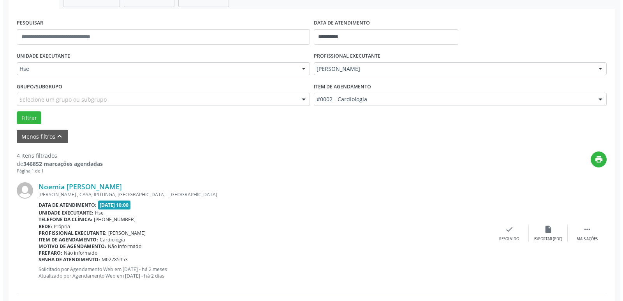
scroll to position [148, 0]
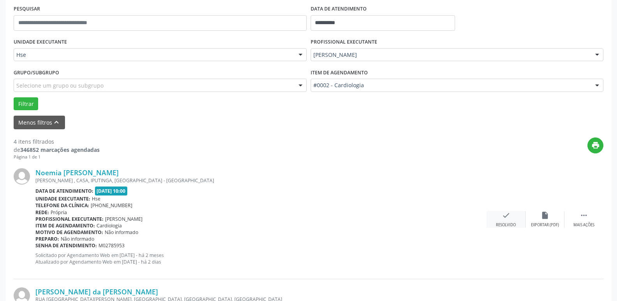
click at [513, 220] on div "check Resolvido" at bounding box center [506, 219] width 39 height 17
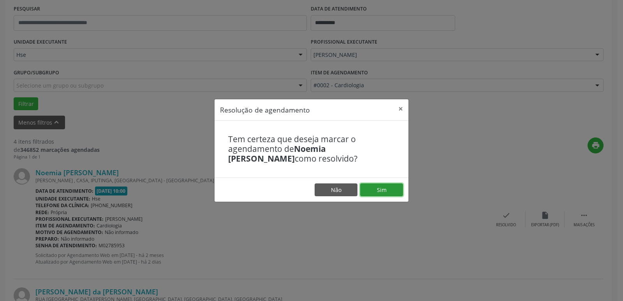
click at [389, 188] on button "Sim" at bounding box center [381, 189] width 43 height 13
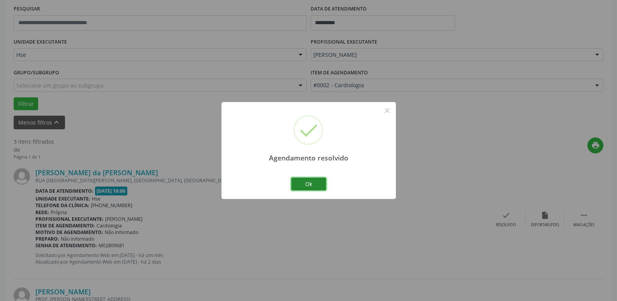
click at [309, 183] on button "Ok" at bounding box center [308, 184] width 35 height 13
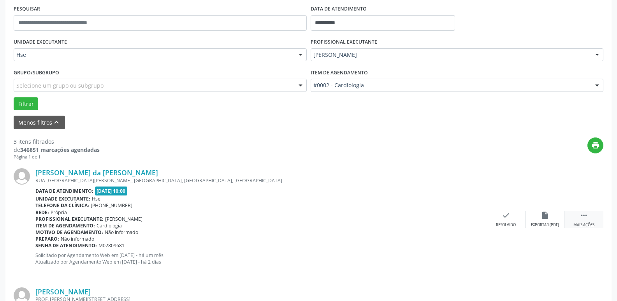
click at [579, 217] on div " Mais ações" at bounding box center [583, 219] width 39 height 17
click at [545, 219] on icon "alarm_off" at bounding box center [545, 215] width 9 height 9
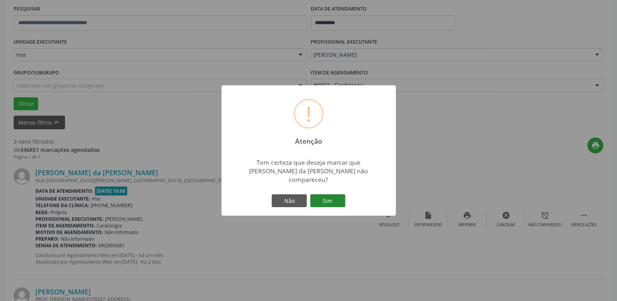
click at [338, 198] on button "Sim" at bounding box center [327, 200] width 35 height 13
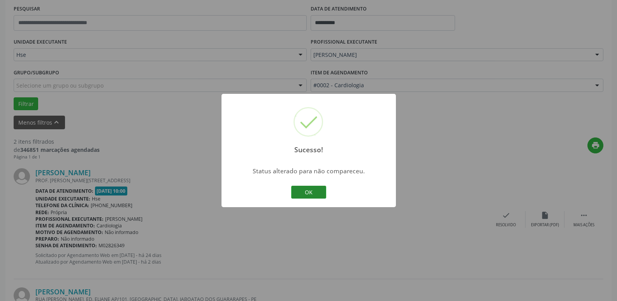
click at [315, 192] on button "OK" at bounding box center [308, 192] width 35 height 13
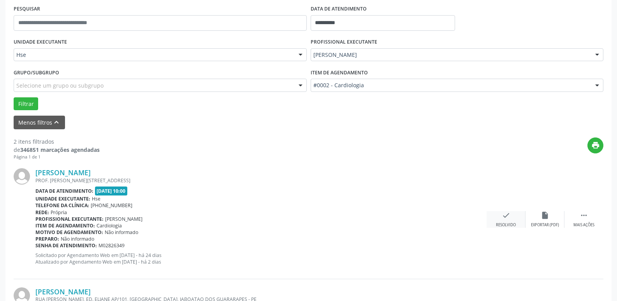
click at [510, 220] on div "check Resolvido" at bounding box center [506, 219] width 39 height 17
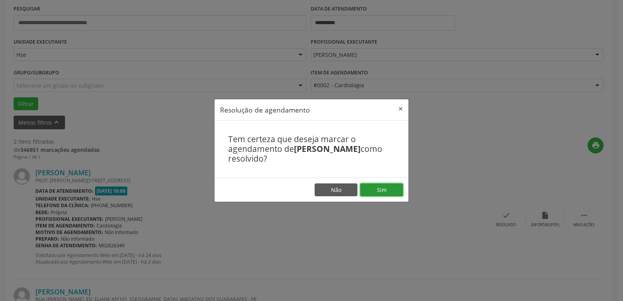
click at [387, 189] on button "Sim" at bounding box center [381, 189] width 43 height 13
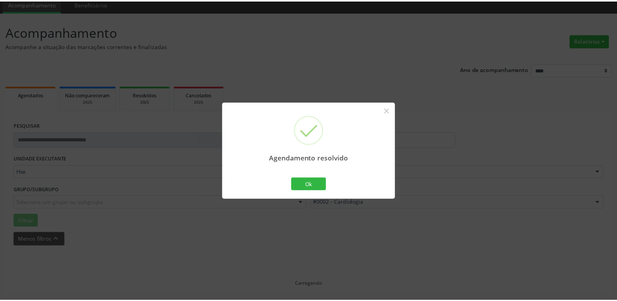
scroll to position [31, 0]
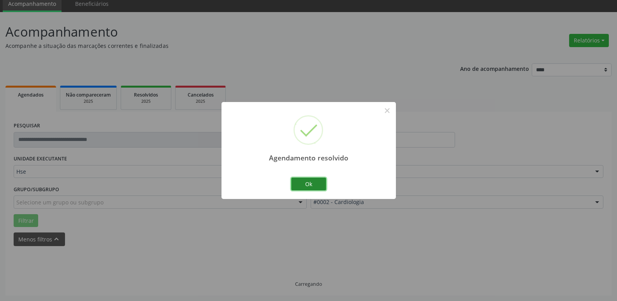
click at [308, 185] on button "Ok" at bounding box center [308, 184] width 35 height 13
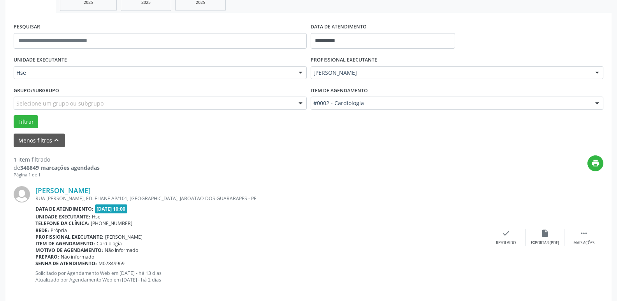
scroll to position [139, 0]
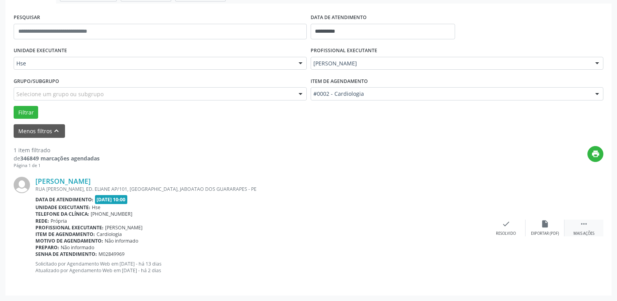
click at [585, 230] on div " Mais ações" at bounding box center [583, 228] width 39 height 17
click at [553, 228] on div "alarm_off Não compareceu" at bounding box center [545, 228] width 39 height 17
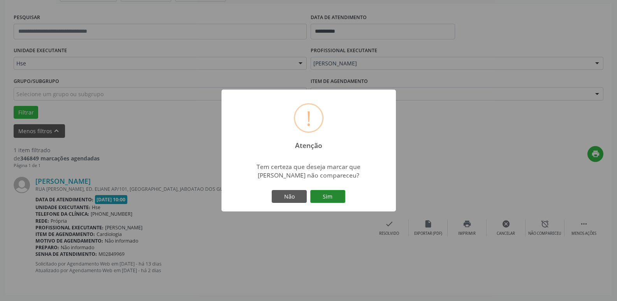
click at [329, 200] on button "Sim" at bounding box center [327, 196] width 35 height 13
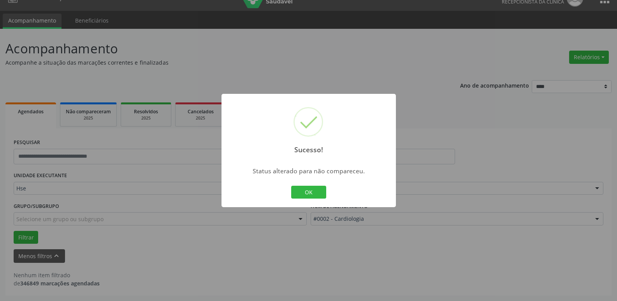
scroll to position [14, 0]
click at [314, 189] on button "OK" at bounding box center [308, 192] width 35 height 13
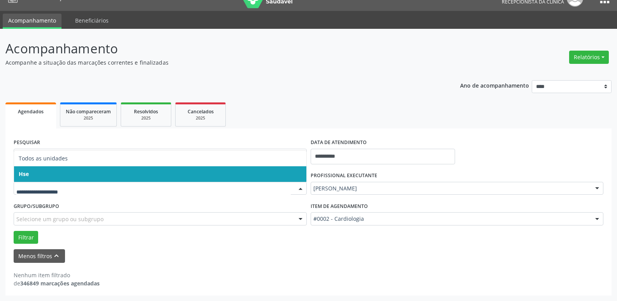
click at [47, 171] on span "Hse" at bounding box center [160, 174] width 292 height 16
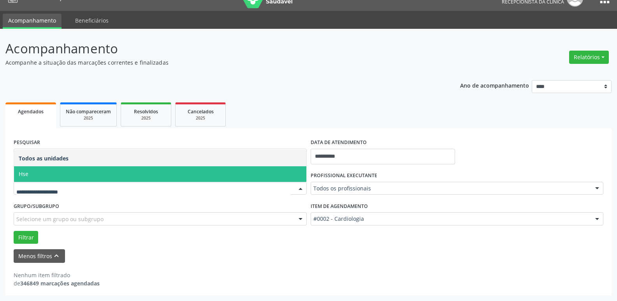
click at [51, 175] on span "Hse" at bounding box center [160, 174] width 292 height 16
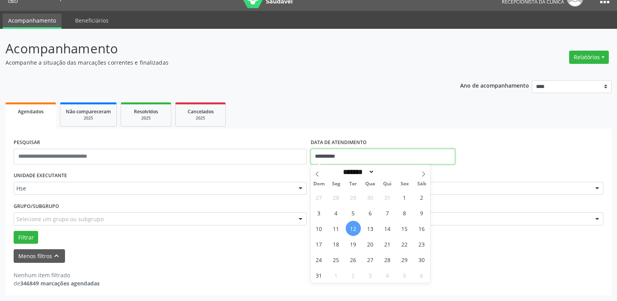
click at [373, 158] on input "**********" at bounding box center [383, 157] width 144 height 16
click at [355, 229] on span "12" at bounding box center [353, 228] width 15 height 15
type input "**********"
click at [355, 229] on span "12" at bounding box center [353, 228] width 15 height 15
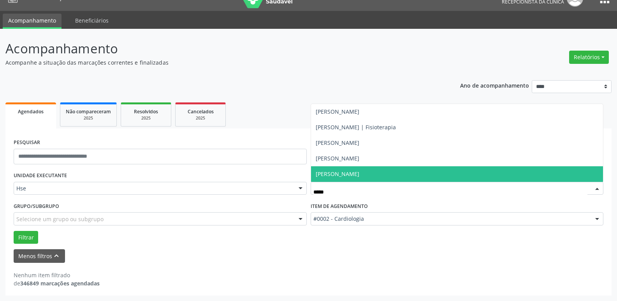
scroll to position [0, 0]
type input "******"
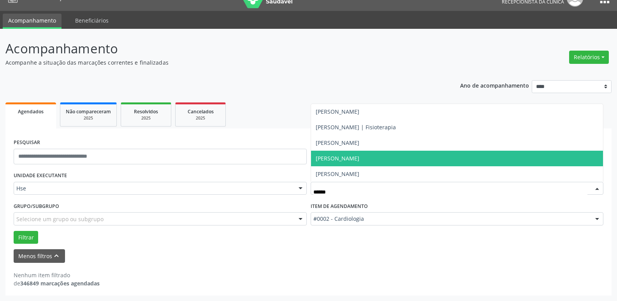
click at [359, 158] on span "[PERSON_NAME]" at bounding box center [338, 158] width 44 height 7
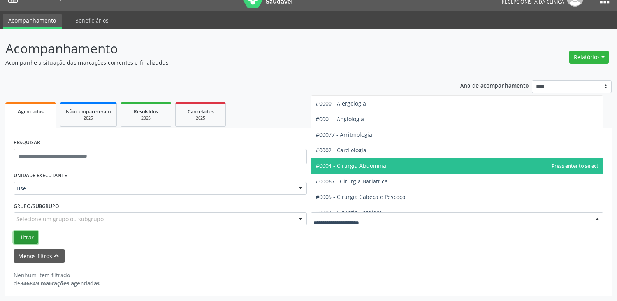
click at [31, 238] on button "Filtrar" at bounding box center [26, 237] width 25 height 13
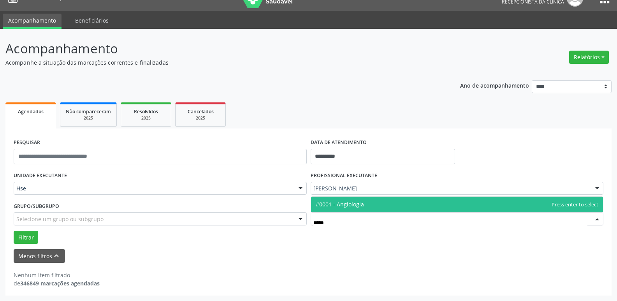
type input "******"
click at [327, 207] on span "#0001 - Angiologia" at bounding box center [340, 203] width 48 height 7
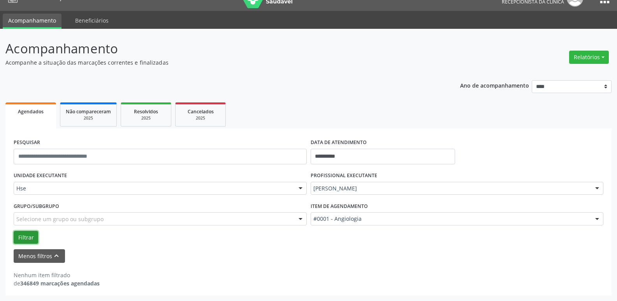
click at [28, 238] on button "Filtrar" at bounding box center [26, 237] width 25 height 13
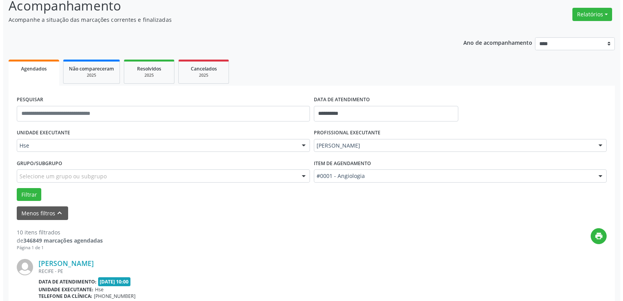
scroll to position [131, 0]
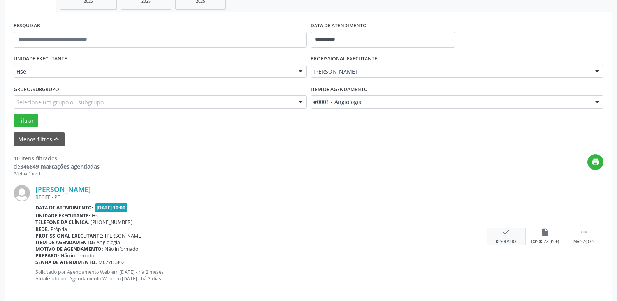
click at [519, 232] on div "check Resolvido" at bounding box center [506, 236] width 39 height 17
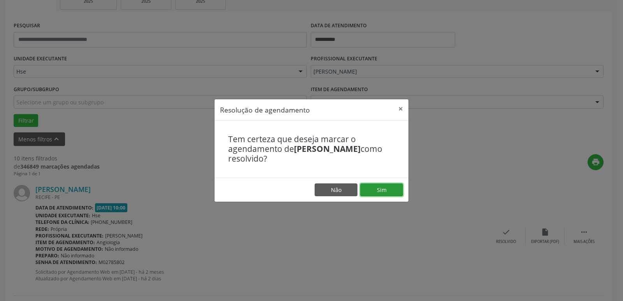
click at [390, 189] on button "Sim" at bounding box center [381, 189] width 43 height 13
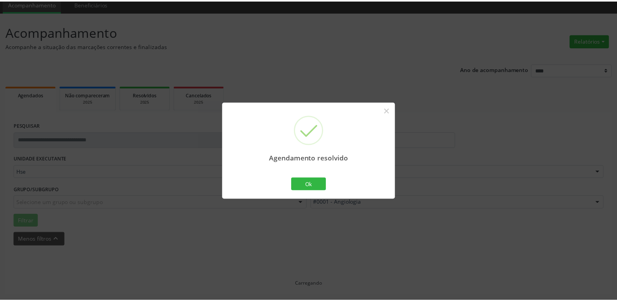
scroll to position [31, 0]
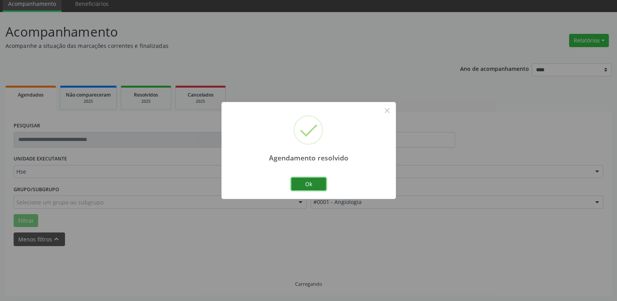
click at [305, 180] on button "Ok" at bounding box center [308, 184] width 35 height 13
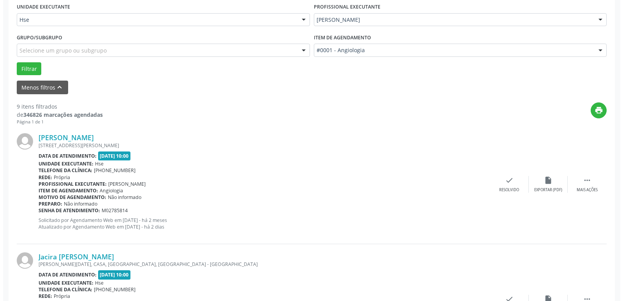
scroll to position [186, 0]
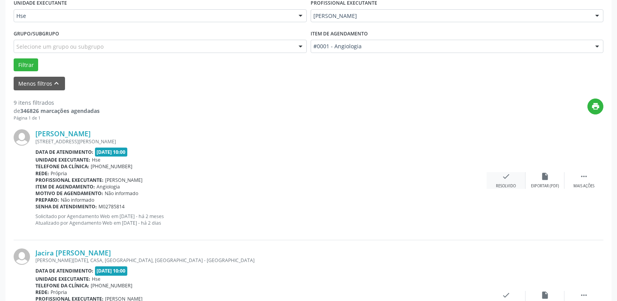
click at [506, 181] on div "check Resolvido" at bounding box center [506, 180] width 39 height 17
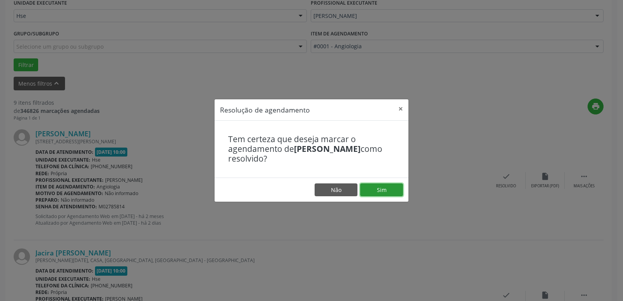
click at [385, 190] on button "Sim" at bounding box center [381, 189] width 43 height 13
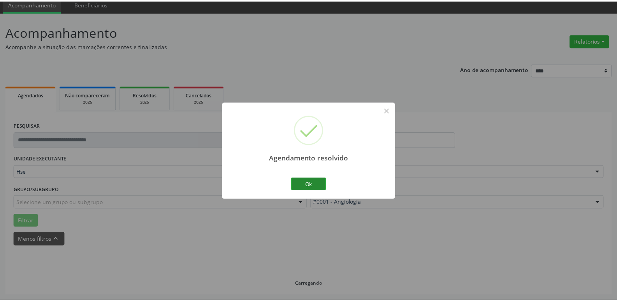
scroll to position [31, 0]
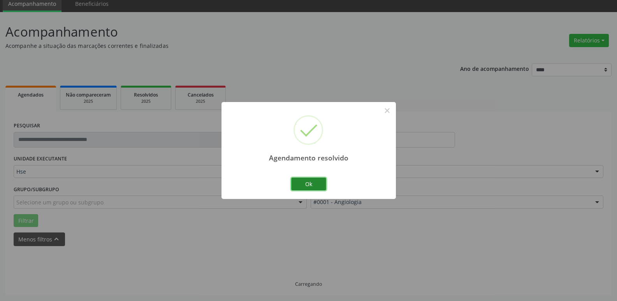
click at [309, 185] on button "Ok" at bounding box center [308, 184] width 35 height 13
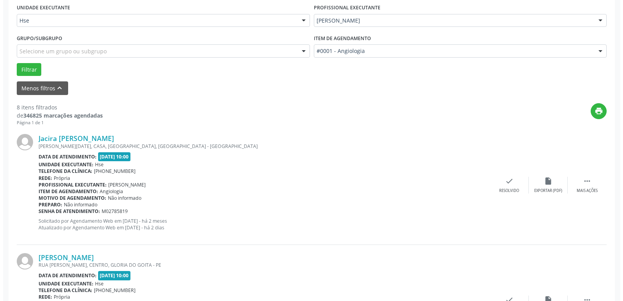
scroll to position [186, 0]
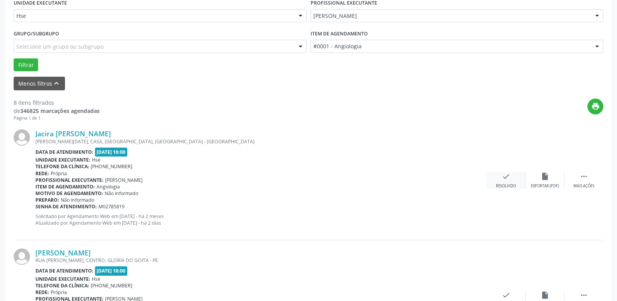
click at [511, 181] on div "check Resolvido" at bounding box center [506, 180] width 39 height 17
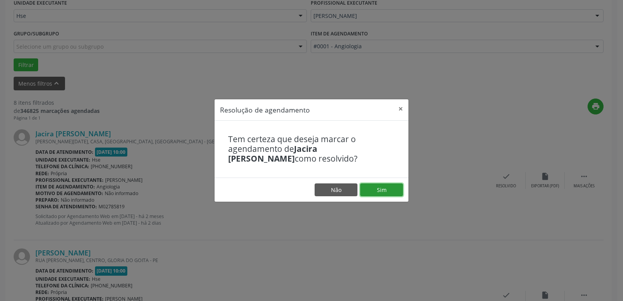
click at [385, 189] on button "Sim" at bounding box center [381, 189] width 43 height 13
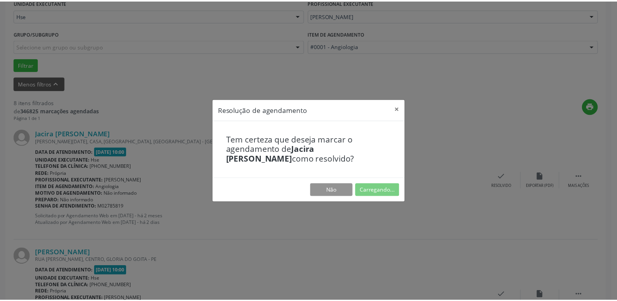
scroll to position [31, 0]
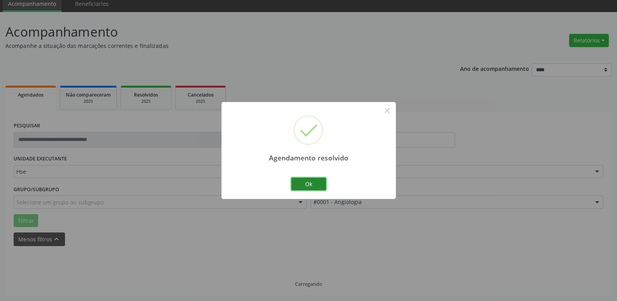
click at [311, 181] on button "Ok" at bounding box center [308, 184] width 35 height 13
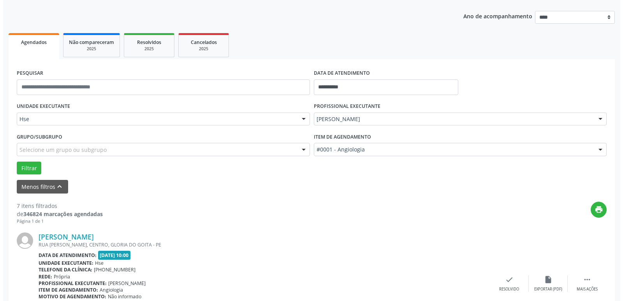
scroll to position [186, 0]
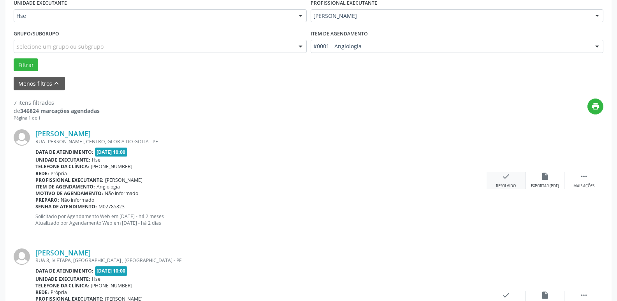
click at [509, 185] on div "Resolvido" at bounding box center [506, 185] width 20 height 5
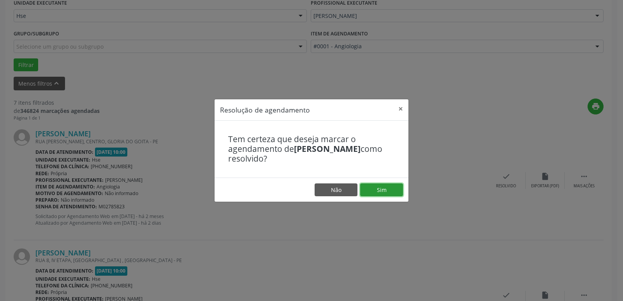
click at [381, 191] on button "Sim" at bounding box center [381, 189] width 43 height 13
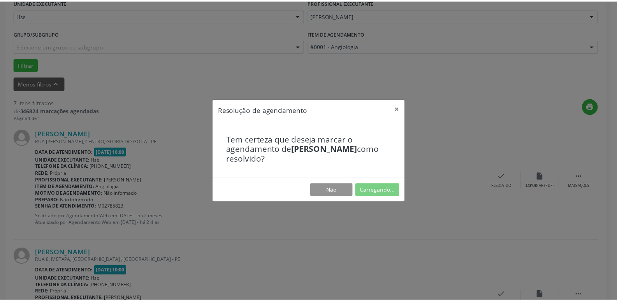
scroll to position [31, 0]
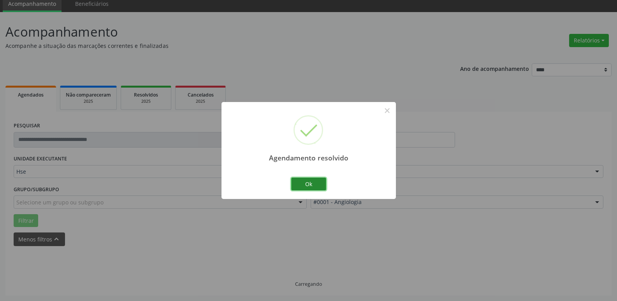
click at [311, 185] on button "Ok" at bounding box center [308, 184] width 35 height 13
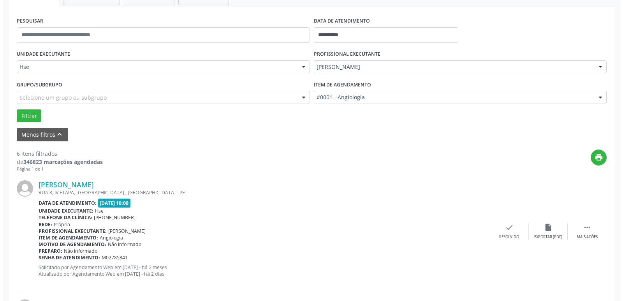
scroll to position [186, 0]
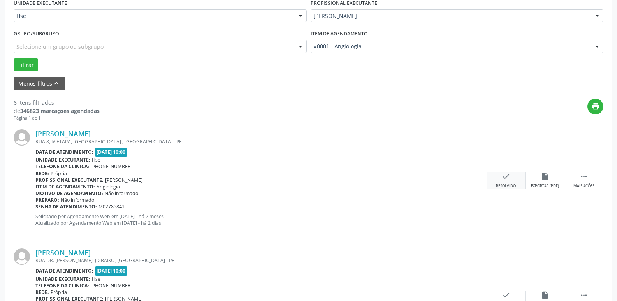
click at [504, 181] on div "check Resolvido" at bounding box center [506, 180] width 39 height 17
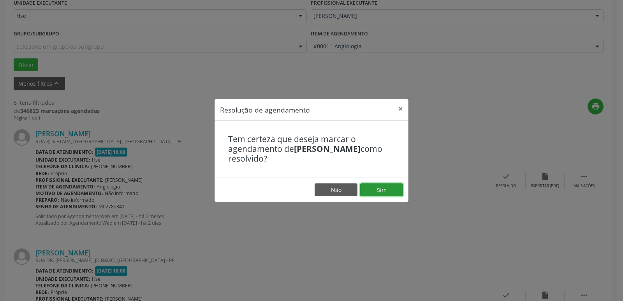
click at [372, 191] on button "Sim" at bounding box center [381, 189] width 43 height 13
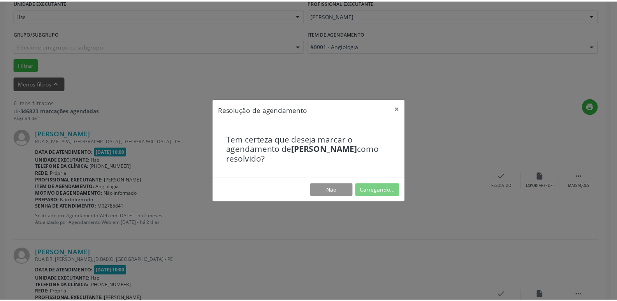
scroll to position [31, 0]
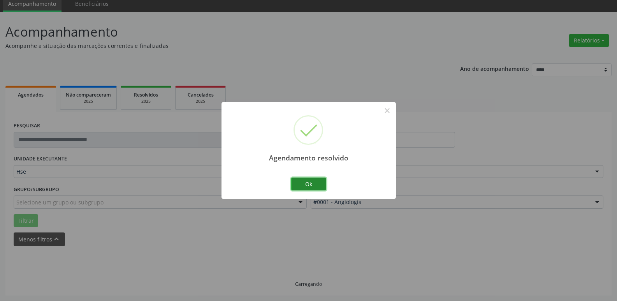
click at [311, 185] on button "Ok" at bounding box center [308, 184] width 35 height 13
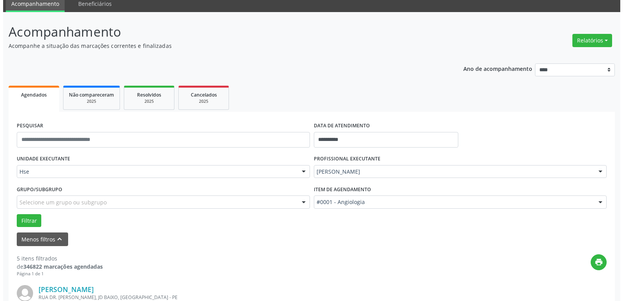
scroll to position [148, 0]
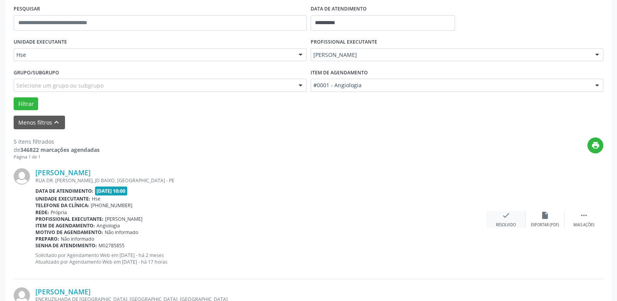
click at [509, 218] on icon "check" at bounding box center [506, 215] width 9 height 9
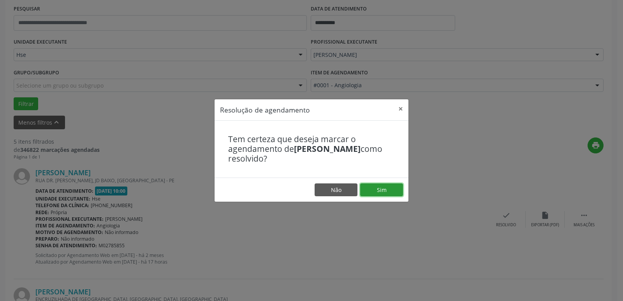
click at [377, 193] on button "Sim" at bounding box center [381, 189] width 43 height 13
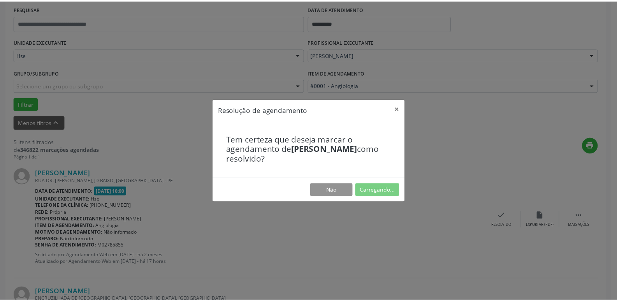
scroll to position [31, 0]
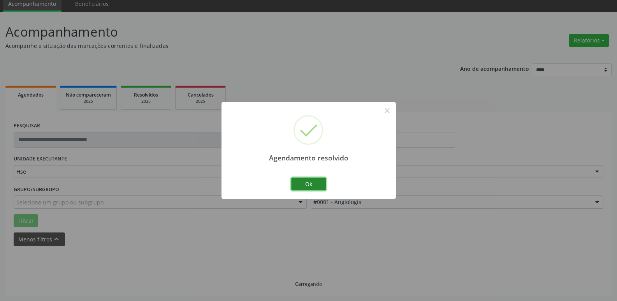
click at [307, 183] on button "Ok" at bounding box center [308, 184] width 35 height 13
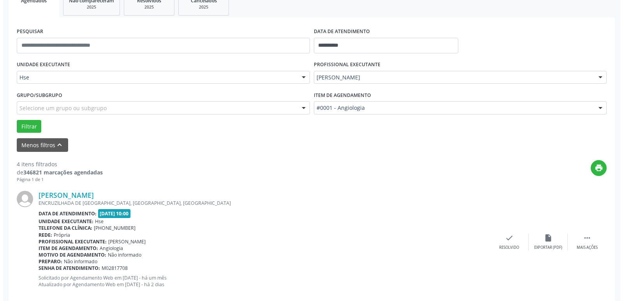
scroll to position [225, 0]
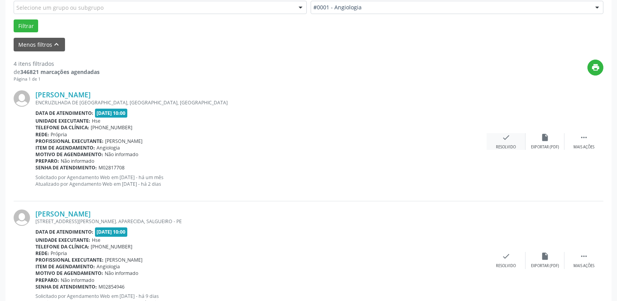
click at [503, 142] on icon "check" at bounding box center [506, 137] width 9 height 9
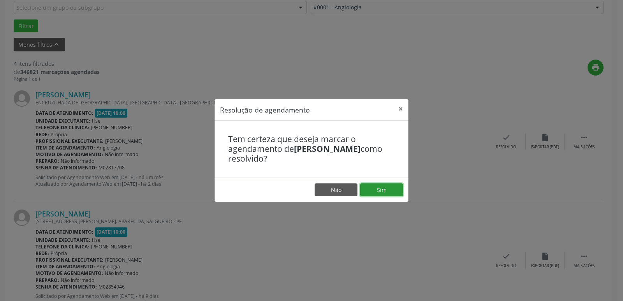
click at [378, 187] on button "Sim" at bounding box center [381, 189] width 43 height 13
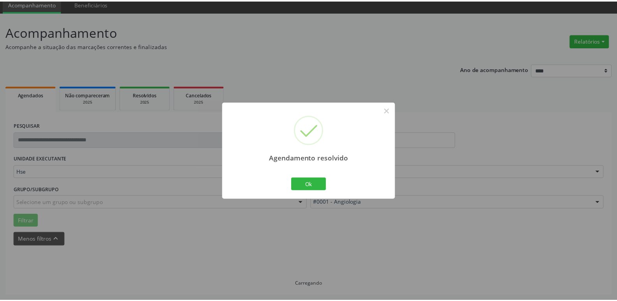
scroll to position [31, 0]
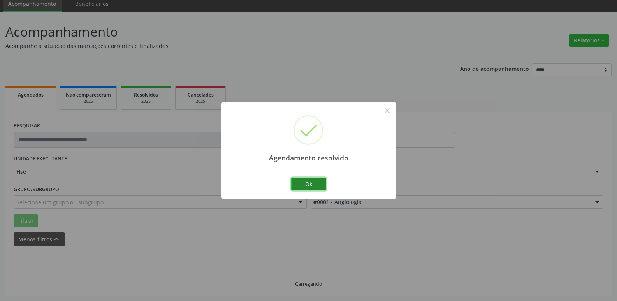
click at [313, 185] on button "Ok" at bounding box center [308, 184] width 35 height 13
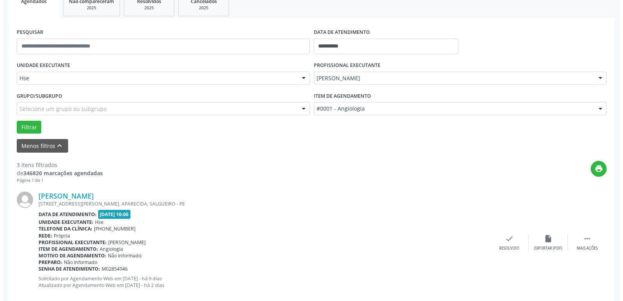
scroll to position [186, 0]
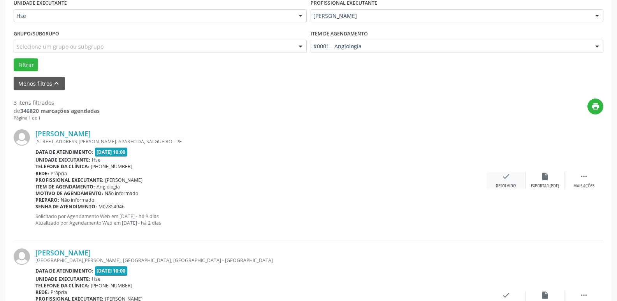
click at [504, 177] on icon "check" at bounding box center [506, 176] width 9 height 9
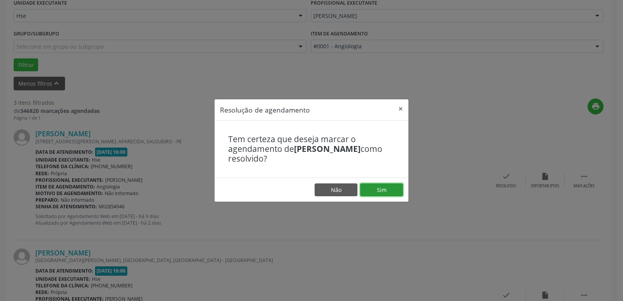
click at [381, 185] on button "Sim" at bounding box center [381, 189] width 43 height 13
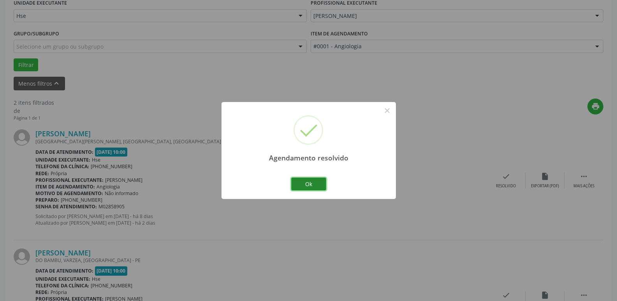
click at [309, 183] on button "Ok" at bounding box center [308, 184] width 35 height 13
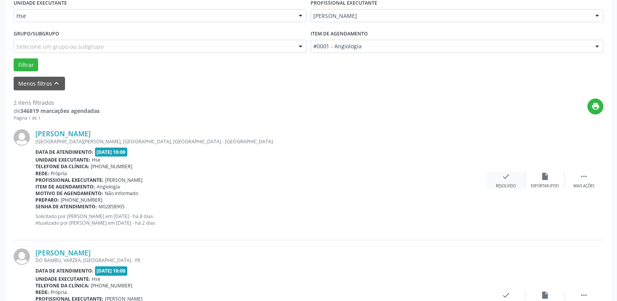
click at [504, 179] on icon "check" at bounding box center [506, 176] width 9 height 9
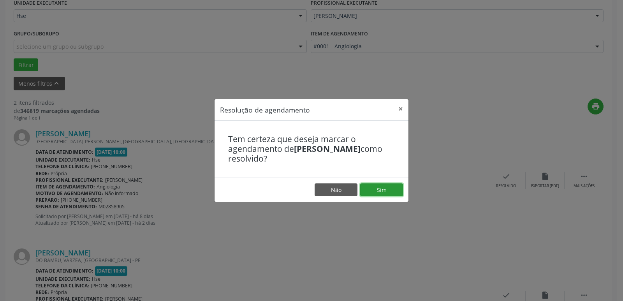
click at [384, 186] on button "Sim" at bounding box center [381, 189] width 43 height 13
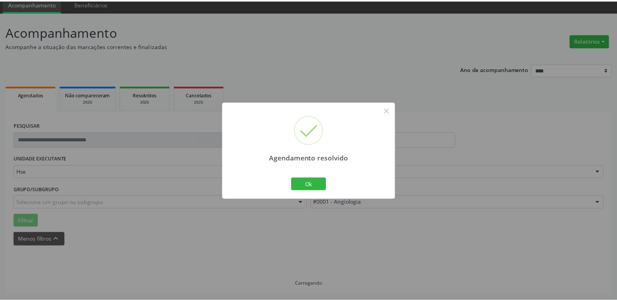
scroll to position [31, 0]
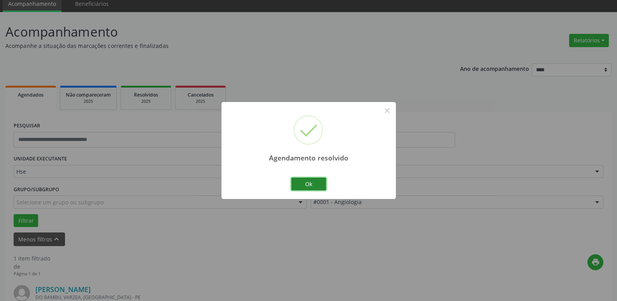
click at [309, 184] on button "Ok" at bounding box center [308, 184] width 35 height 13
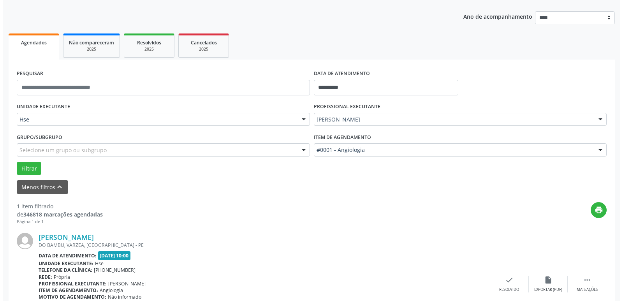
scroll to position [139, 0]
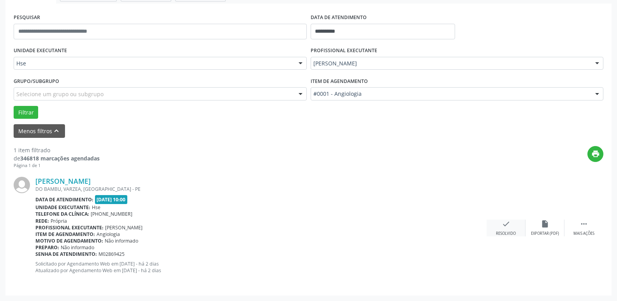
click at [508, 226] on icon "check" at bounding box center [506, 224] width 9 height 9
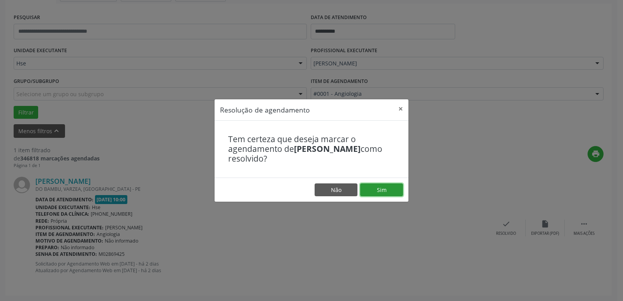
click at [387, 188] on button "Sim" at bounding box center [381, 189] width 43 height 13
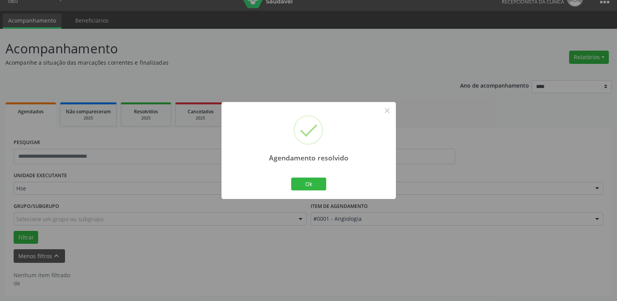
scroll to position [14, 0]
click at [308, 185] on button "Ok" at bounding box center [308, 184] width 35 height 13
